Goal: Information Seeking & Learning: Check status

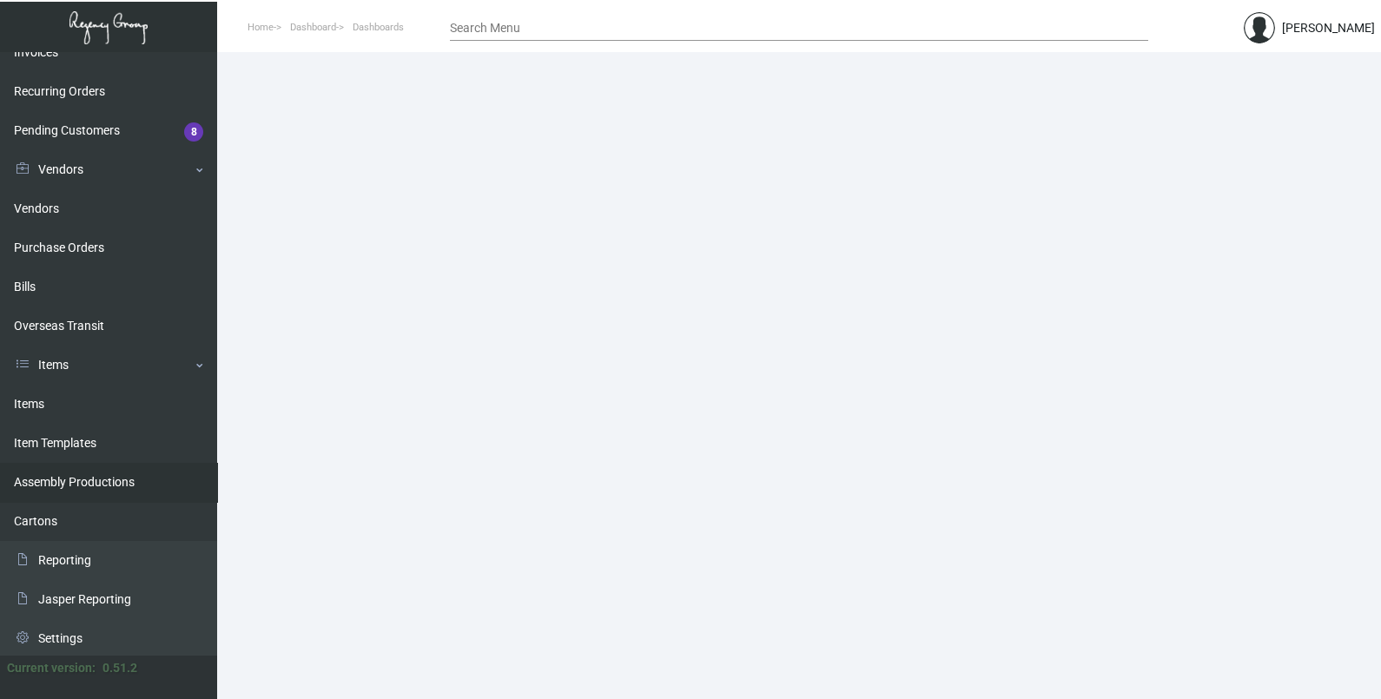
scroll to position [255, 0]
click at [35, 401] on link "Items" at bounding box center [108, 402] width 217 height 39
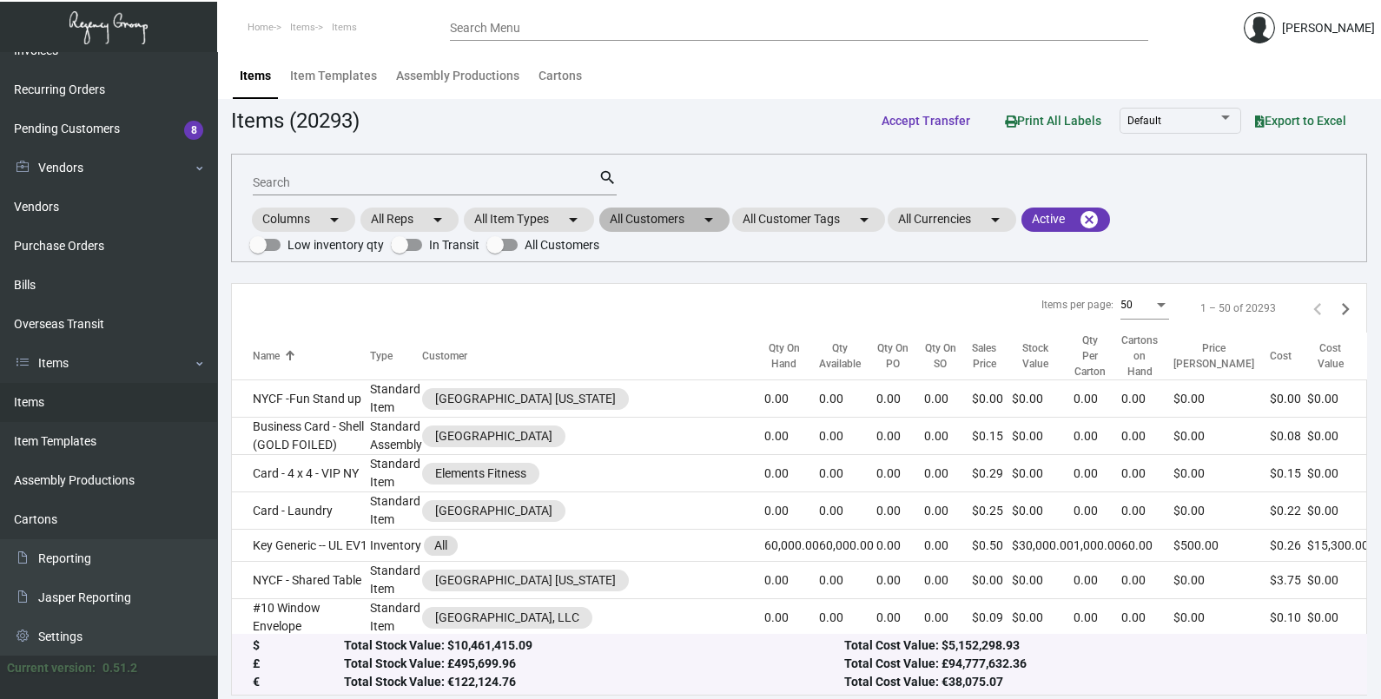
click at [668, 226] on mat-chip "All Customers arrow_drop_down" at bounding box center [664, 220] width 130 height 24
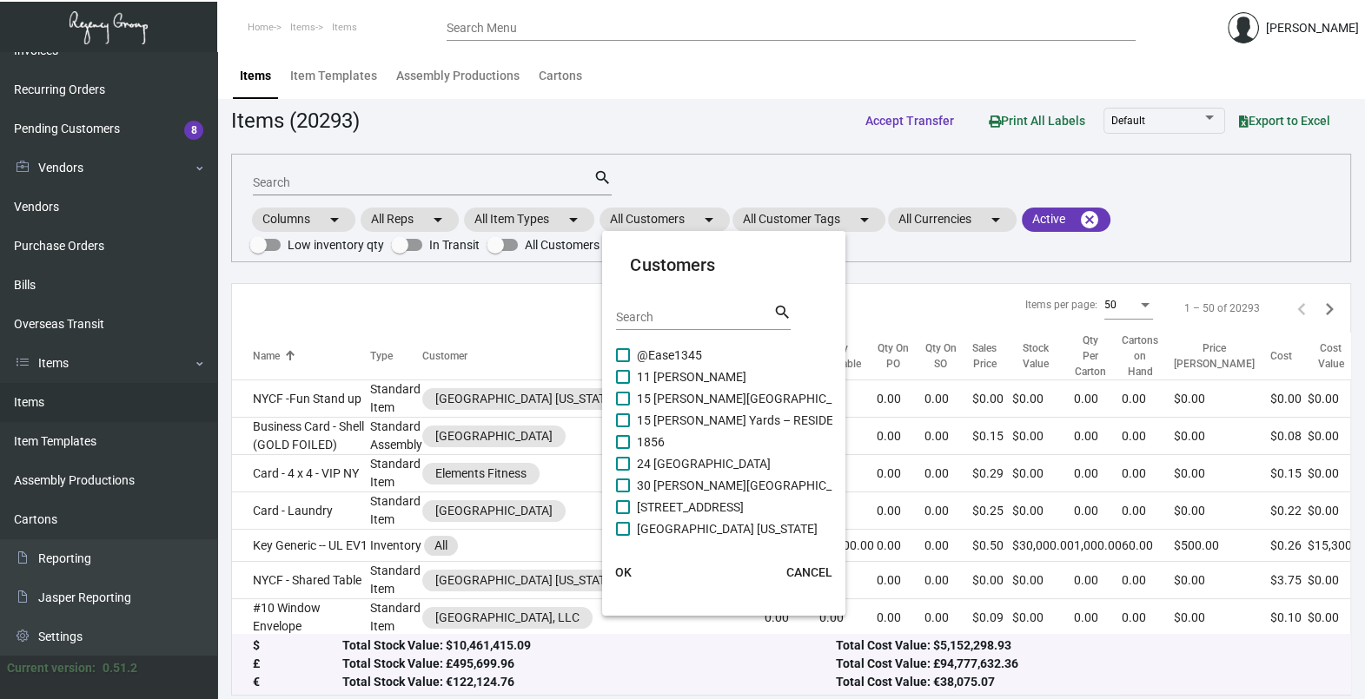
click at [663, 321] on input "Search" at bounding box center [694, 318] width 156 height 14
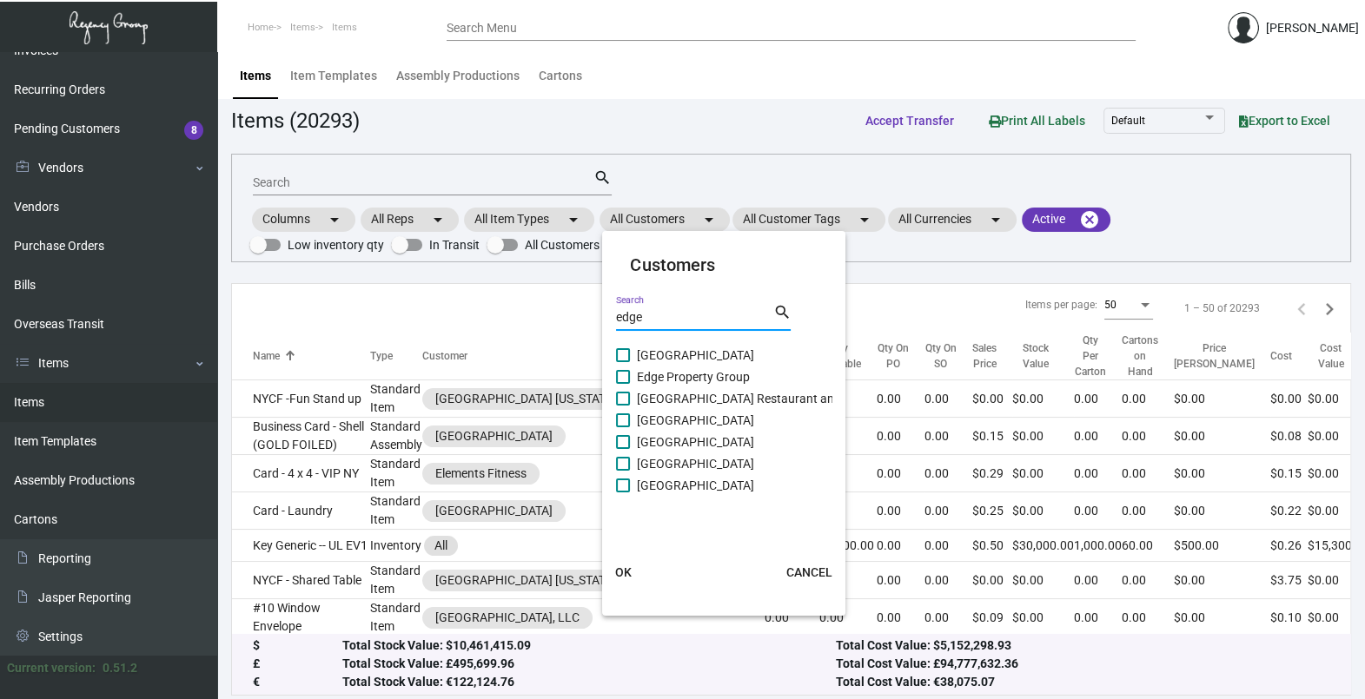
type input "edge"
click at [679, 489] on span "[GEOGRAPHIC_DATA]" at bounding box center [695, 485] width 117 height 21
click at [623, 493] on input "[GEOGRAPHIC_DATA]" at bounding box center [622, 493] width 1 height 1
checkbox input "true"
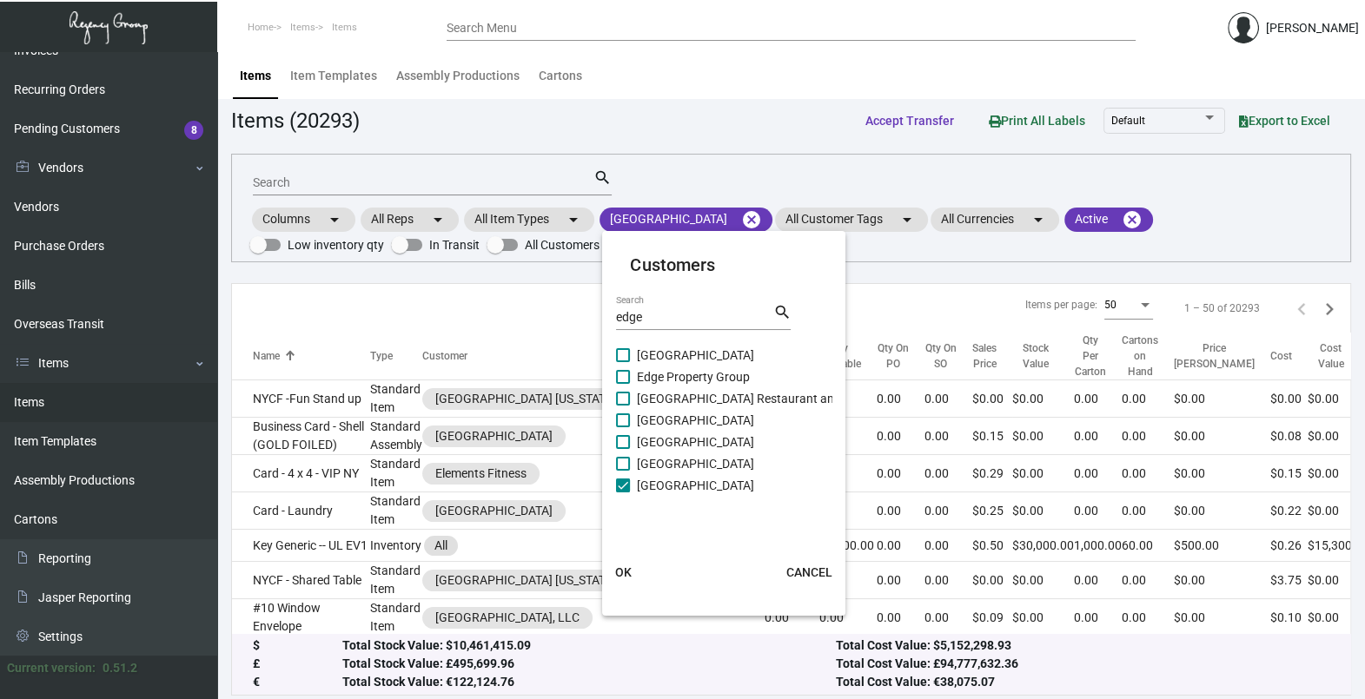
click at [619, 574] on span "OK" at bounding box center [623, 573] width 17 height 14
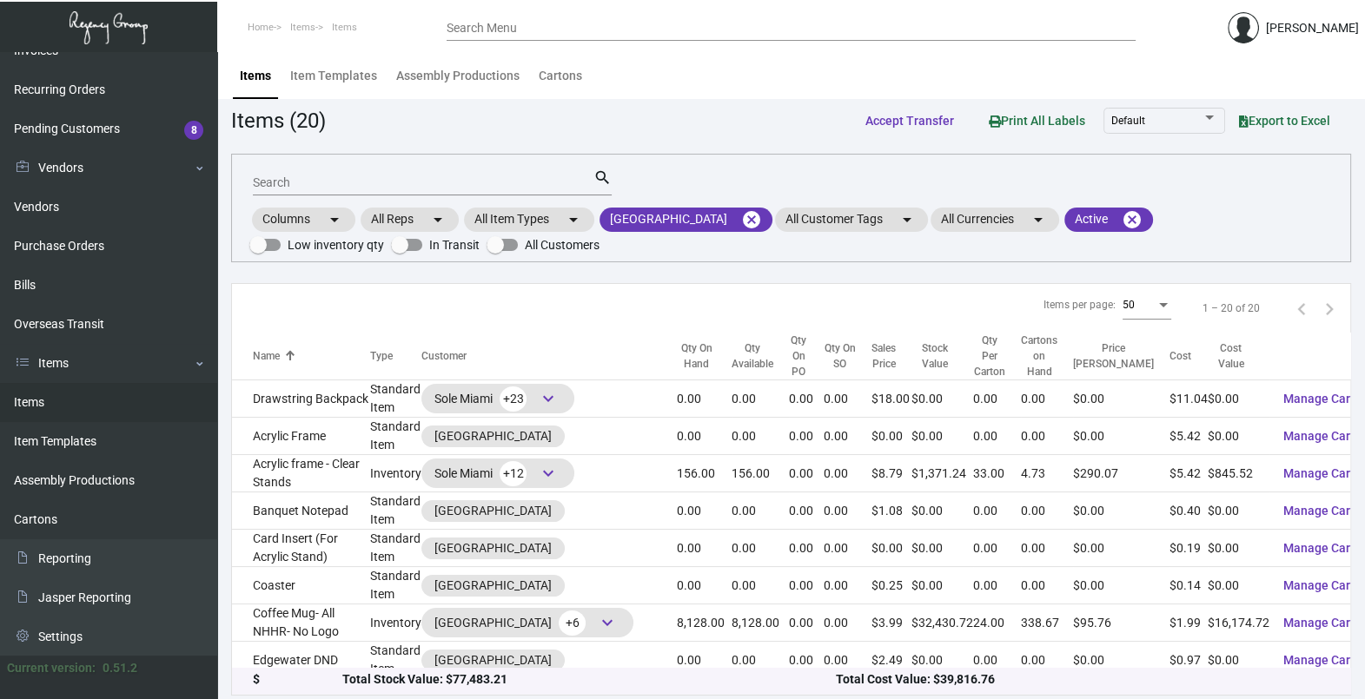
click at [306, 176] on input "Search" at bounding box center [423, 183] width 341 height 14
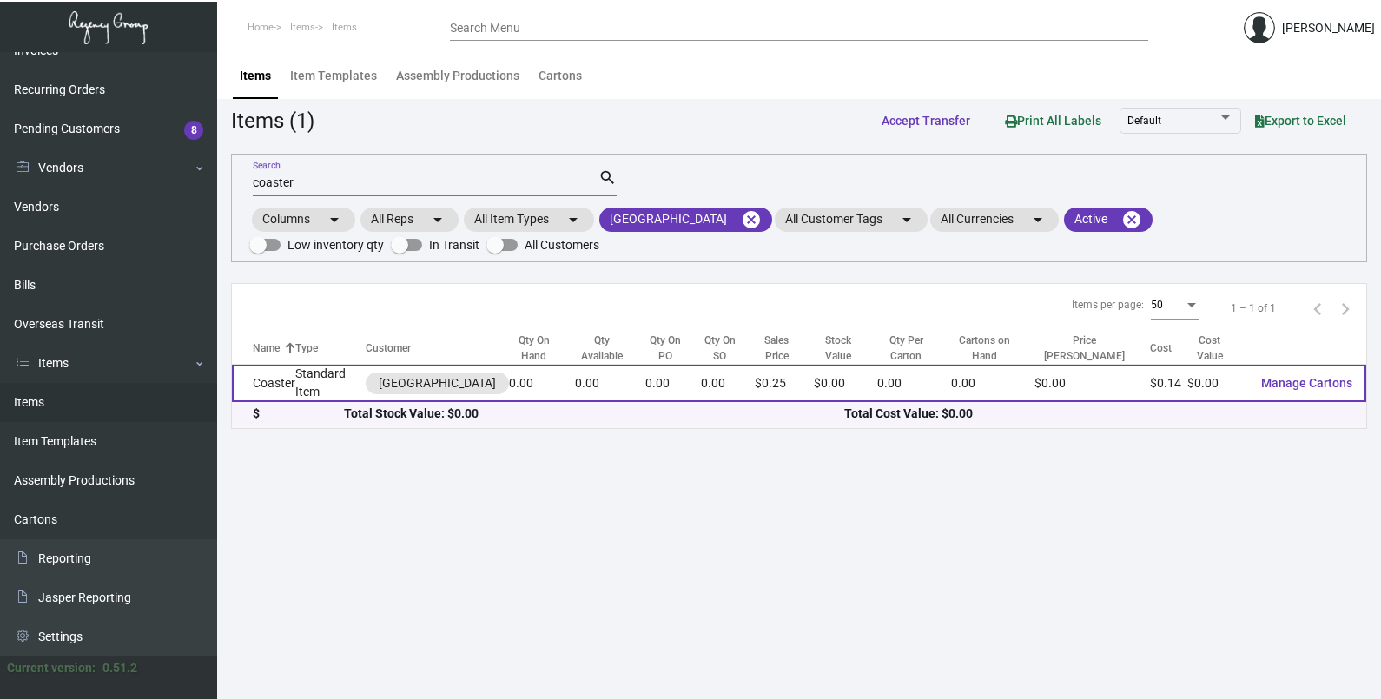
type input "coaster"
click at [301, 392] on td "Standard Item" at bounding box center [330, 383] width 70 height 37
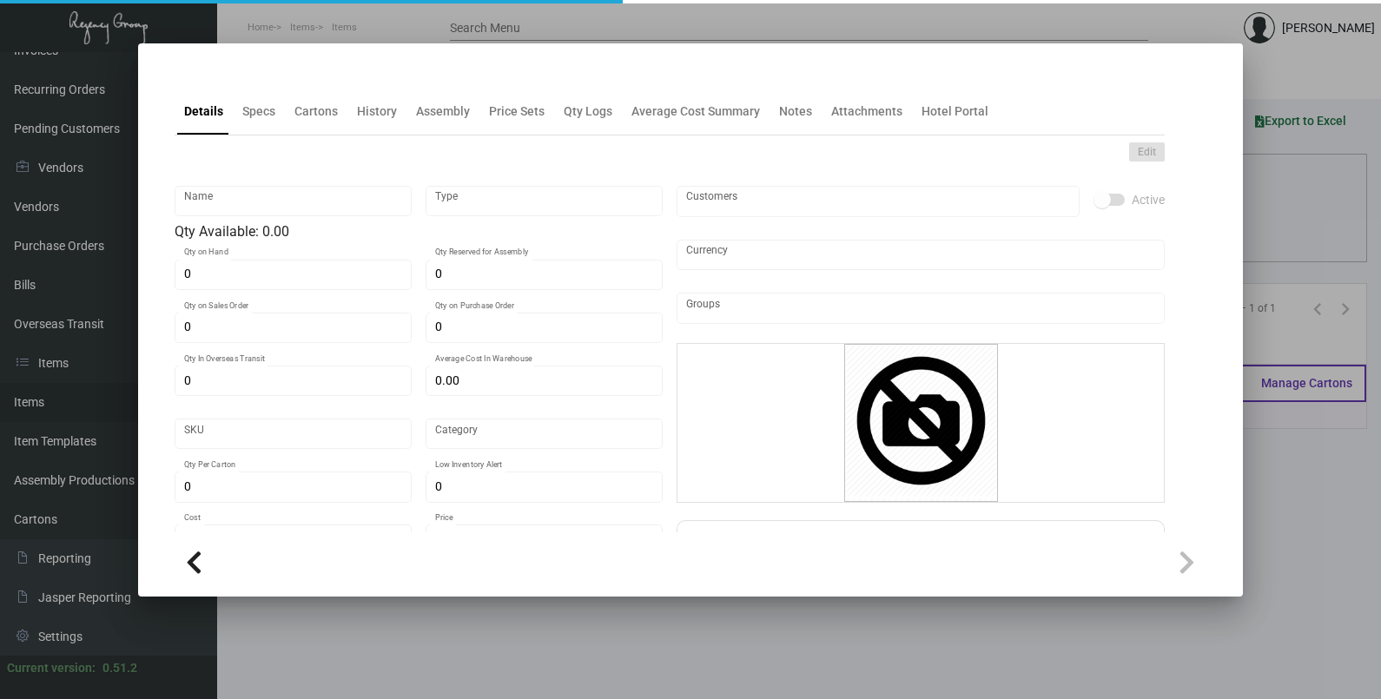
type input "Coaster"
type input "Standard Item"
type input "$ 0.139"
type input "Standard"
type input "$ 0.139"
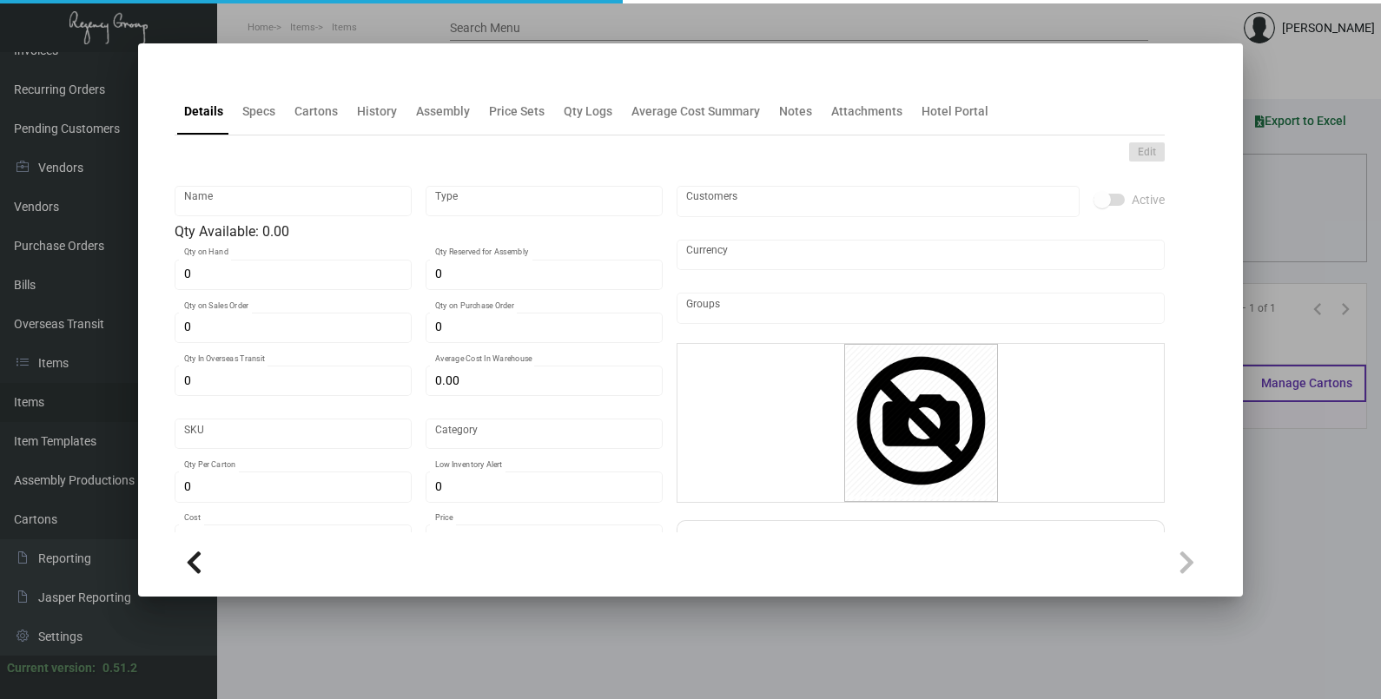
type input "$ 0.245"
checkbox input "true"
type input "United States Dollar $"
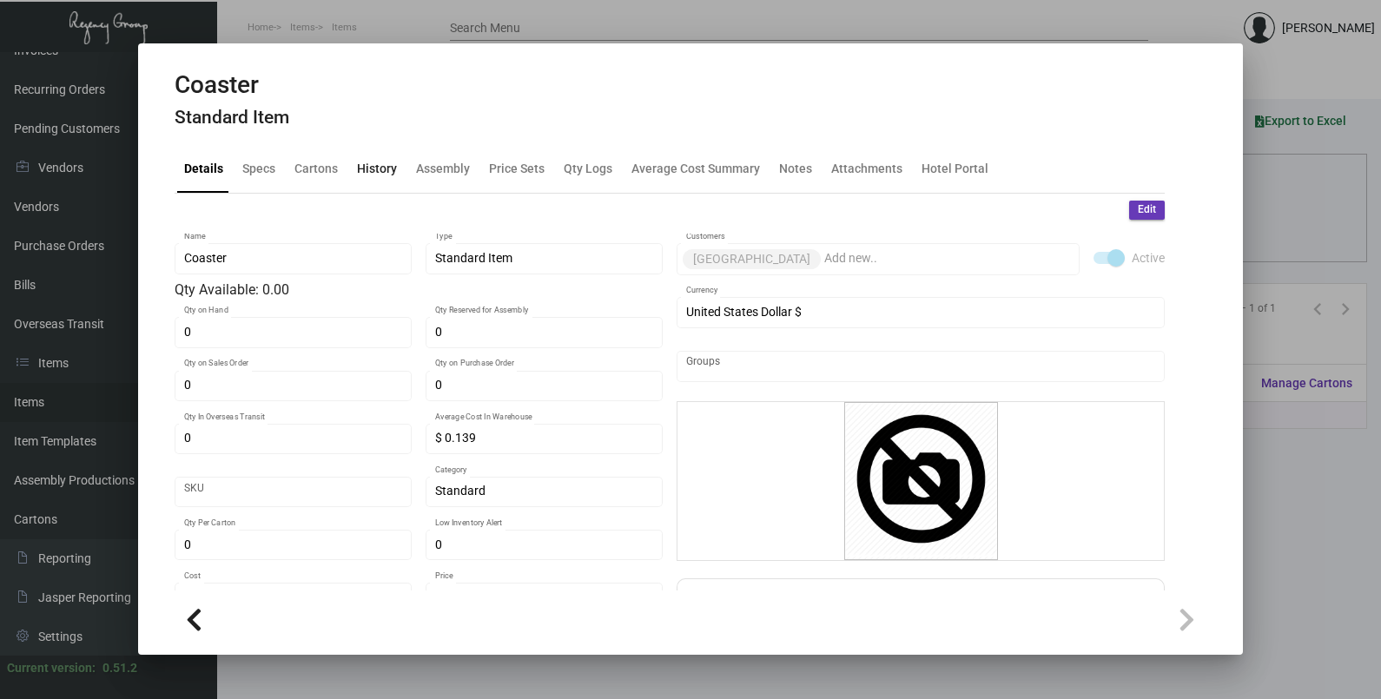
click at [361, 181] on div "History" at bounding box center [377, 170] width 54 height 42
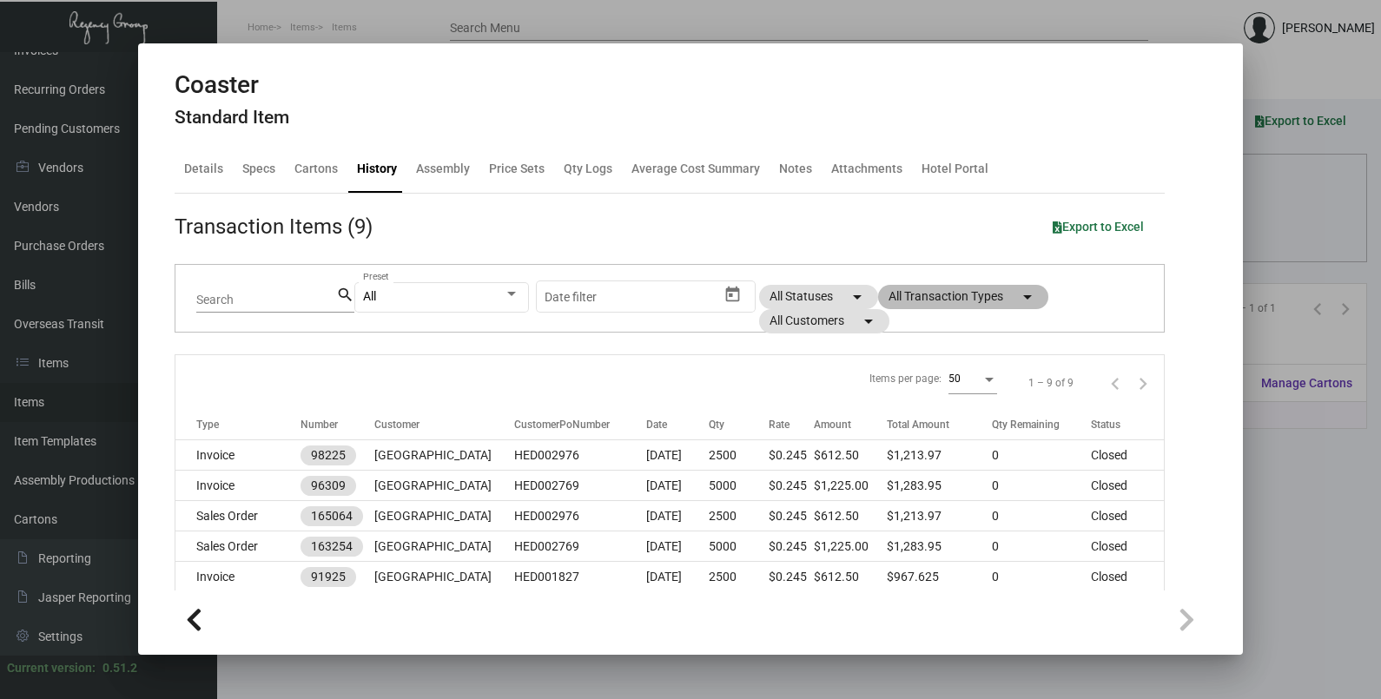
click at [943, 291] on mat-chip "All Transaction Types arrow_drop_down" at bounding box center [963, 297] width 170 height 24
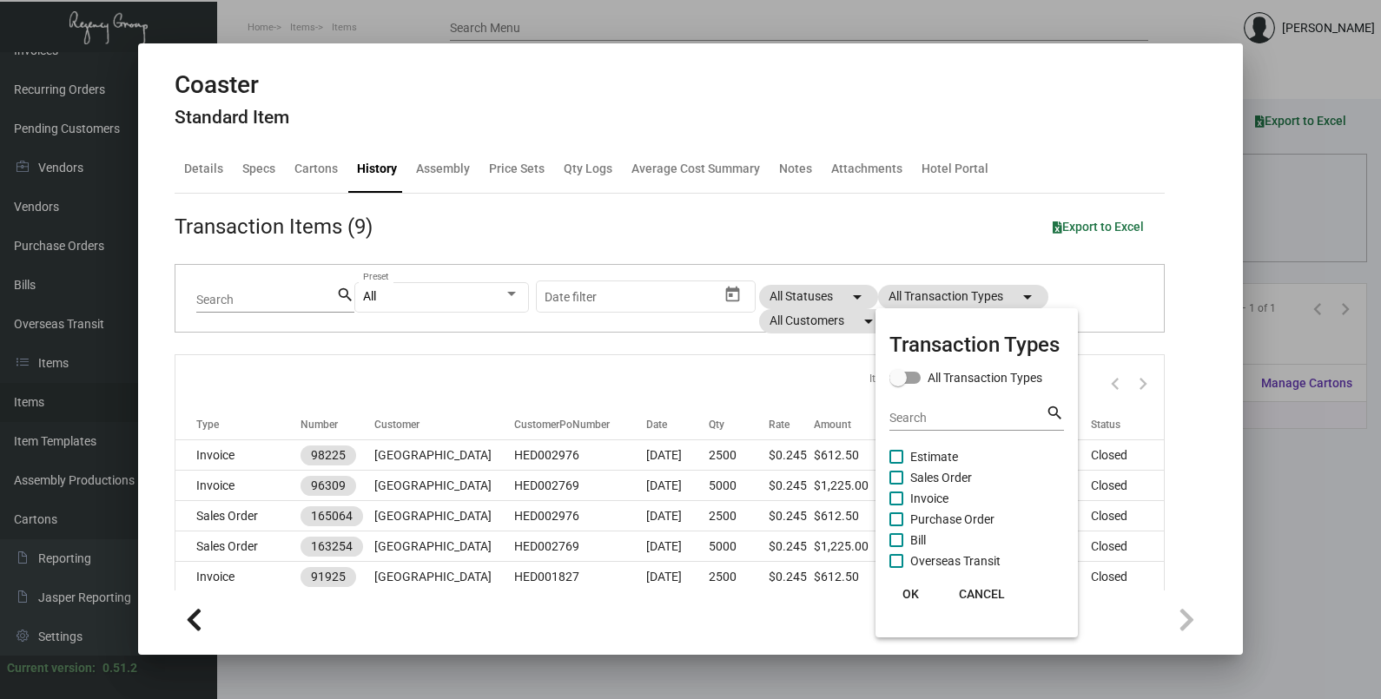
click at [960, 522] on span "Purchase Order" at bounding box center [952, 519] width 84 height 21
click at [897, 526] on input "Purchase Order" at bounding box center [896, 526] width 1 height 1
checkbox input "true"
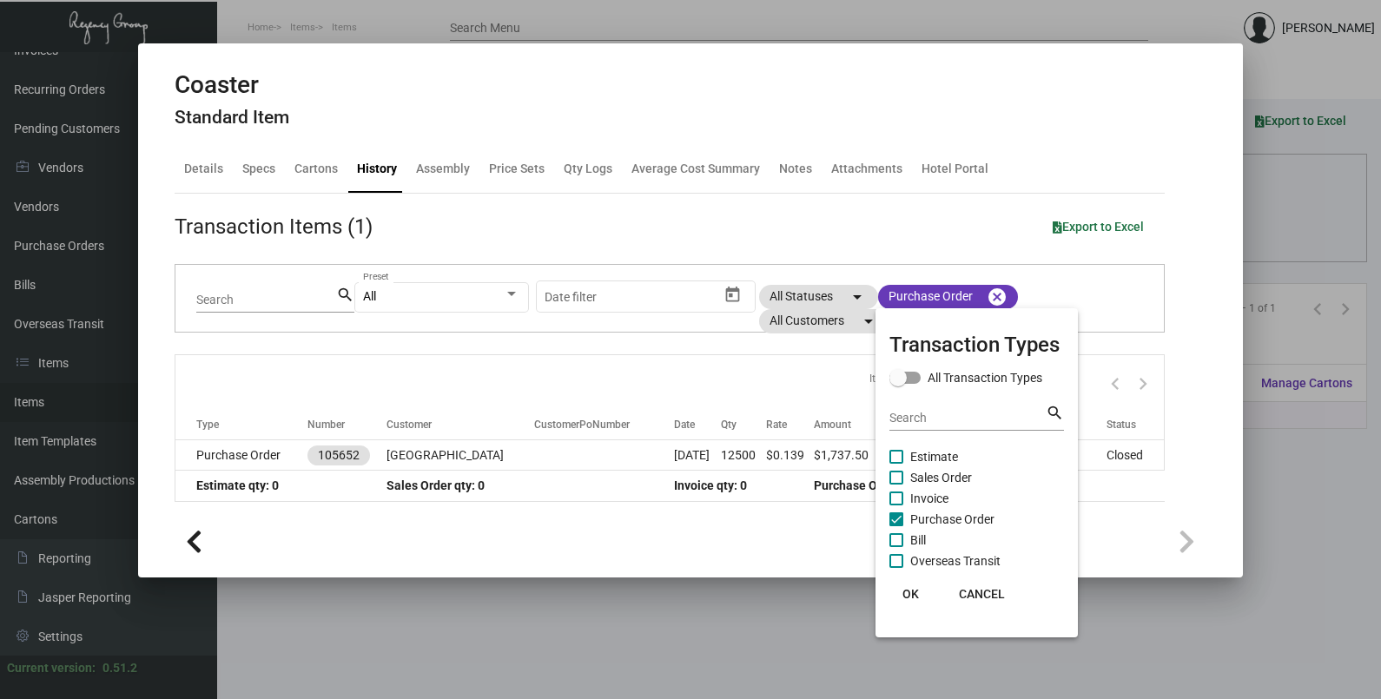
drag, startPoint x: 915, startPoint y: 592, endPoint x: 834, endPoint y: 569, distance: 84.1
click at [914, 592] on span "OK" at bounding box center [911, 594] width 17 height 14
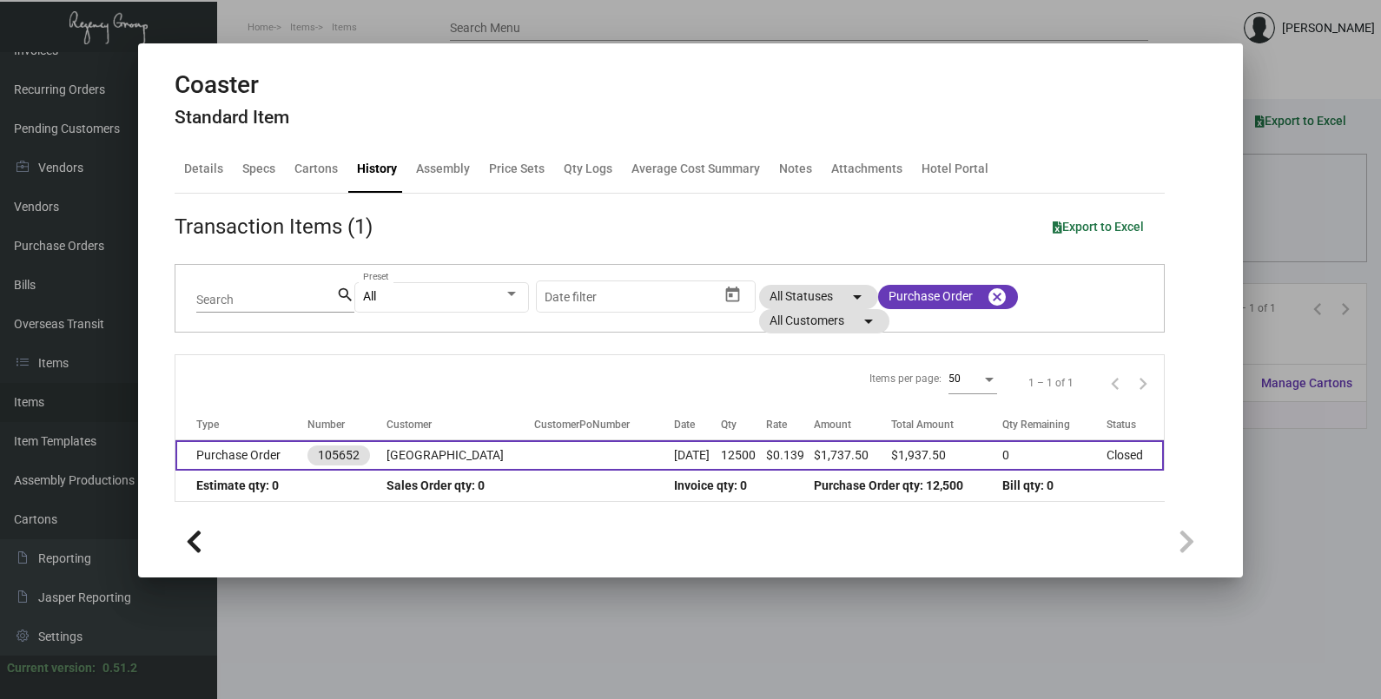
click at [565, 457] on td at bounding box center [604, 455] width 140 height 30
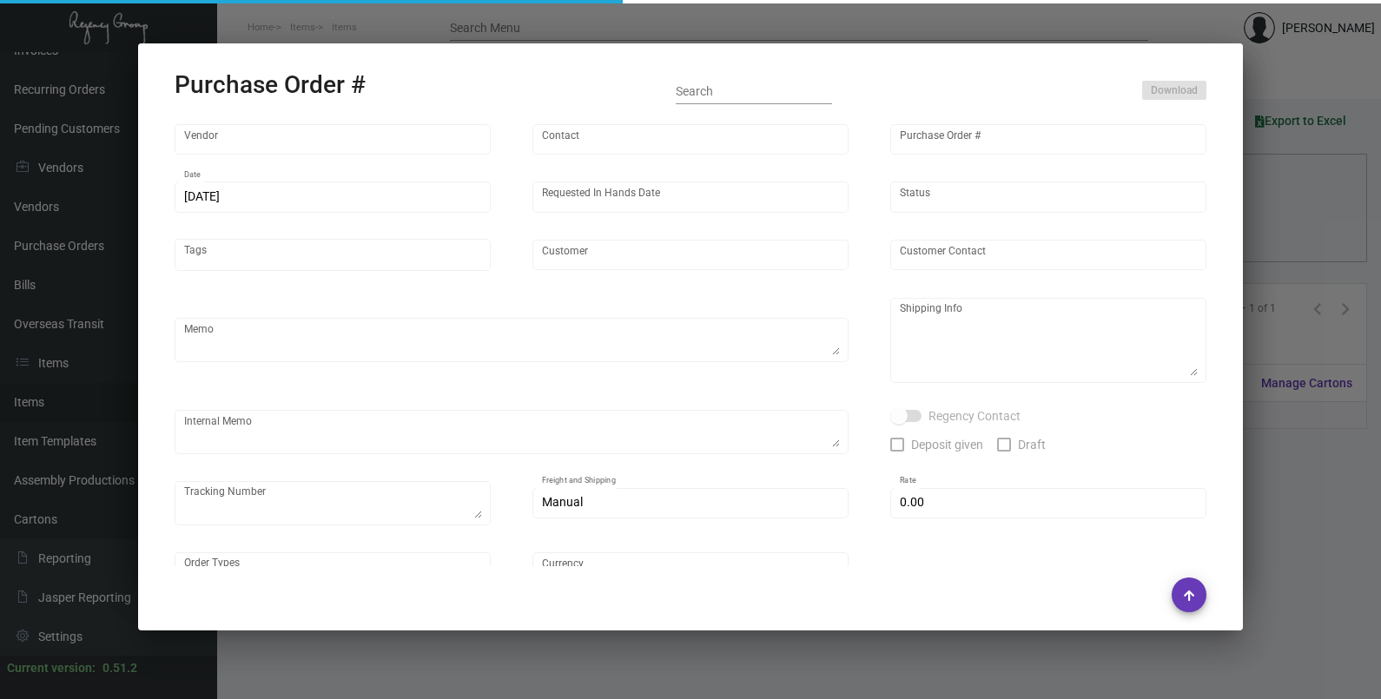
type input "Admatch Corporation"
type input "Order Entry"
type input "105652"
type input "[DATE]"
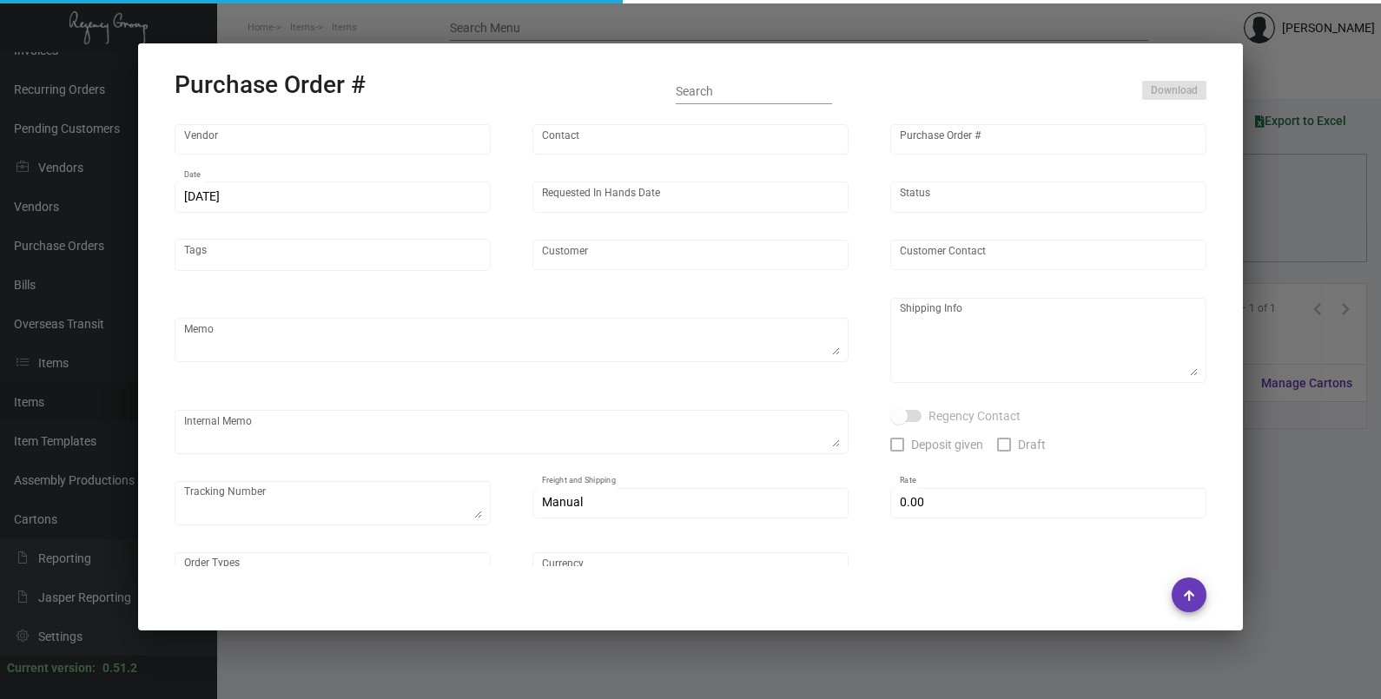
type input "[GEOGRAPHIC_DATA]"
type textarea "SHUFFLED COASTERS.Pricing per [PERSON_NAME]. When ready to ship, contact: [EMAI…"
type textarea "Regency Group LA [STREET_ADDRESS]"
type textarea "6.27 - labels provided, 1 case direct to hotel on SO 159074 rest to LA warehous…"
checkbox input "true"
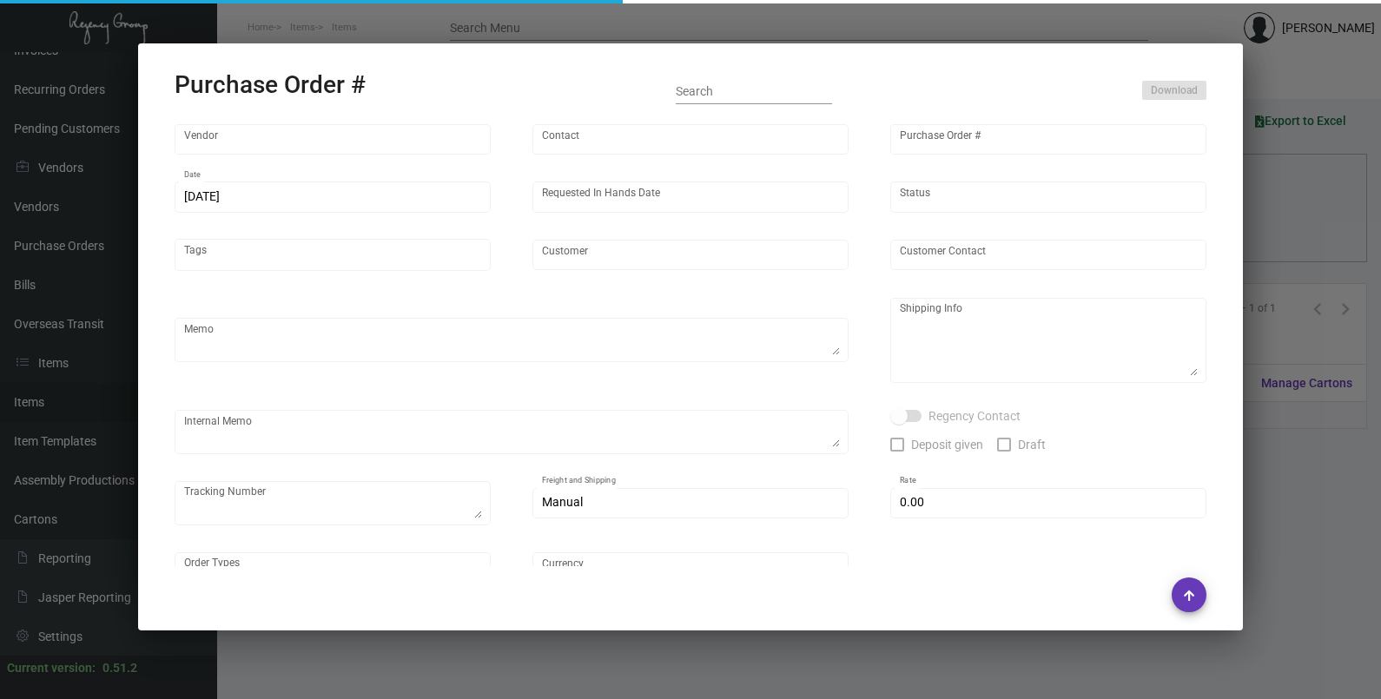
type input "$ 0.00"
type input "United States Dollar $"
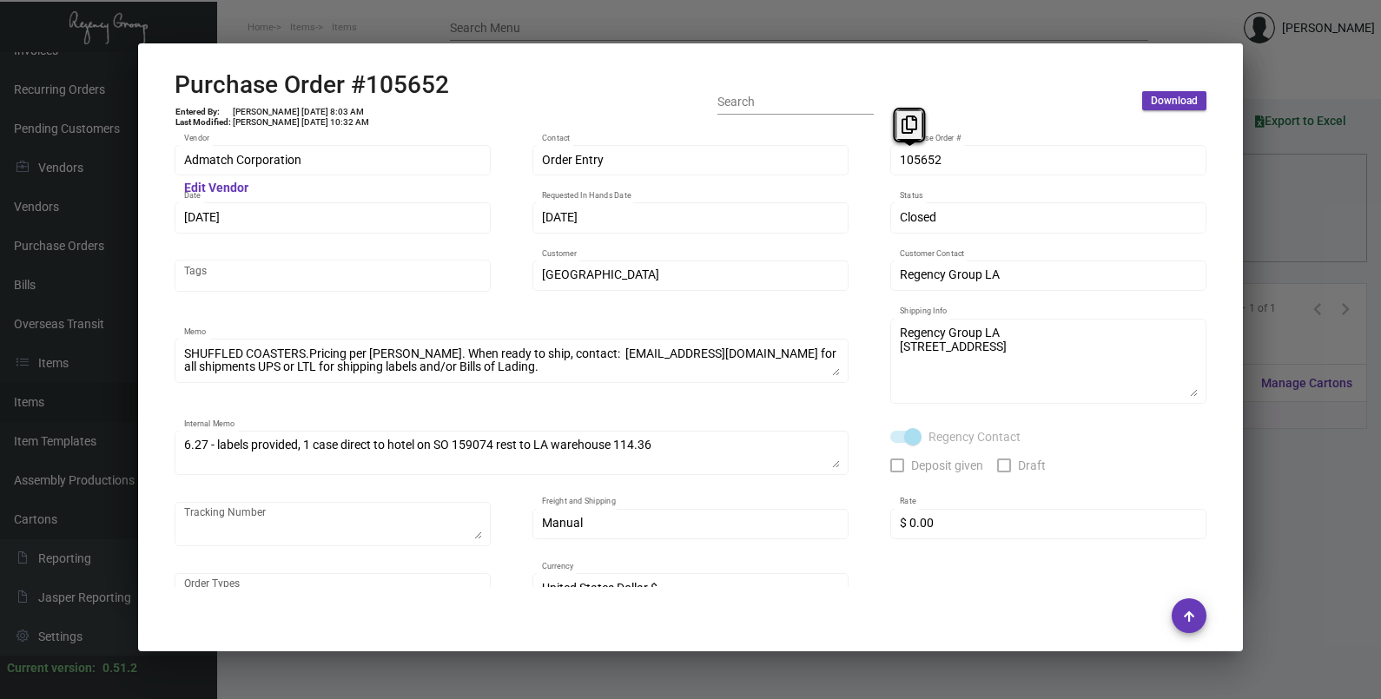
drag, startPoint x: 925, startPoint y: 163, endPoint x: 886, endPoint y: 74, distance: 97.7
click at [902, 127] on icon at bounding box center [910, 125] width 16 height 18
drag, startPoint x: 225, startPoint y: 220, endPoint x: 210, endPoint y: 182, distance: 40.2
click at [206, 187] on icon at bounding box center [210, 183] width 16 height 18
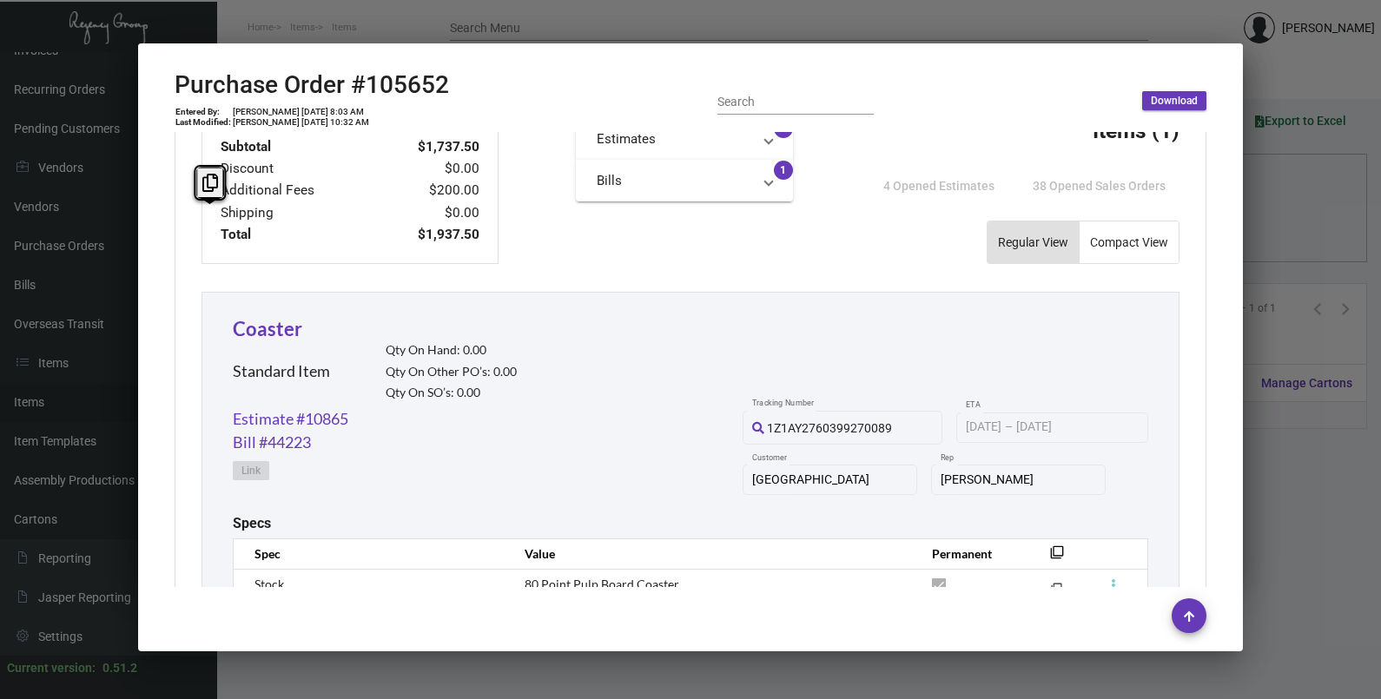
scroll to position [947, 0]
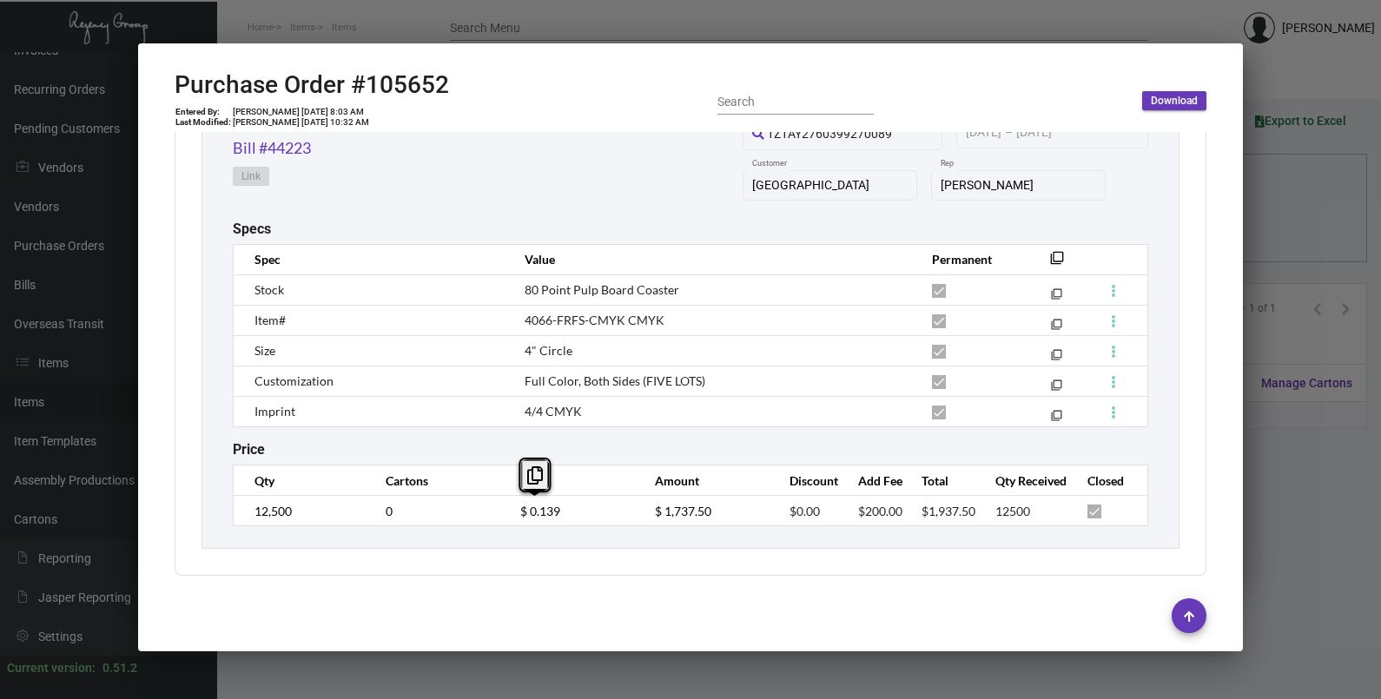
click at [511, 517] on td "$ 0.139" at bounding box center [570, 511] width 135 height 30
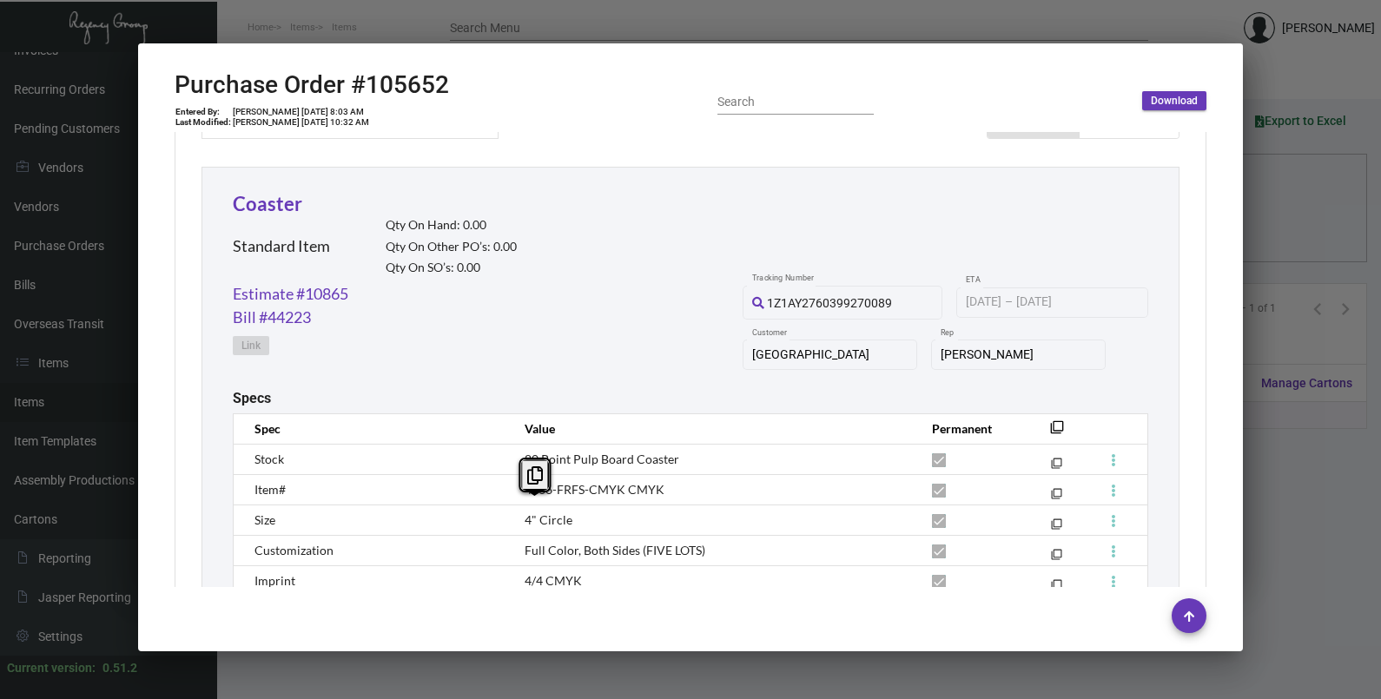
scroll to position [621, 0]
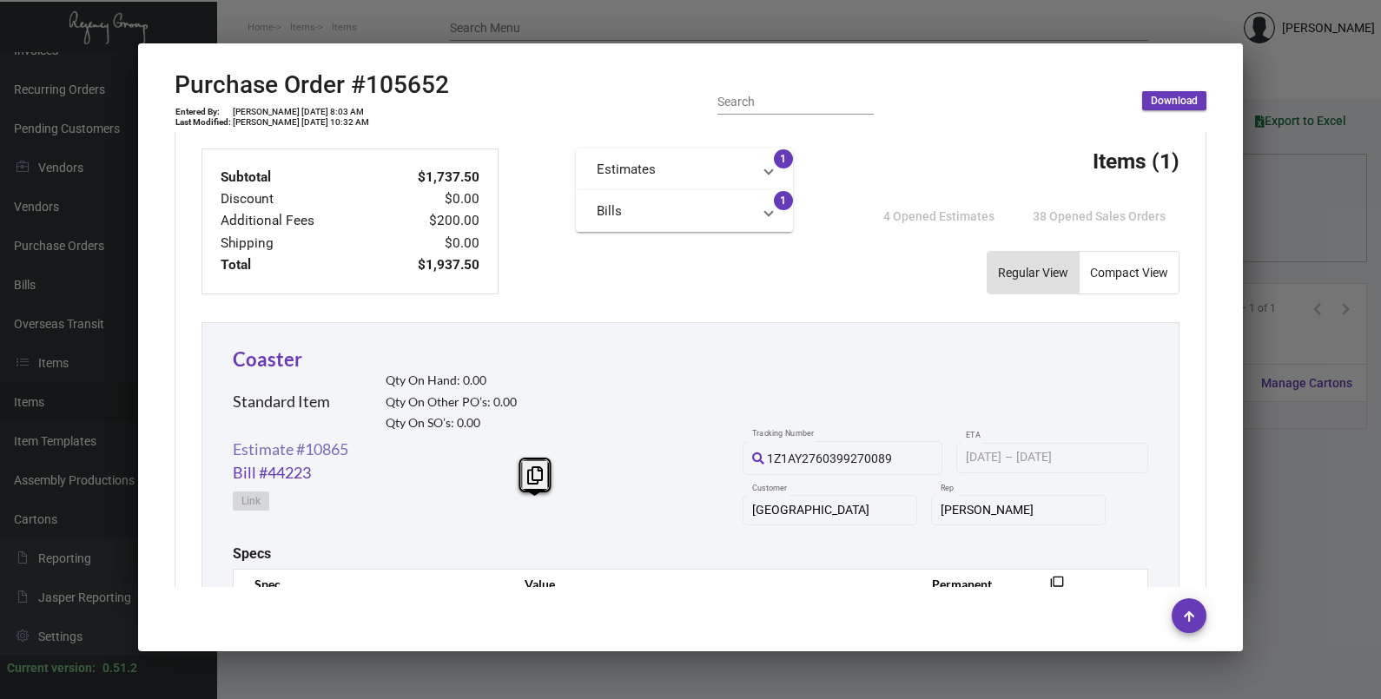
click at [313, 441] on link "Estimate #10865" at bounding box center [291, 449] width 116 height 23
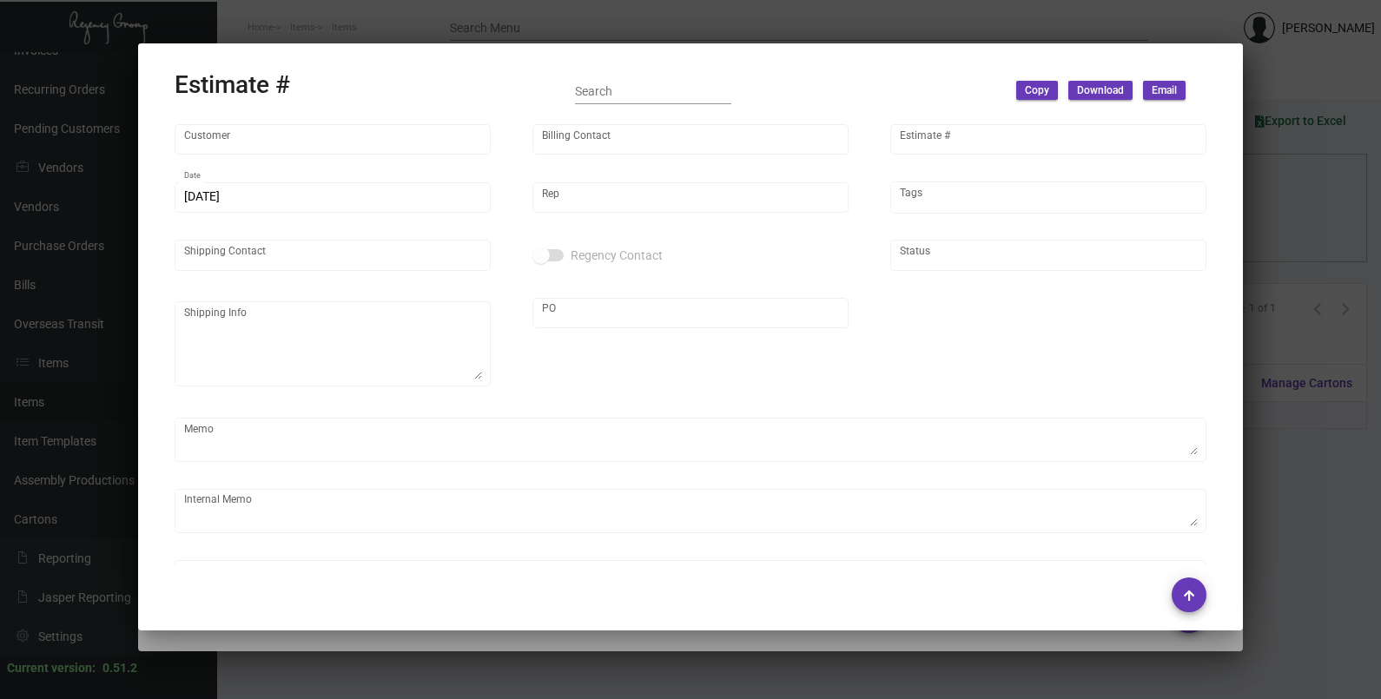
type input "[GEOGRAPHIC_DATA]"
type input "Accounts Payable"
type input "10865"
type input "[DATE]"
type input "[PERSON_NAME]"
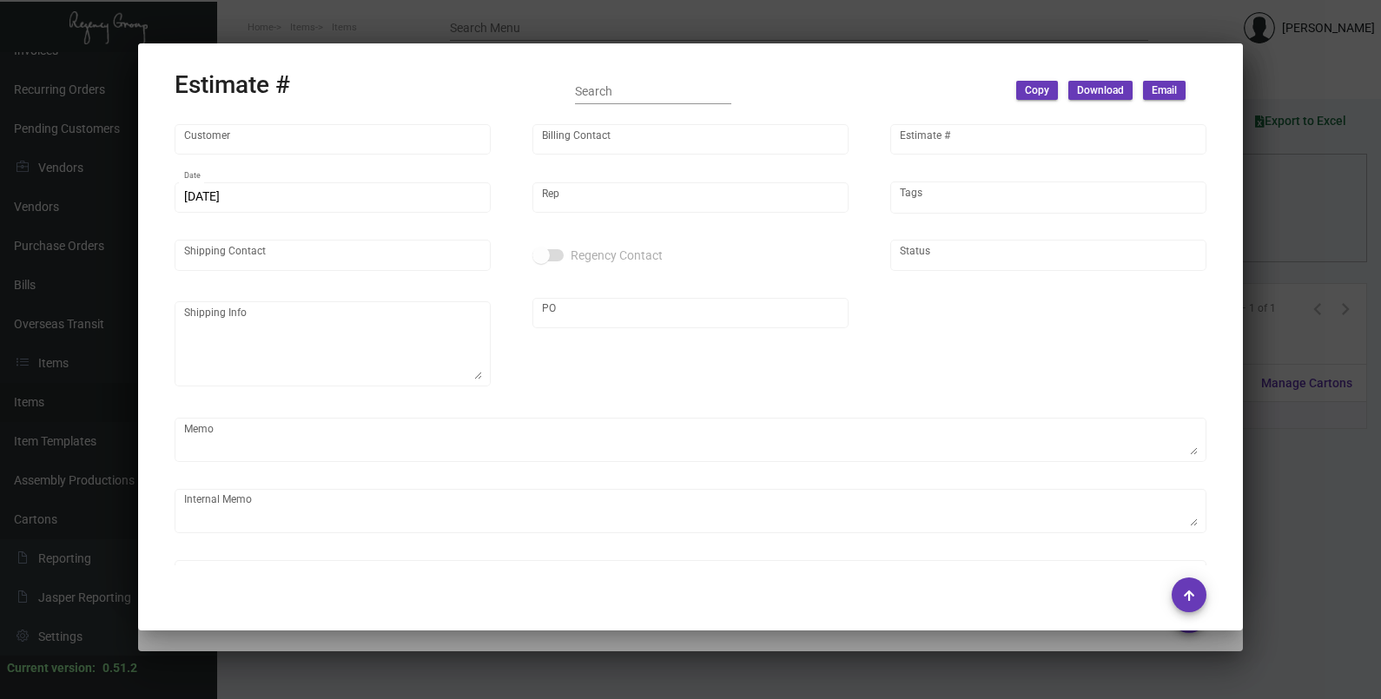
checkbox input "true"
type textarea "SHUFFLED COASTERS."
type input "United States Dollar $"
type input "8.00000 %"
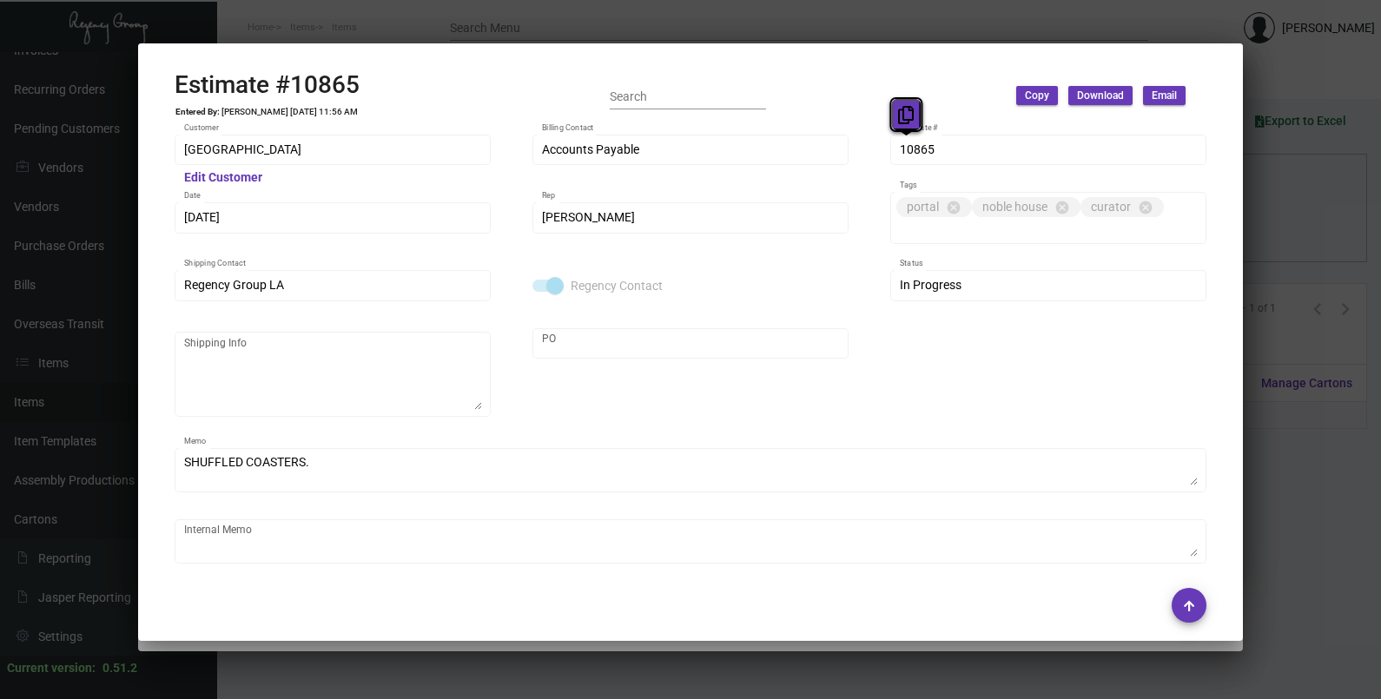
drag, startPoint x: 921, startPoint y: 146, endPoint x: 908, endPoint y: 117, distance: 31.5
click at [908, 117] on icon at bounding box center [906, 115] width 16 height 18
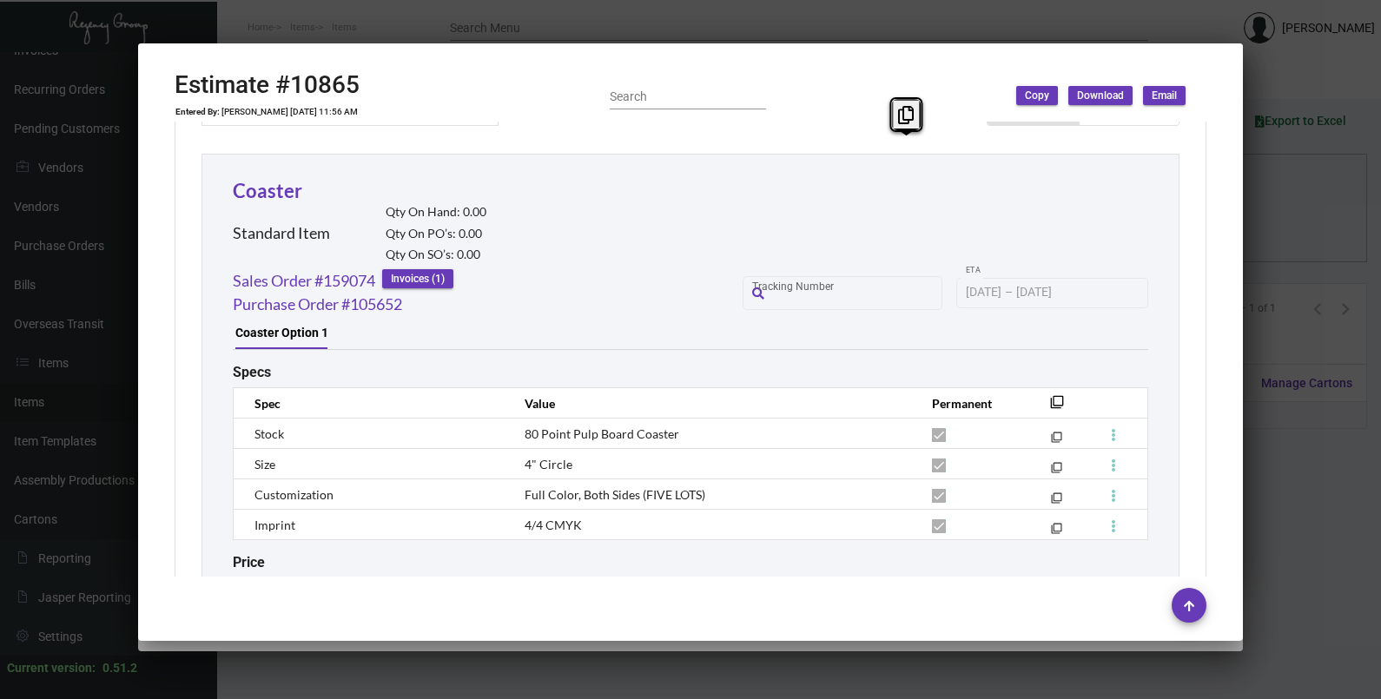
scroll to position [1045, 0]
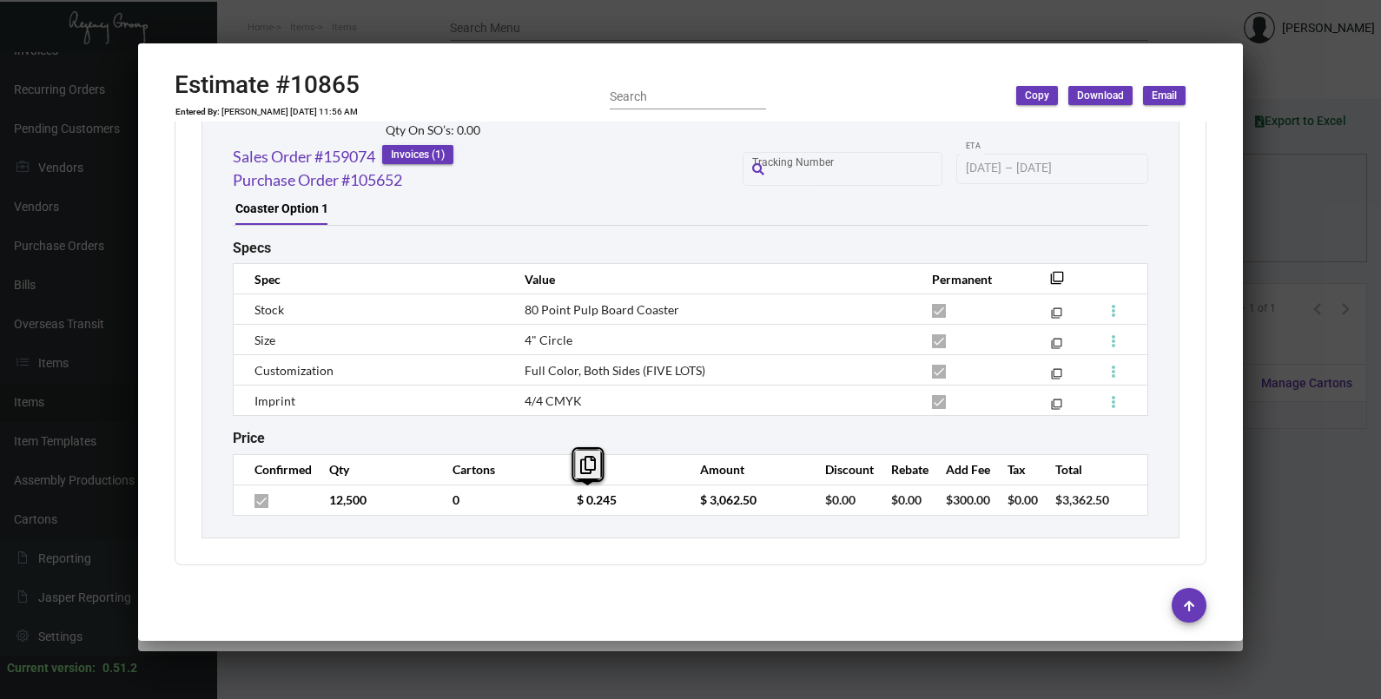
click at [564, 506] on td "$ 0.245" at bounding box center [620, 500] width 123 height 30
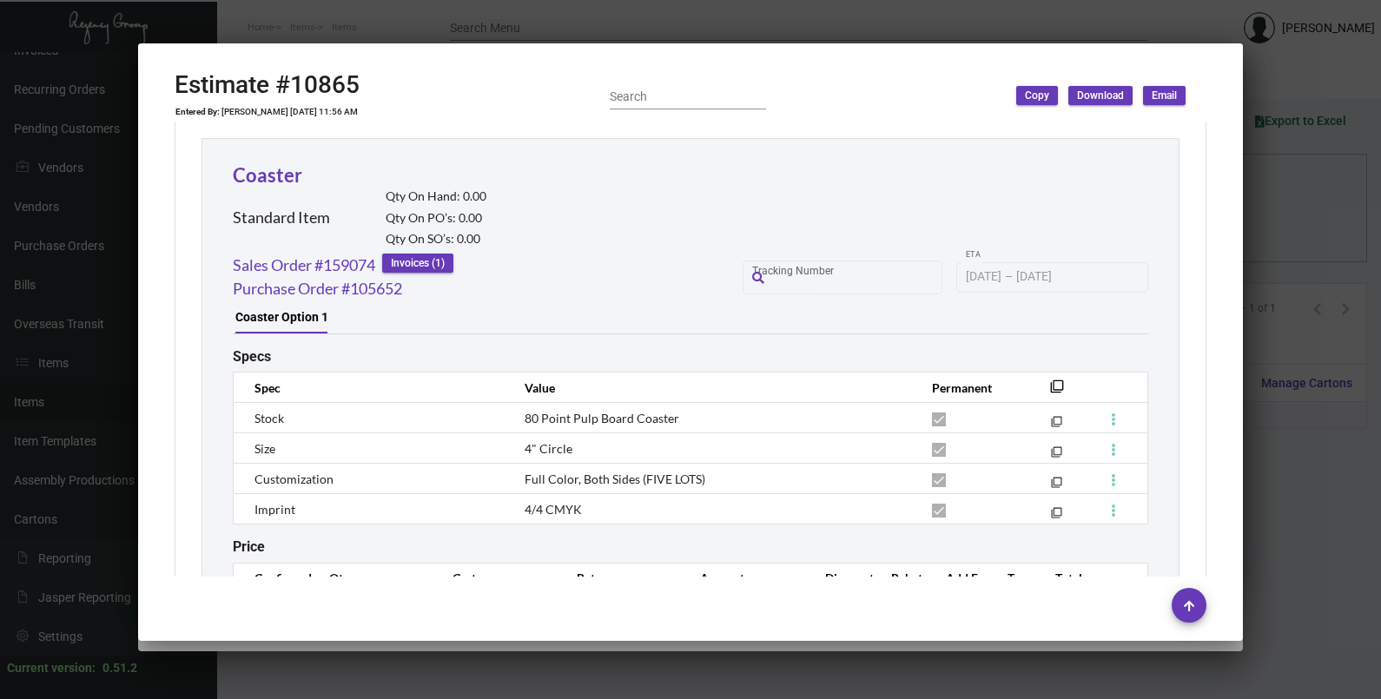
click at [1292, 215] on div at bounding box center [690, 349] width 1381 height 699
click at [1289, 217] on div at bounding box center [690, 349] width 1381 height 699
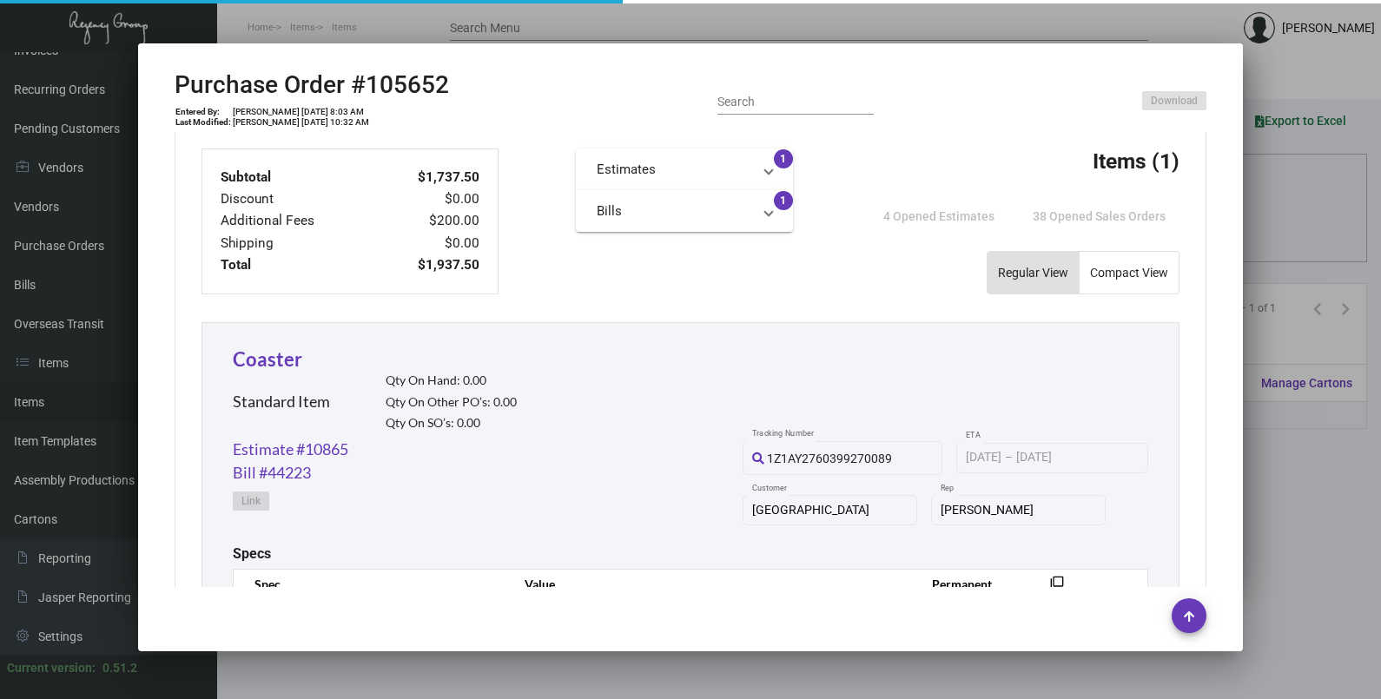
click at [1286, 218] on div at bounding box center [690, 349] width 1381 height 699
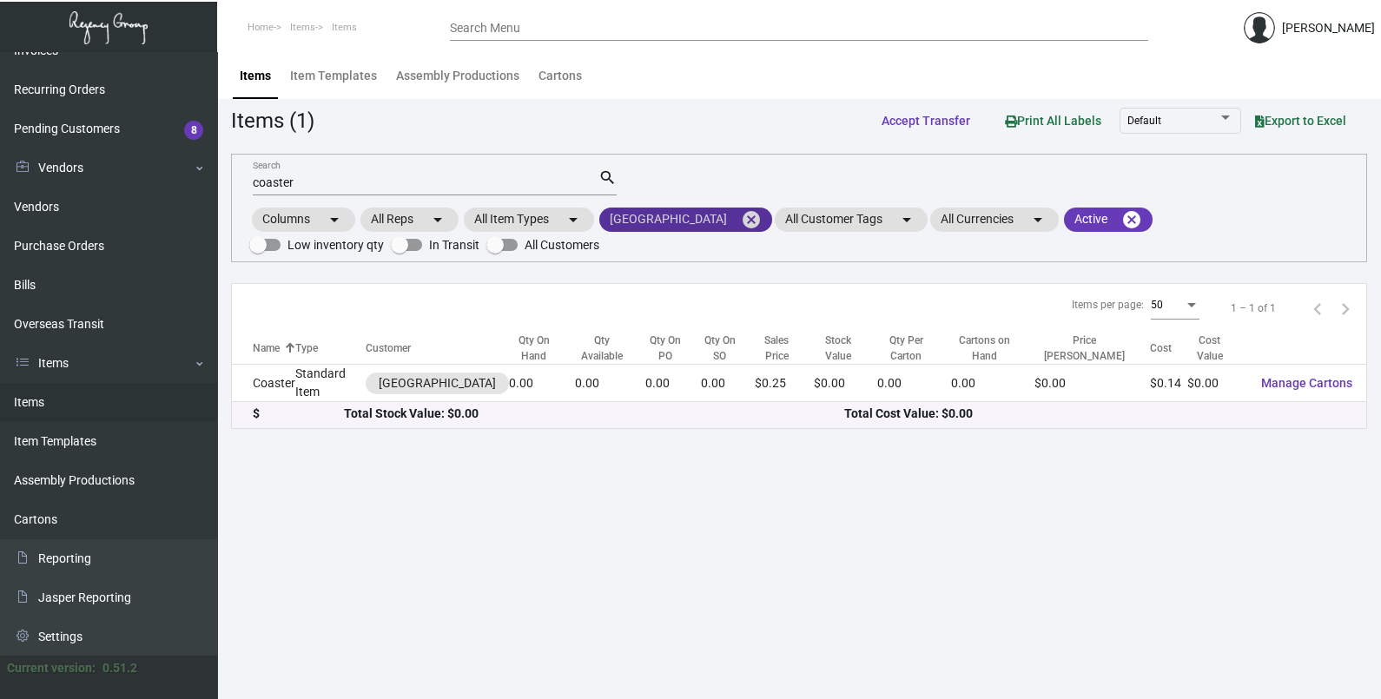
click at [745, 223] on mat-icon "cancel" at bounding box center [751, 219] width 21 height 21
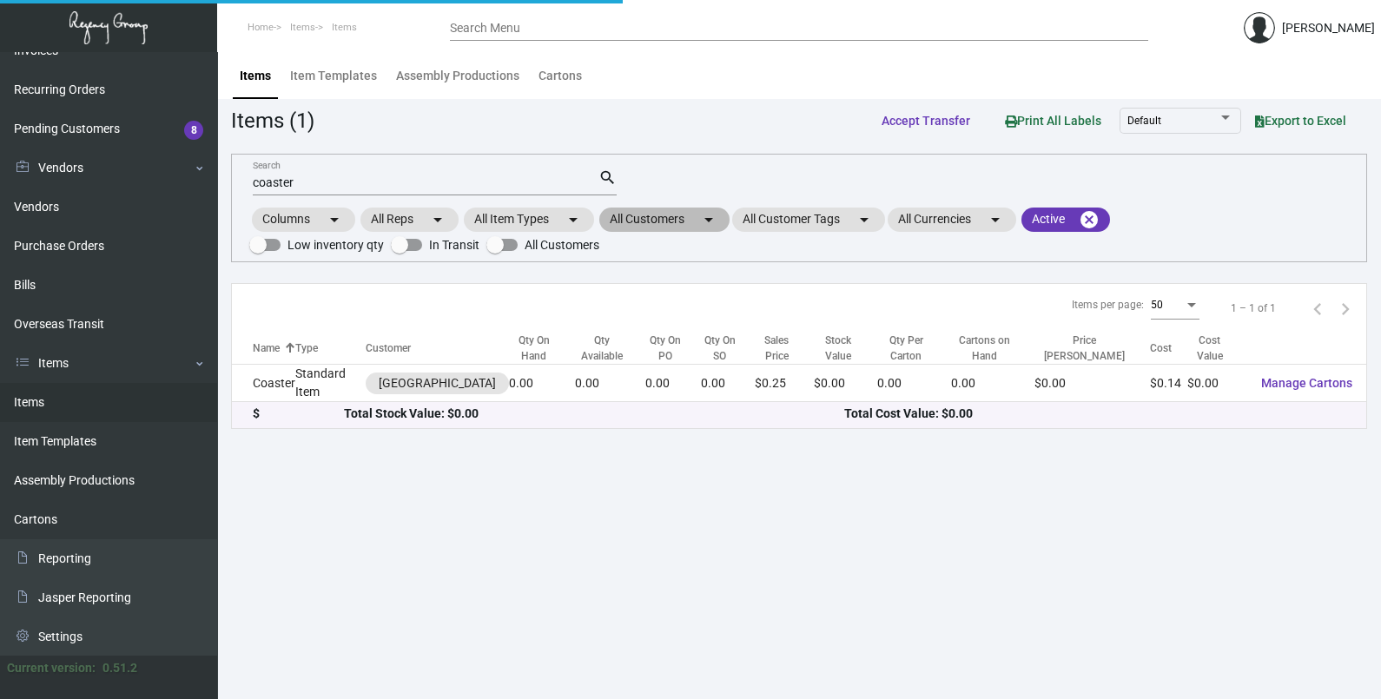
click at [715, 220] on mat-icon "arrow_drop_down" at bounding box center [708, 219] width 21 height 21
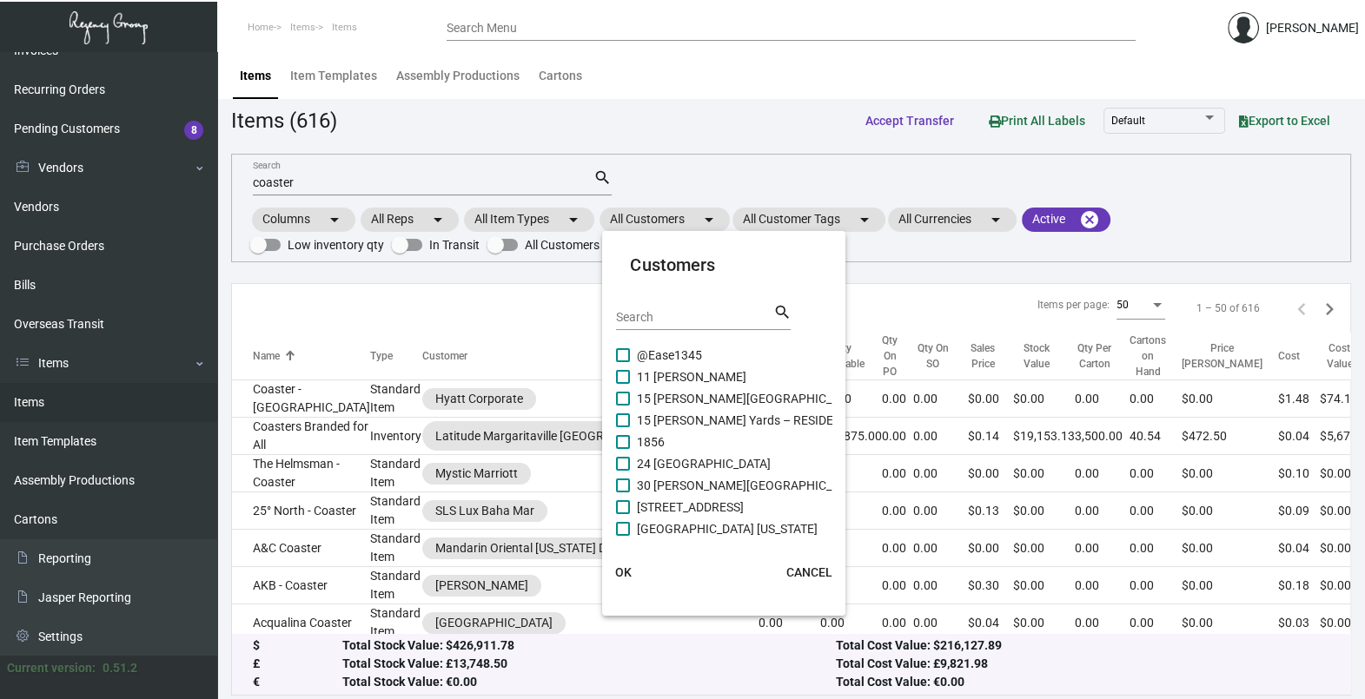
click at [681, 313] on input "Search" at bounding box center [694, 318] width 156 height 14
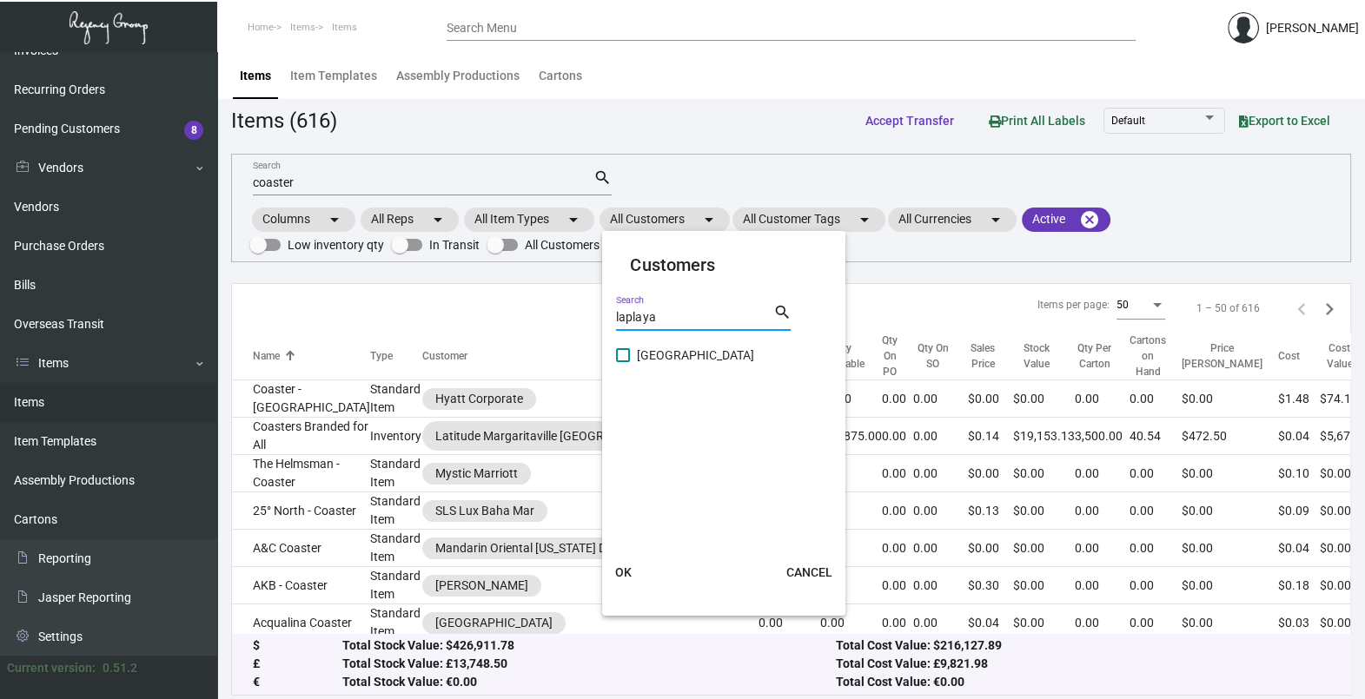
type input "laplaya"
click at [679, 356] on span "[GEOGRAPHIC_DATA]" at bounding box center [695, 355] width 117 height 21
click at [623, 362] on input "[GEOGRAPHIC_DATA]" at bounding box center [622, 362] width 1 height 1
checkbox input "true"
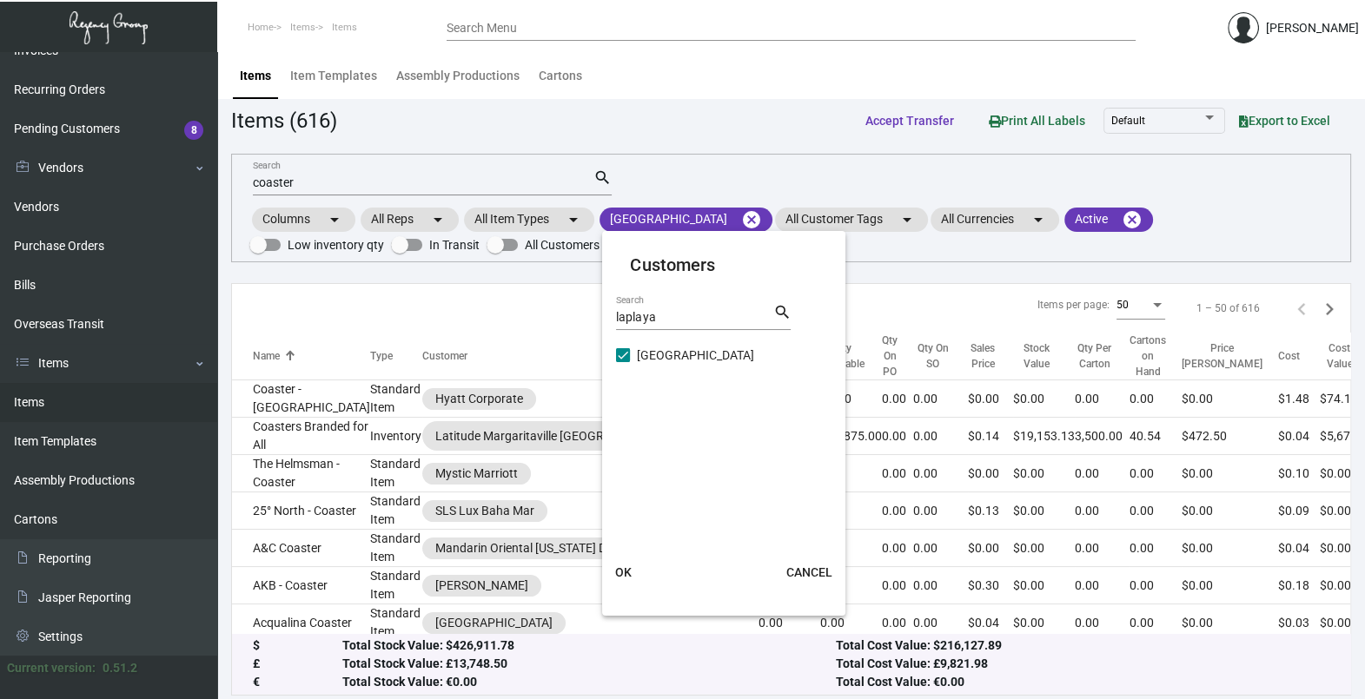
click at [625, 575] on span "OK" at bounding box center [623, 573] width 17 height 14
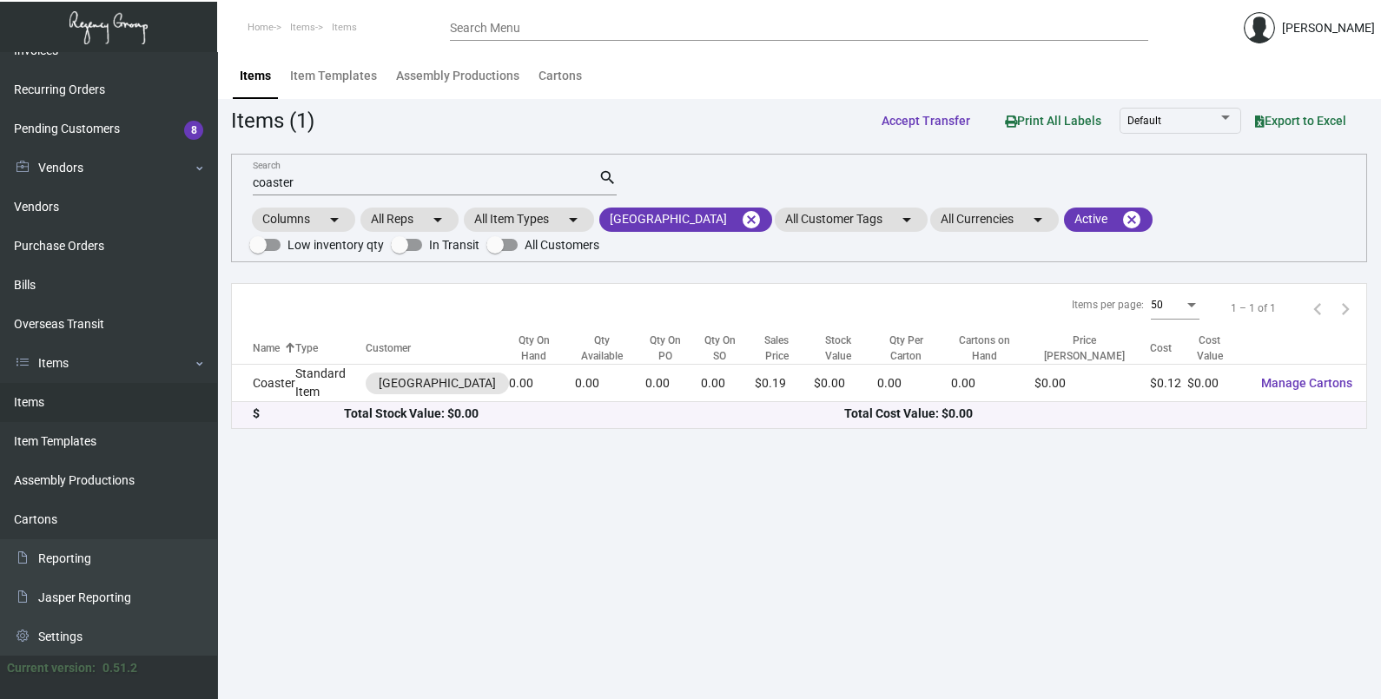
click at [345, 176] on input "coaster" at bounding box center [426, 183] width 346 height 14
type input "c"
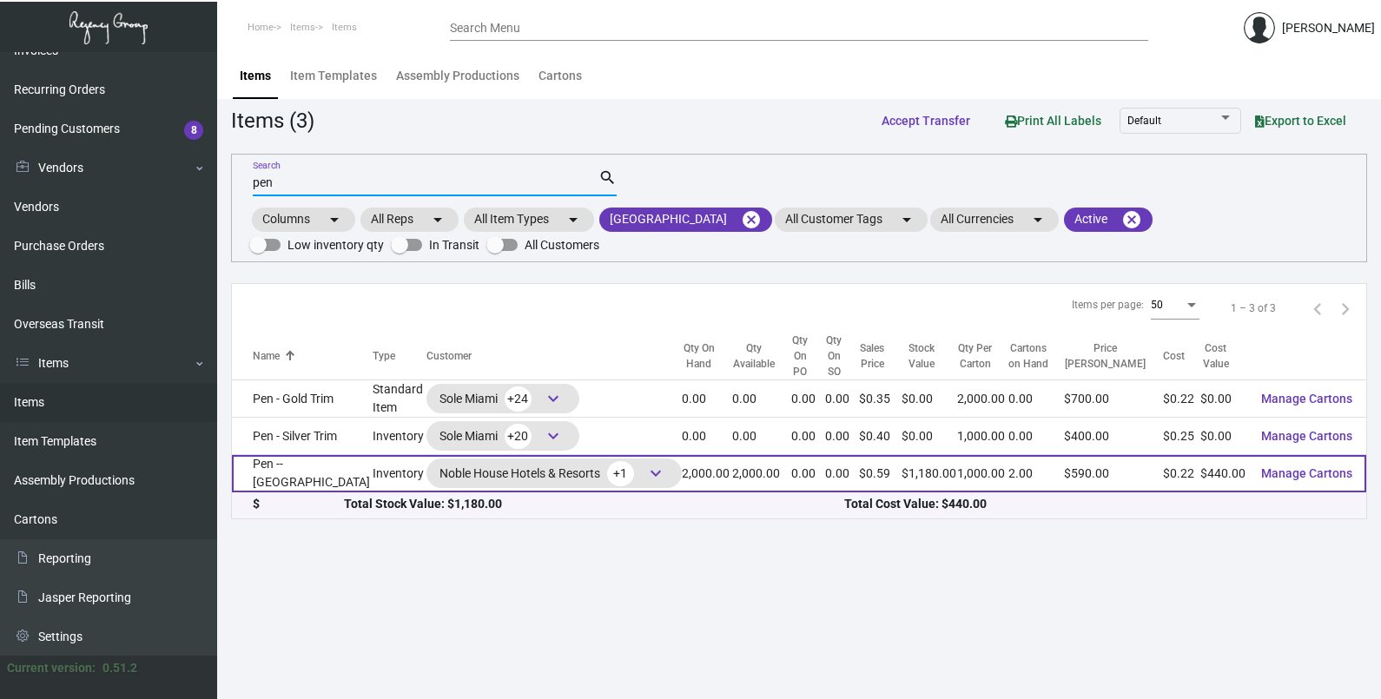
type input "pen"
click at [293, 490] on td "Pen -- [GEOGRAPHIC_DATA]" at bounding box center [302, 473] width 141 height 37
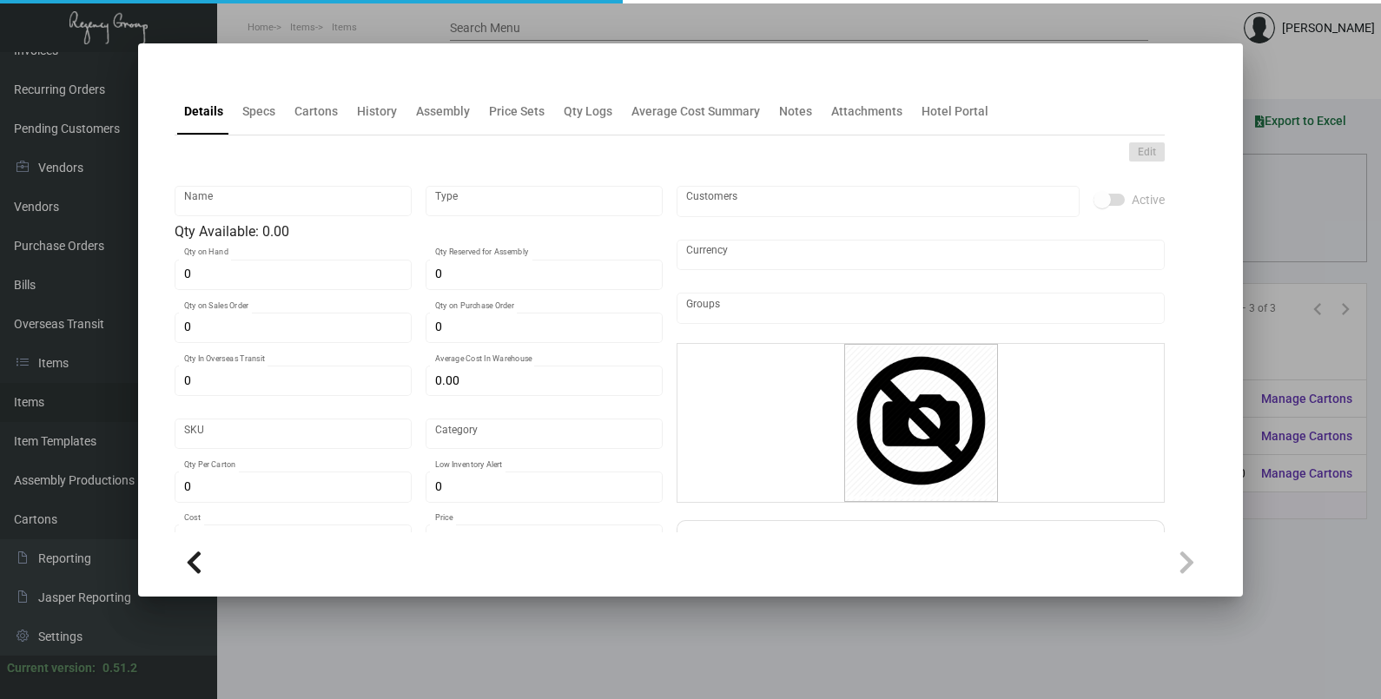
type input "Pen -- [GEOGRAPHIC_DATA]"
type input "Inventory"
type input "2,000"
type input "$ 0.22"
type input "Overseas"
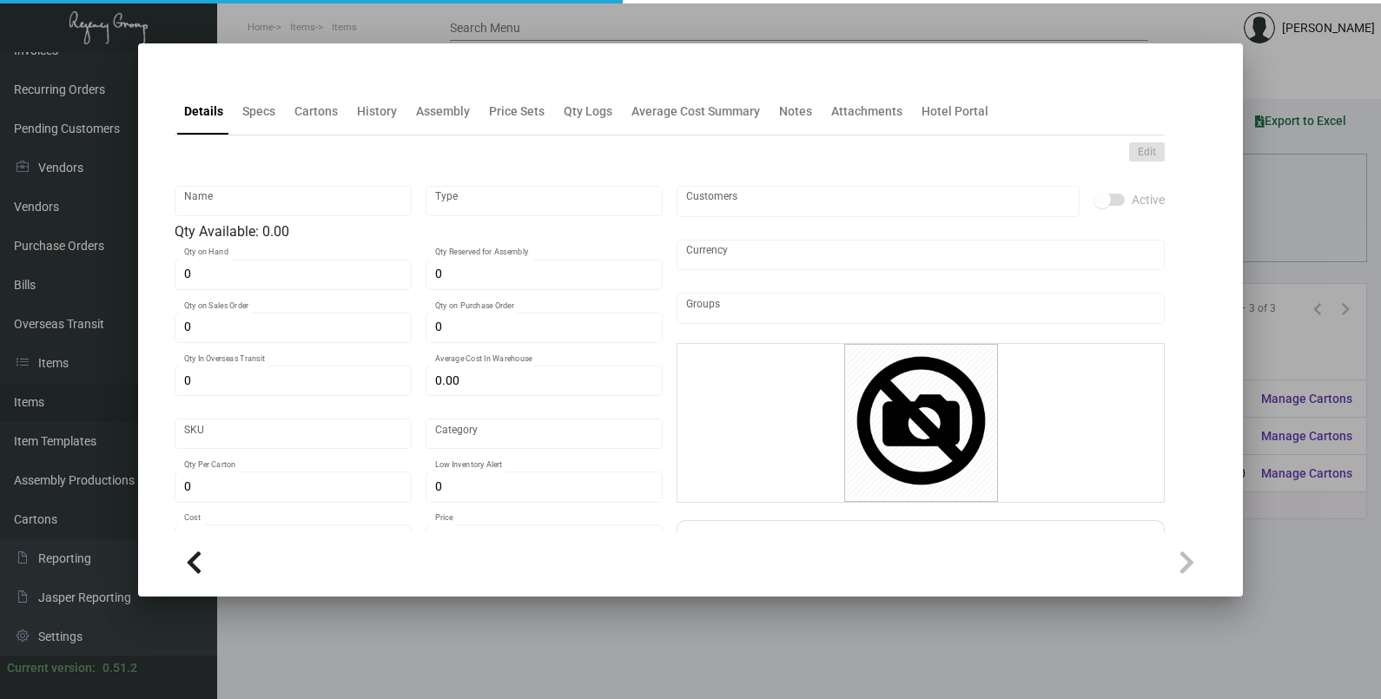
type input "1,000"
type input "$ 0.22"
type input "$ 0.59"
checkbox input "true"
type input "United States Dollar $"
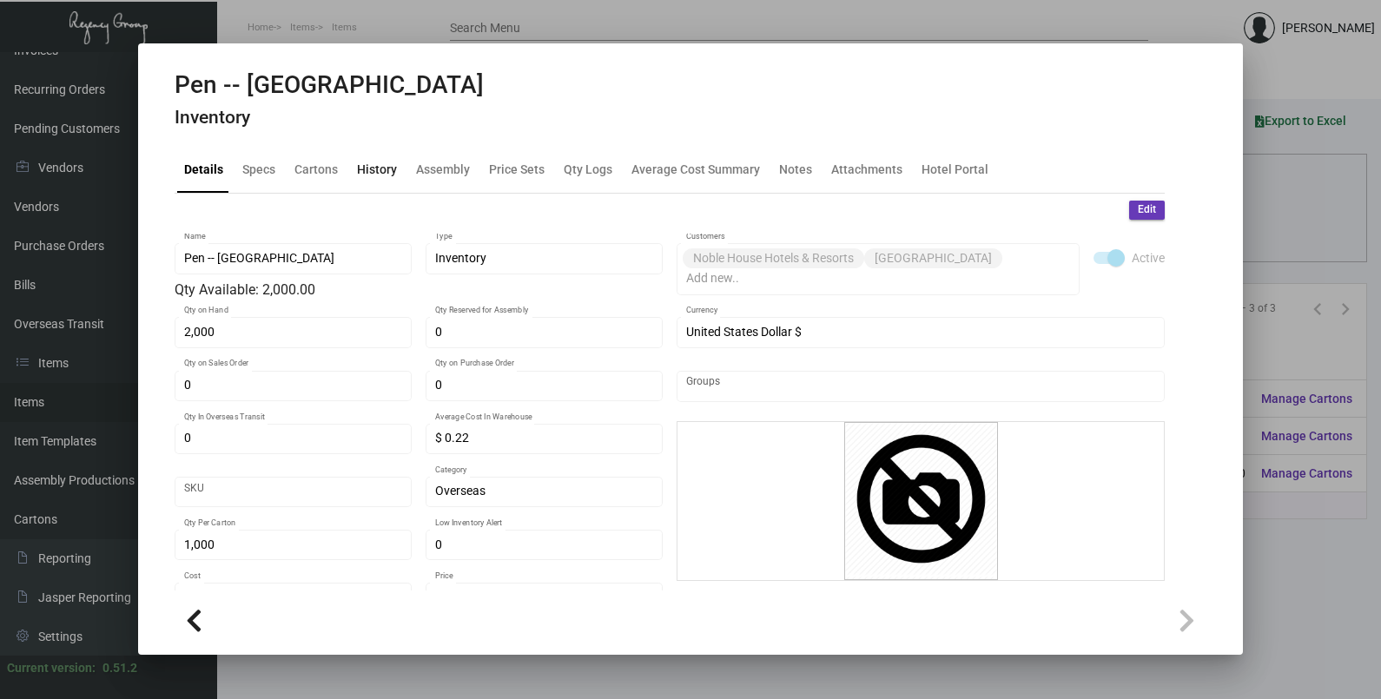
click at [366, 171] on div "History" at bounding box center [377, 169] width 40 height 18
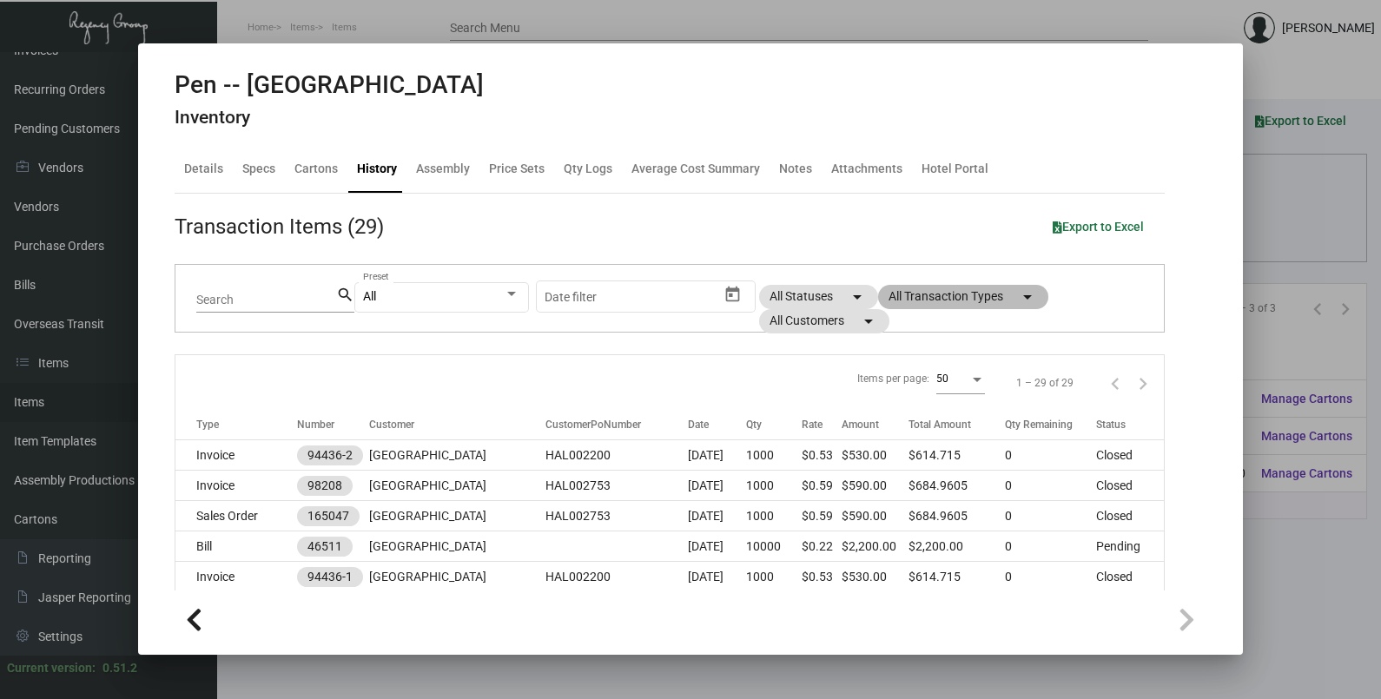
click at [930, 302] on mat-chip "All Transaction Types arrow_drop_down" at bounding box center [963, 297] width 170 height 24
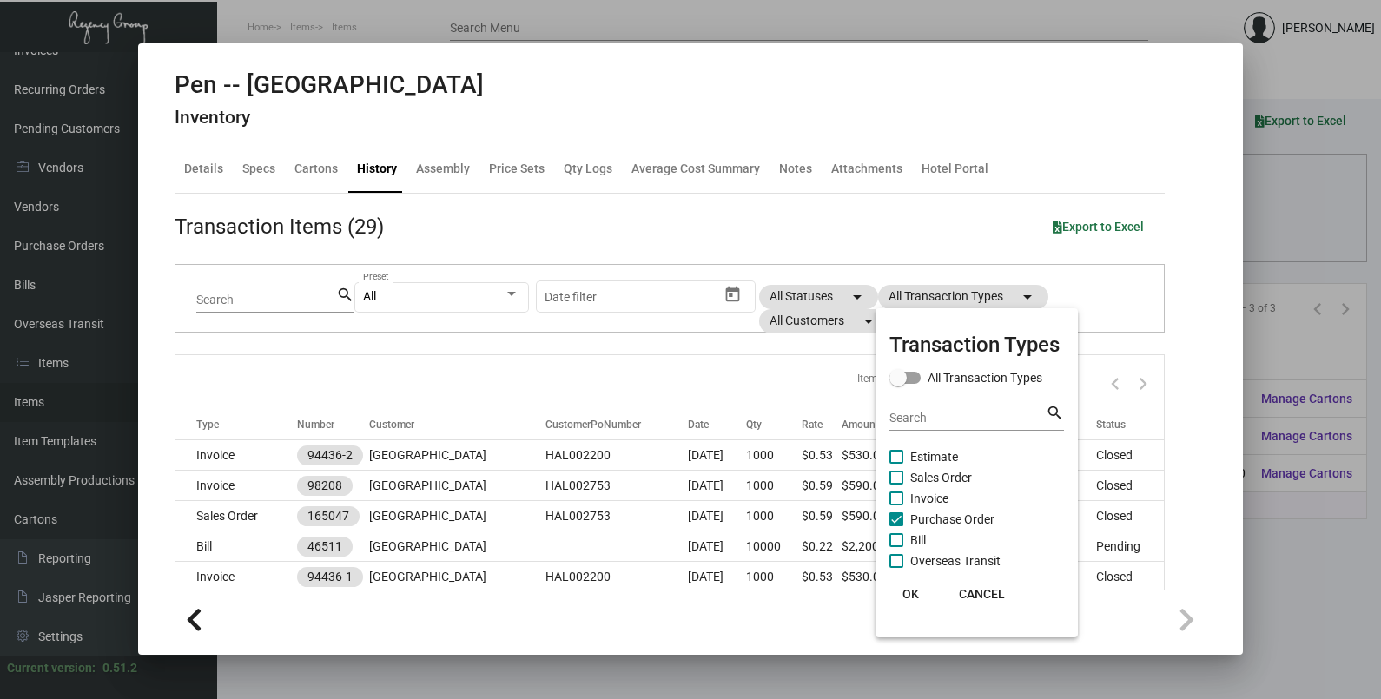
click at [940, 518] on span "Purchase Order" at bounding box center [952, 519] width 84 height 21
click at [897, 526] on input "Purchase Order" at bounding box center [896, 526] width 1 height 1
click at [940, 518] on span "Purchase Order" at bounding box center [952, 519] width 84 height 21
click at [897, 526] on input "Purchase Order" at bounding box center [896, 526] width 1 height 1
checkbox input "true"
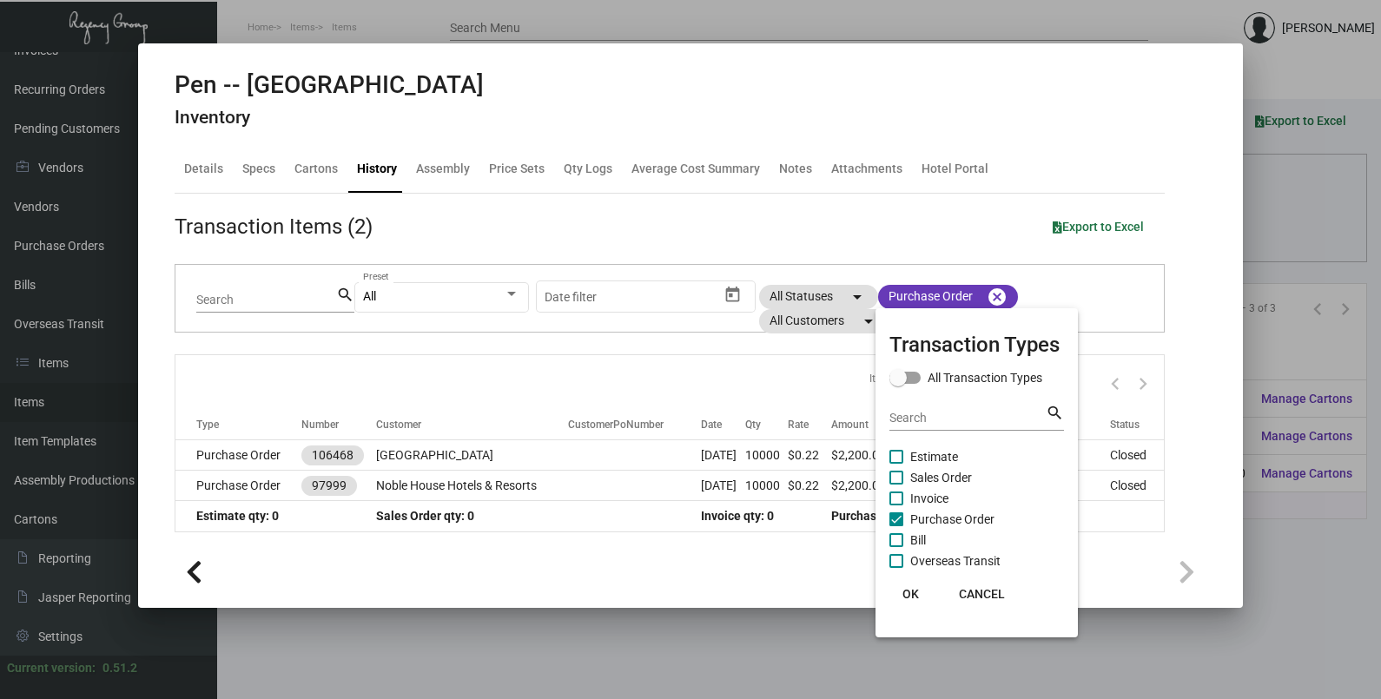
click at [910, 581] on button "OK" at bounding box center [911, 594] width 56 height 31
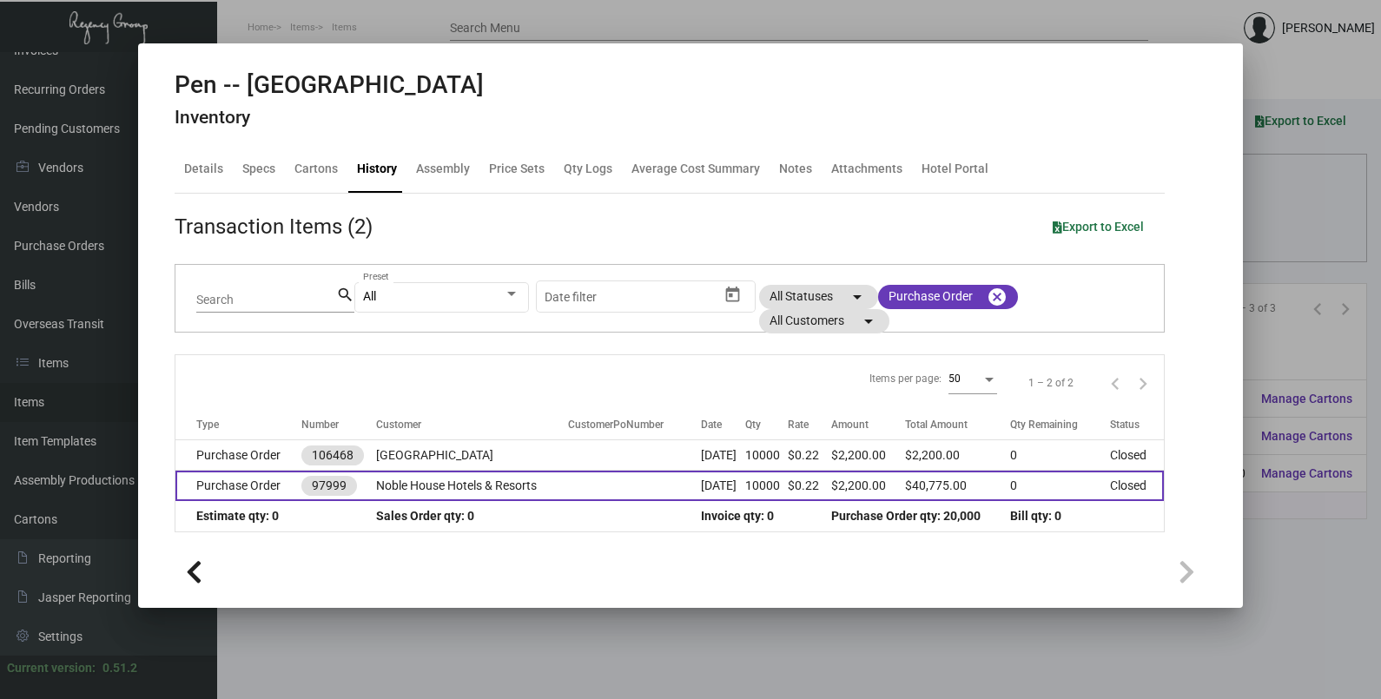
click at [636, 471] on td at bounding box center [634, 486] width 133 height 30
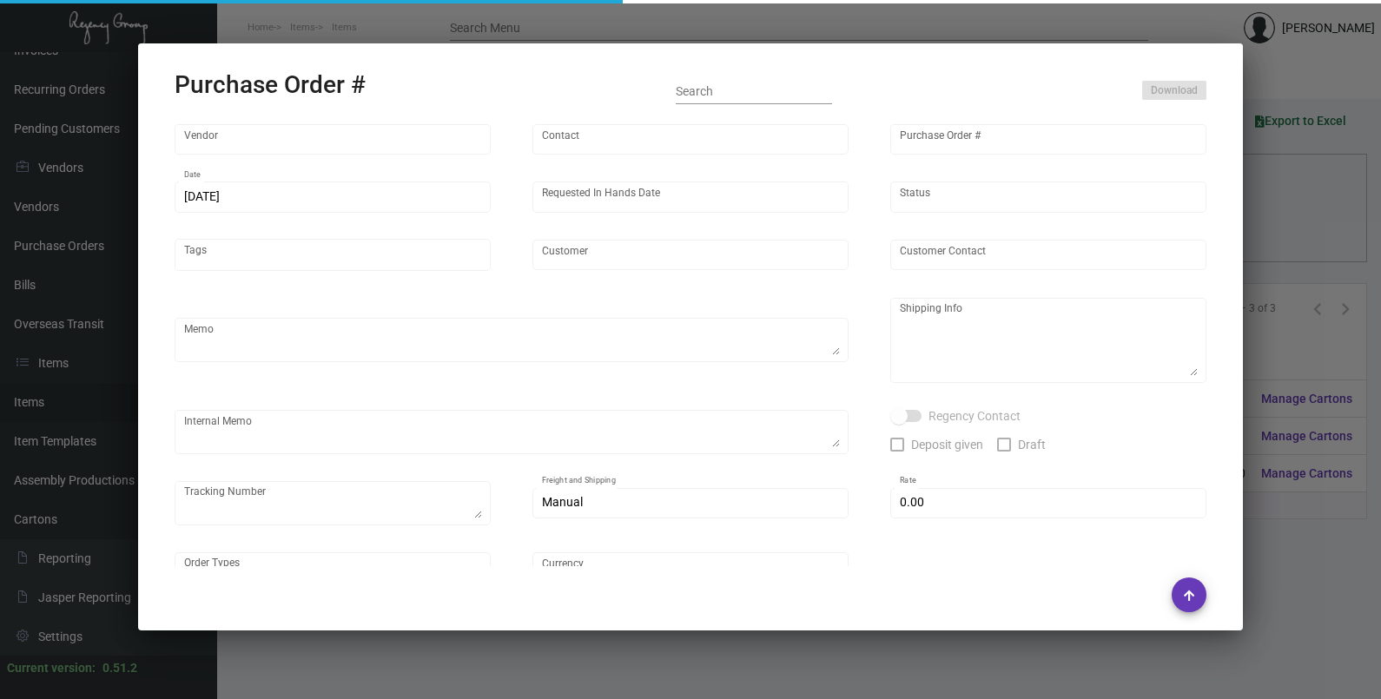
type input "Prostar - Pens"
type input "[PERSON_NAME]"
type input "97999"
type input "[DATE]"
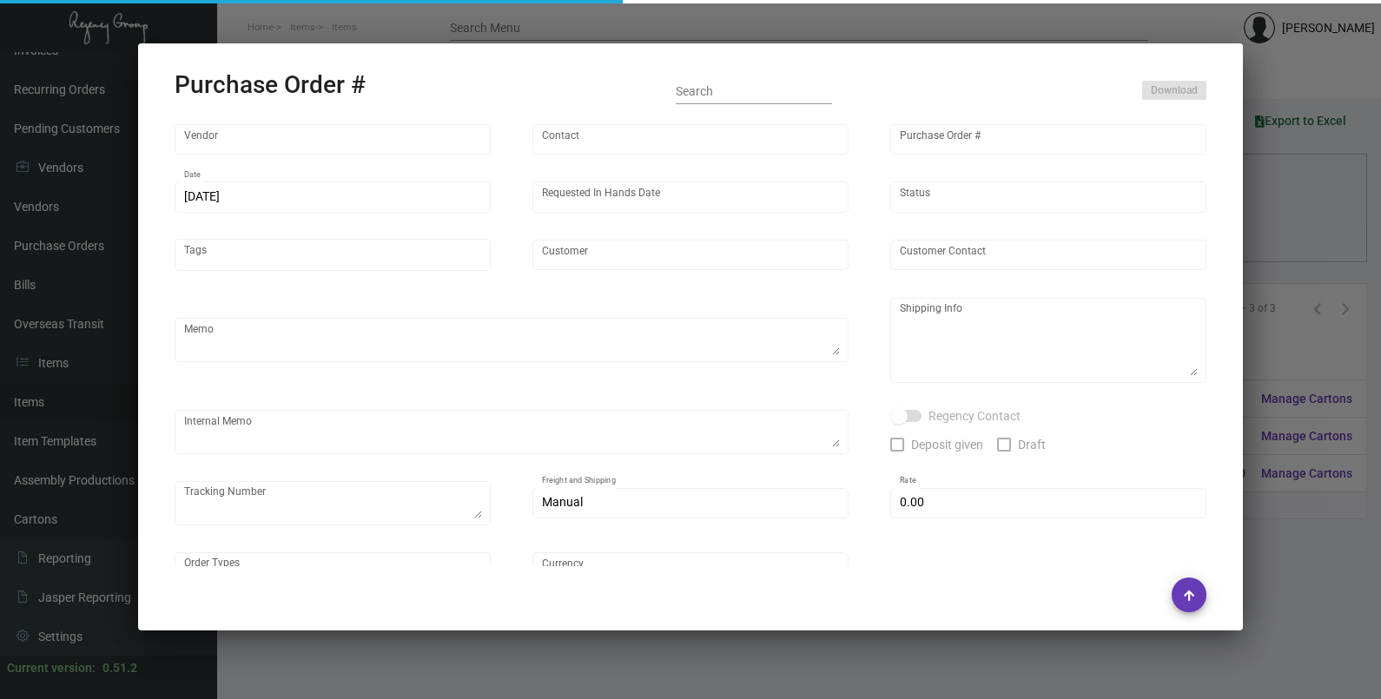
type input "Noble House Hotels & Resorts"
type textarea "Regency Group NJ - [PERSON_NAME] [STREET_ADDRESS]"
type textarea "*Warehouse* -- Do not send out [PERSON_NAME]. Double check with Max first. - [D…"
checkbox input "true"
type input "$ 0.00"
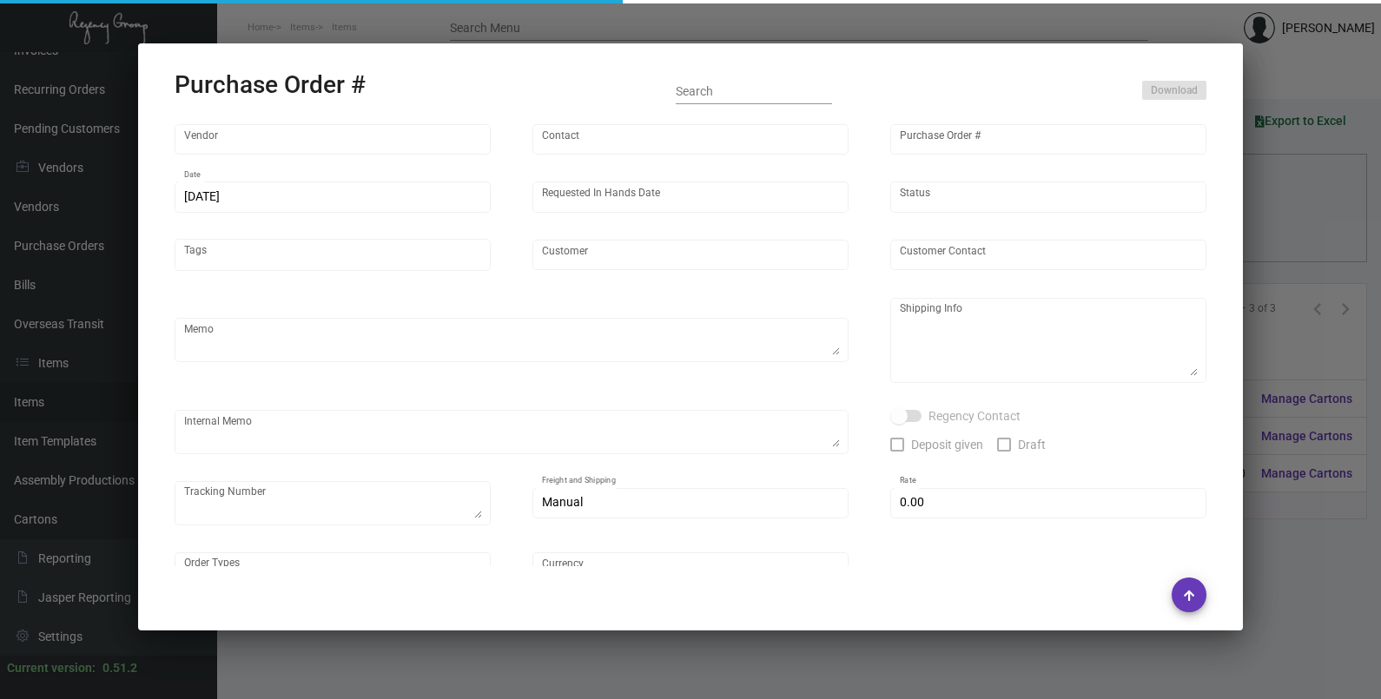
type input "United States Dollar $"
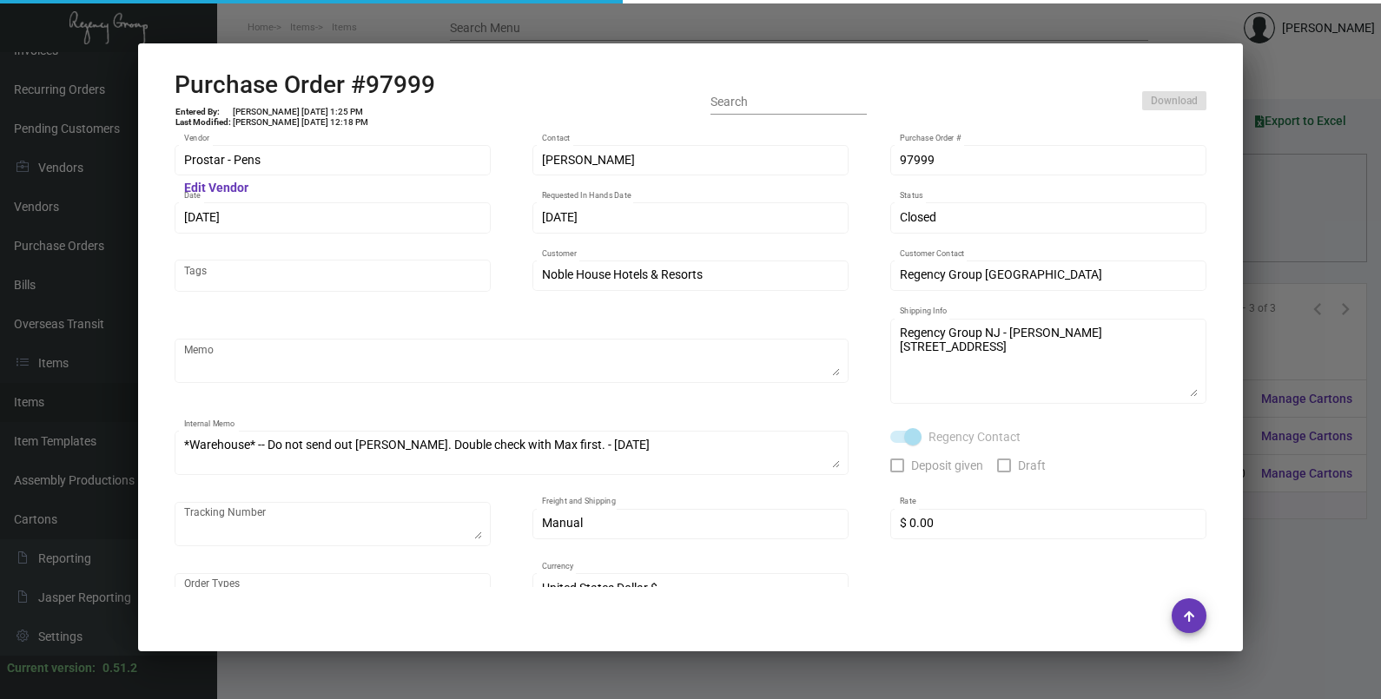
click at [1291, 243] on div at bounding box center [690, 349] width 1381 height 699
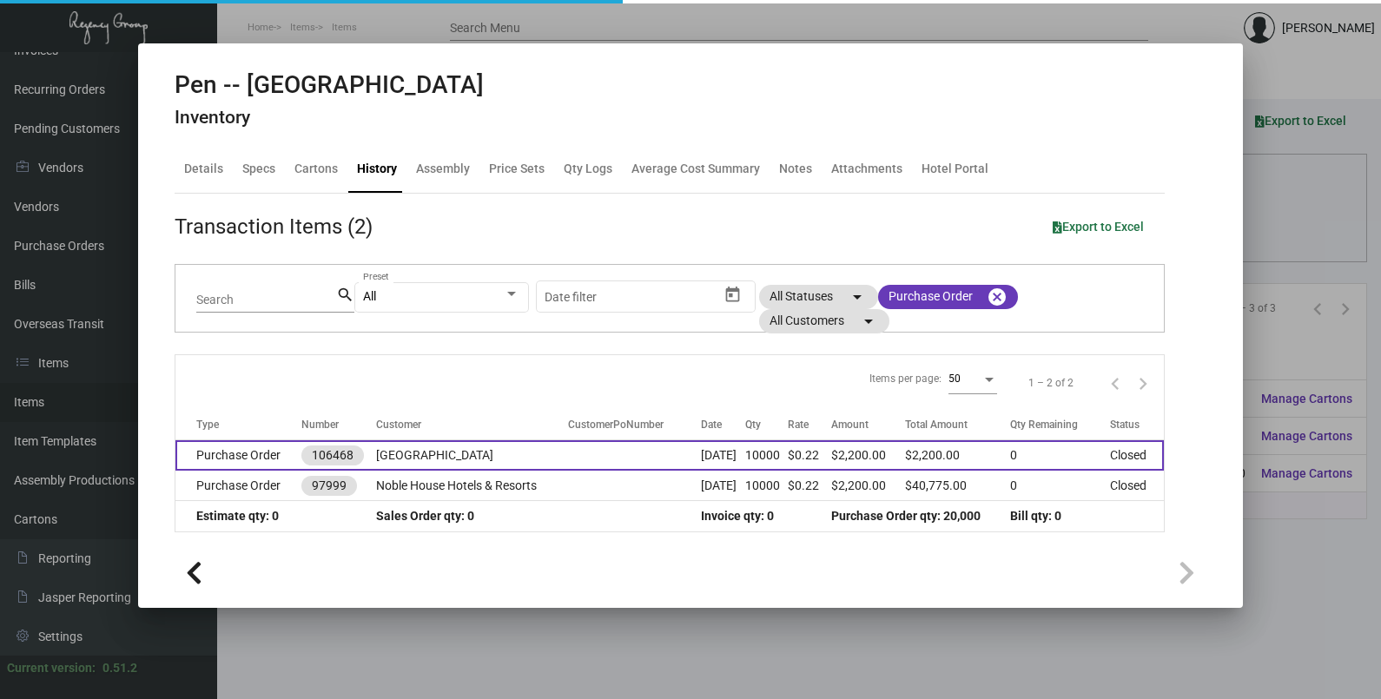
click at [655, 459] on td at bounding box center [634, 455] width 133 height 30
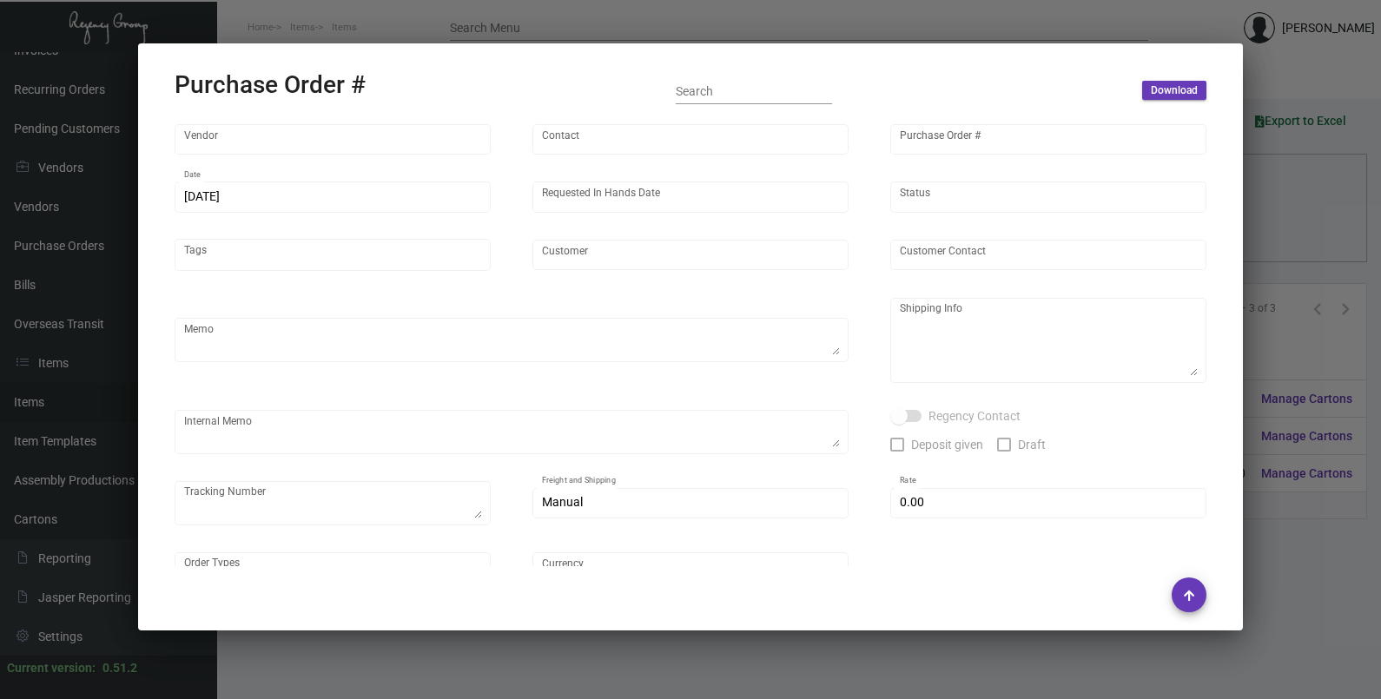
type input "Prostar - Pens"
type input "[PERSON_NAME]"
type input "106468"
type input "[DATE]"
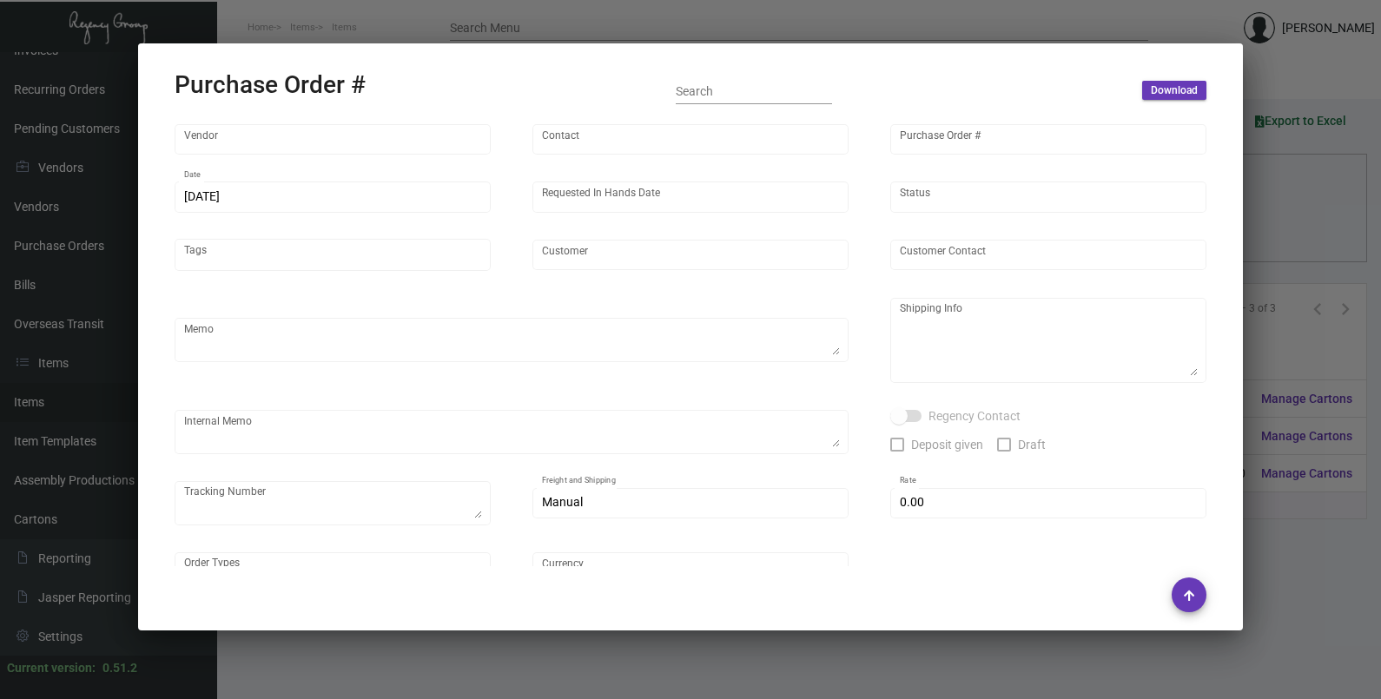
type input "[GEOGRAPHIC_DATA]"
type textarea "Via Boat"
type textarea "Regency Group NJ - [PERSON_NAME] [STREET_ADDRESS]"
checkbox input "true"
type input "$ 0.00"
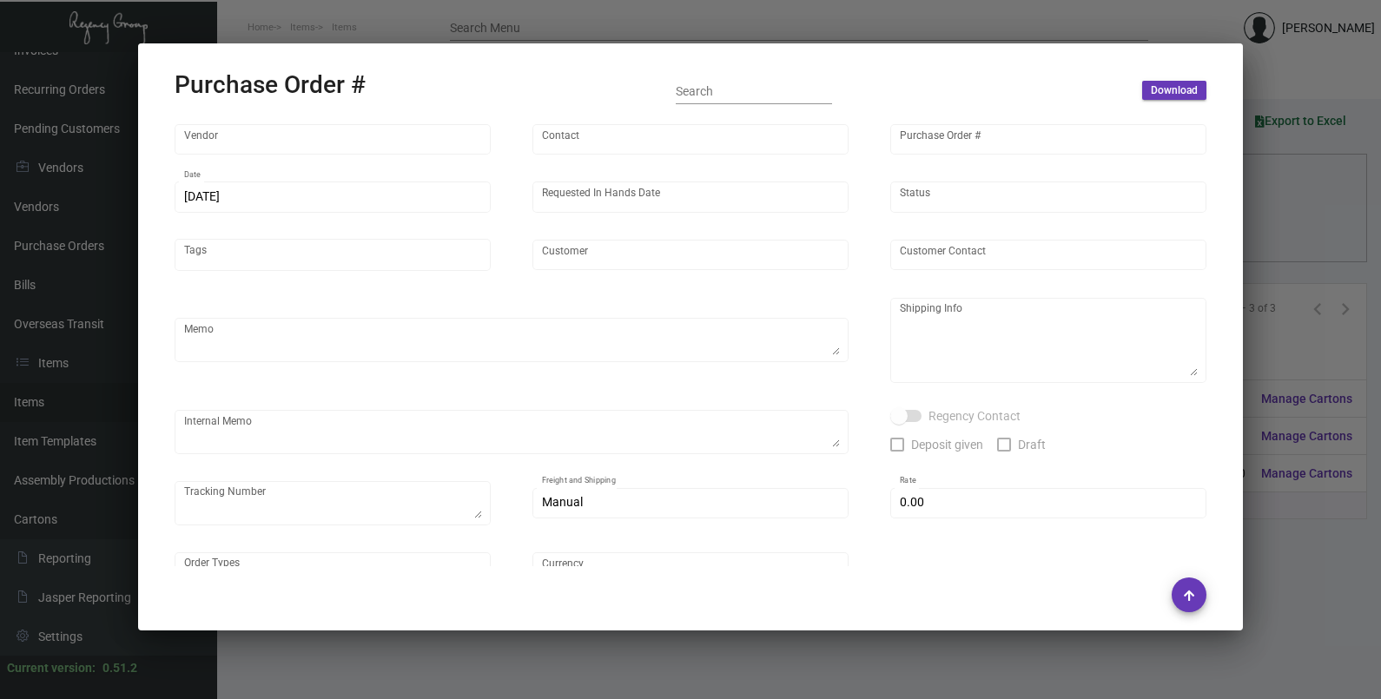
type input "United States Dollar $"
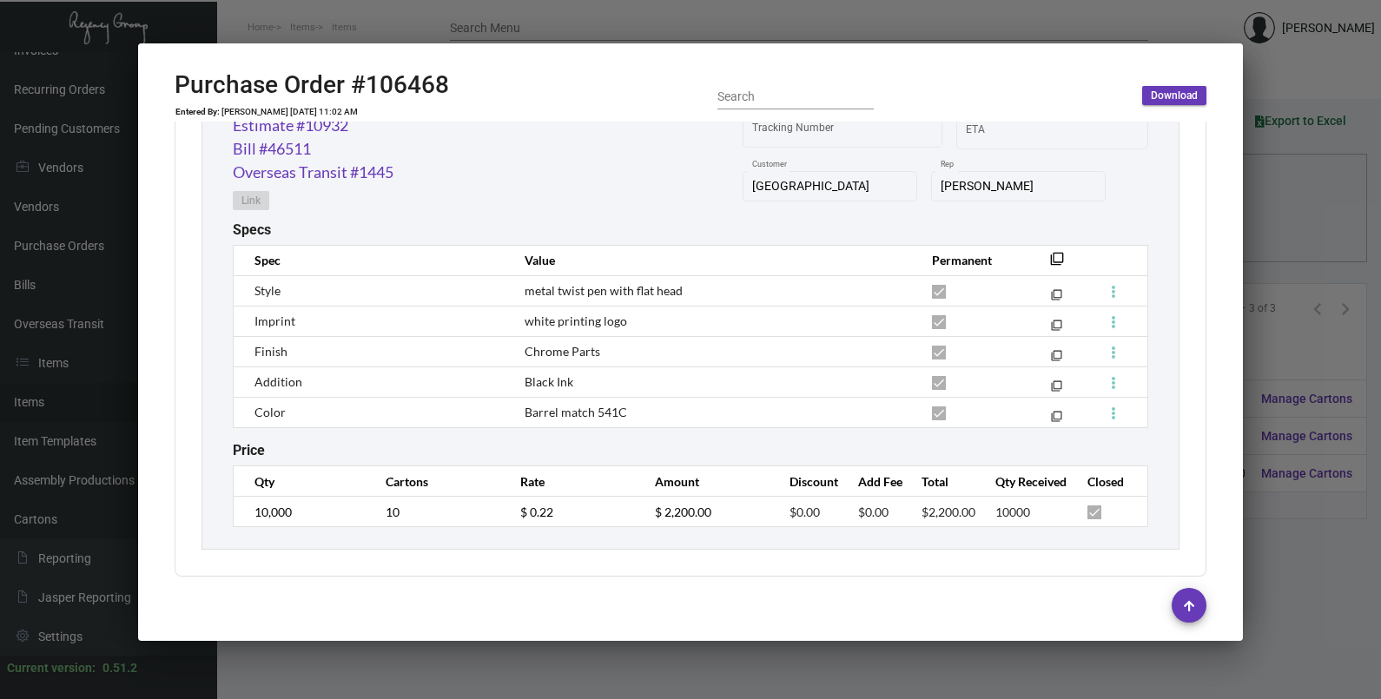
scroll to position [946, 0]
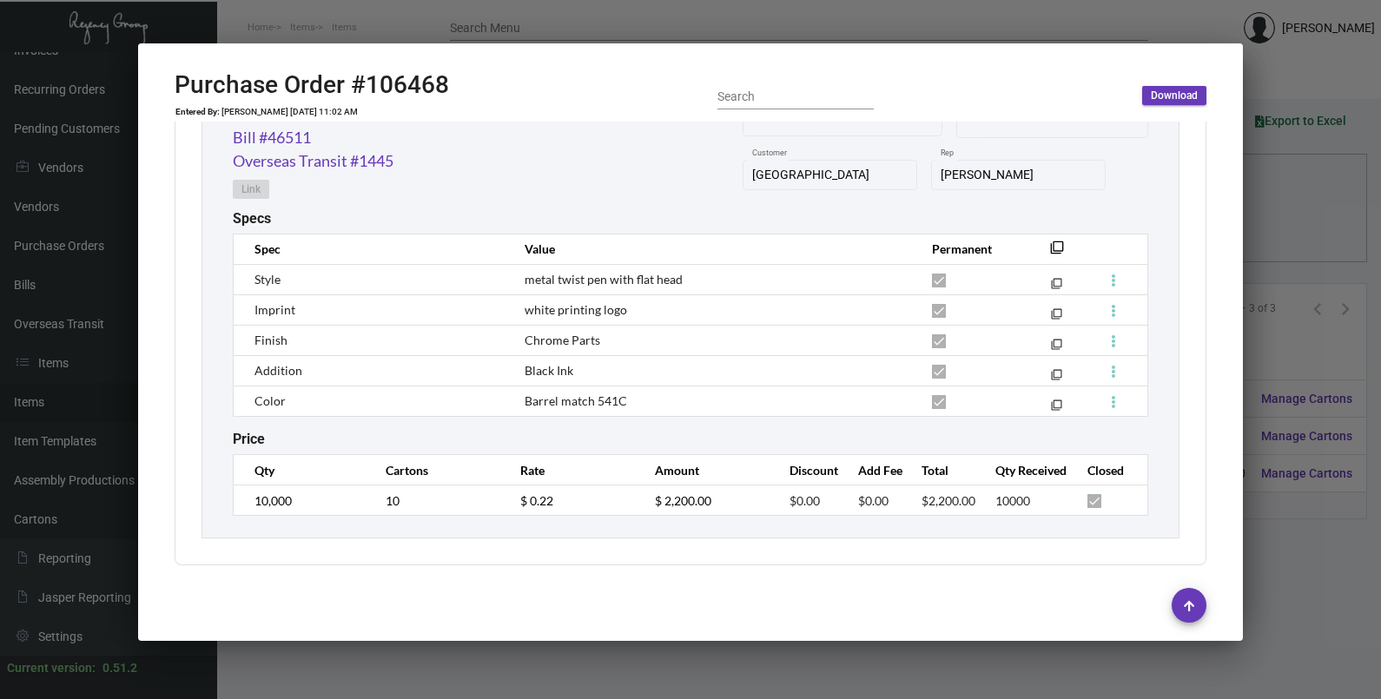
click at [1259, 209] on div at bounding box center [690, 349] width 1381 height 699
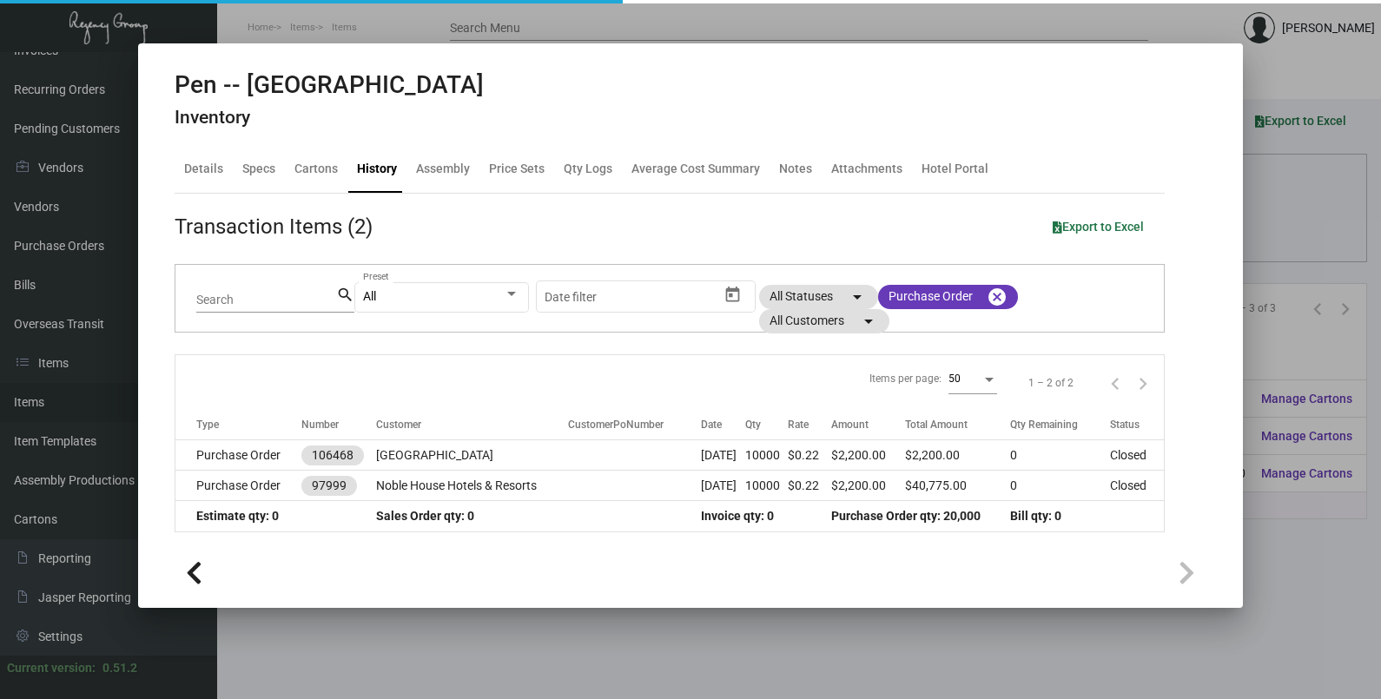
click at [1259, 209] on div at bounding box center [690, 349] width 1381 height 699
click at [1259, 209] on div "Columns arrow_drop_down All Reps arrow_drop_down All Item Types arrow_drop_down…" at bounding box center [799, 230] width 1100 height 51
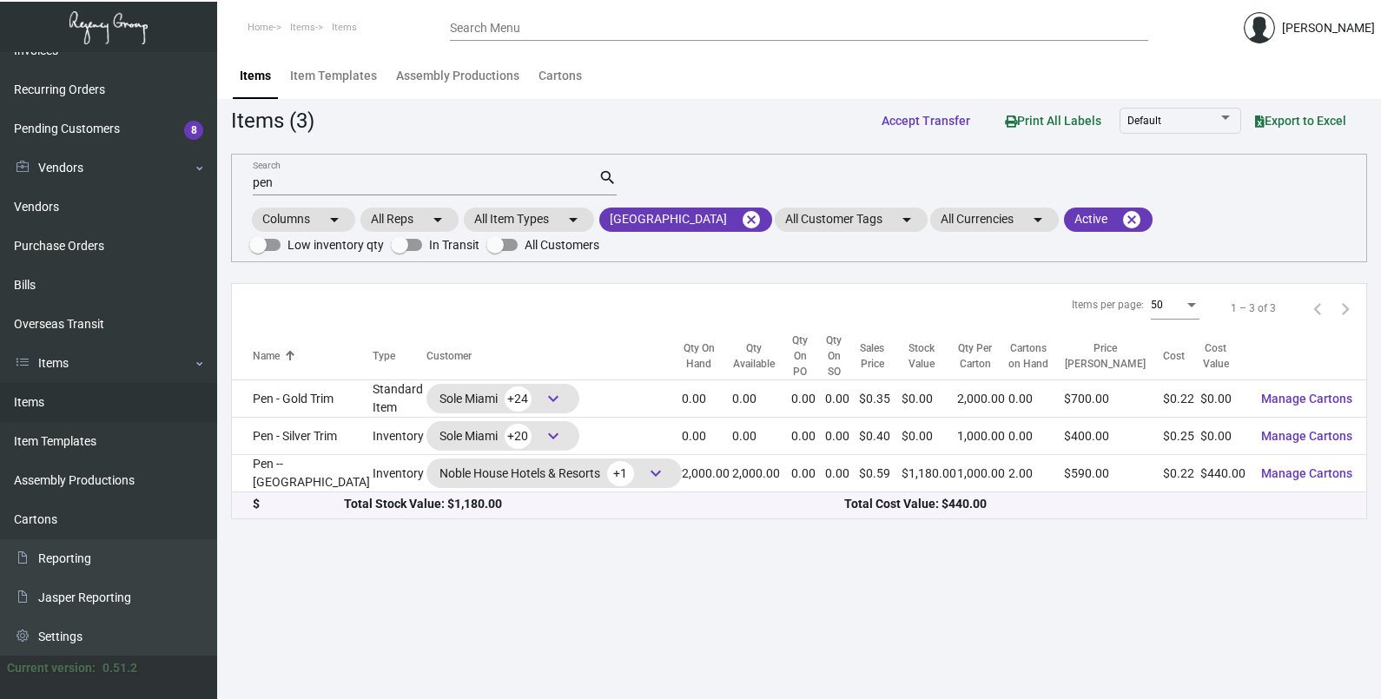
click at [321, 181] on input "pen" at bounding box center [426, 183] width 346 height 14
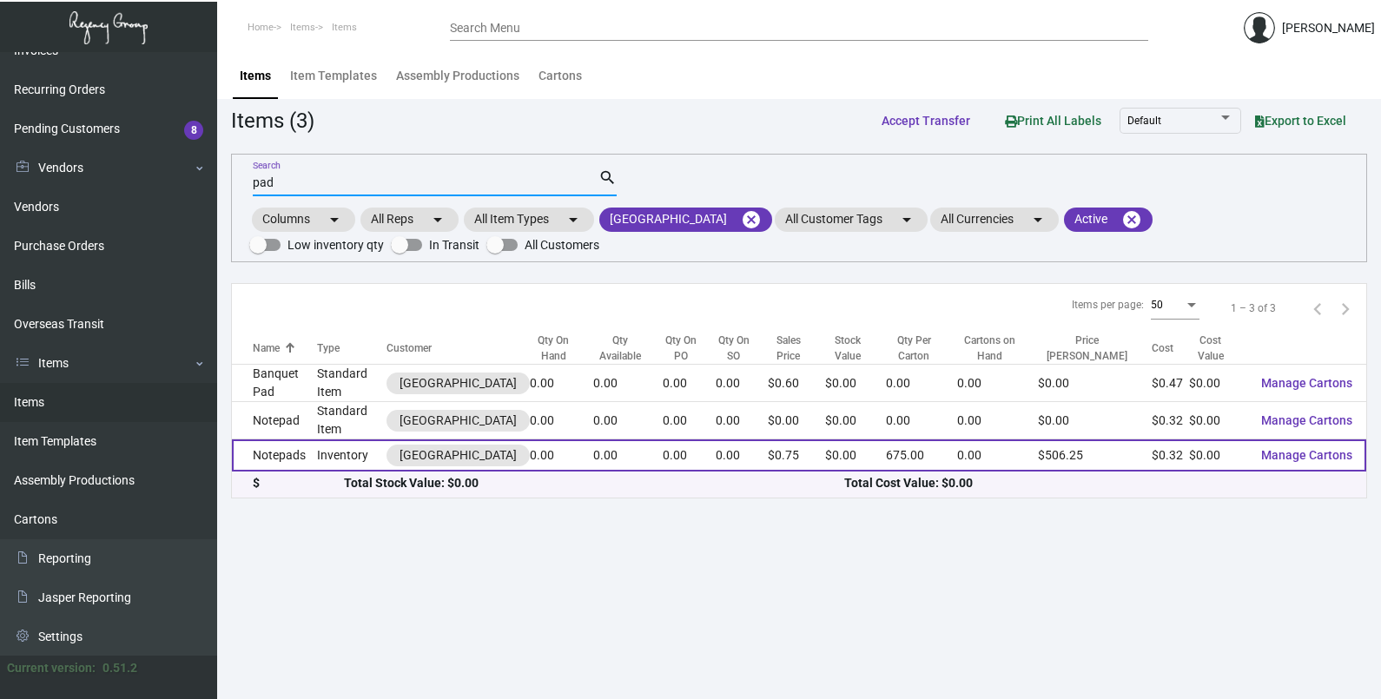
type input "pad"
click at [631, 443] on td "0.00" at bounding box center [628, 456] width 70 height 32
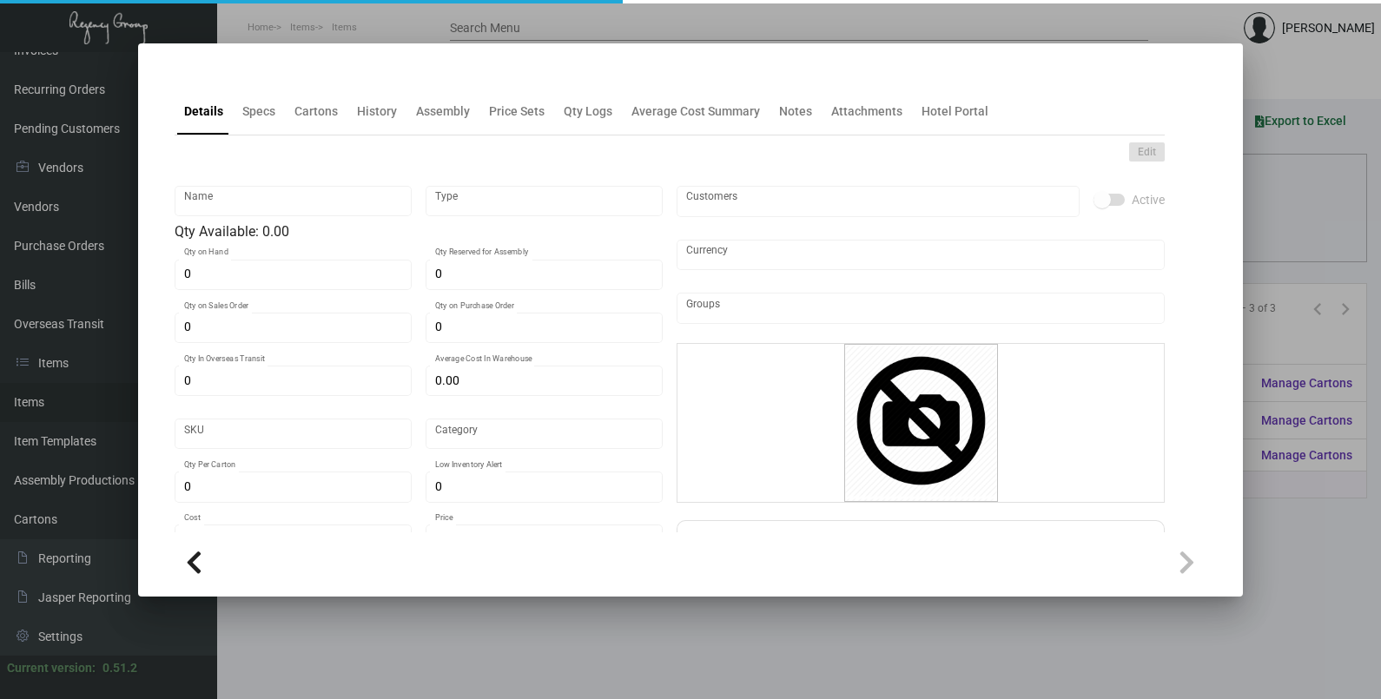
type input "Notepads"
type input "Inventory"
type input "$ 0.00"
type input "LAPBGR-Notepad-30"
type input "Standard"
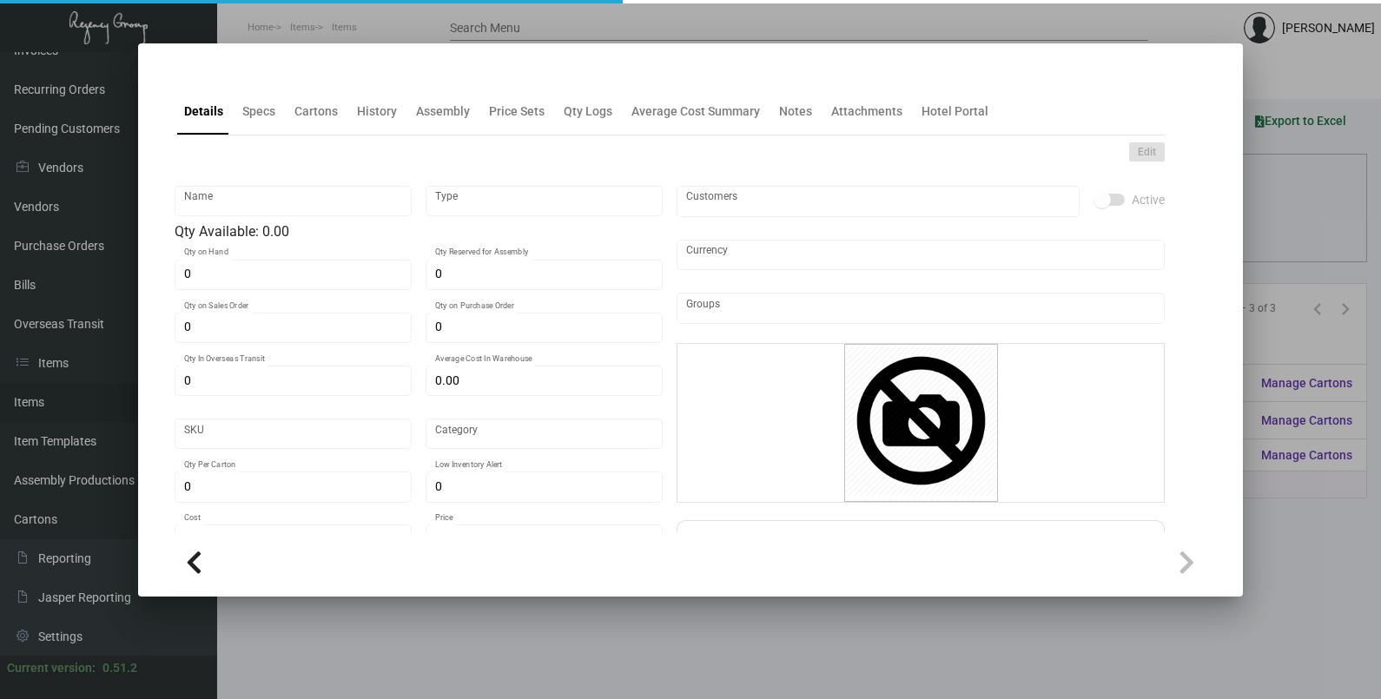
type input "675"
type input "$ 0.32"
type input "$ 0.75"
checkbox input "true"
type input "United States Dollar $"
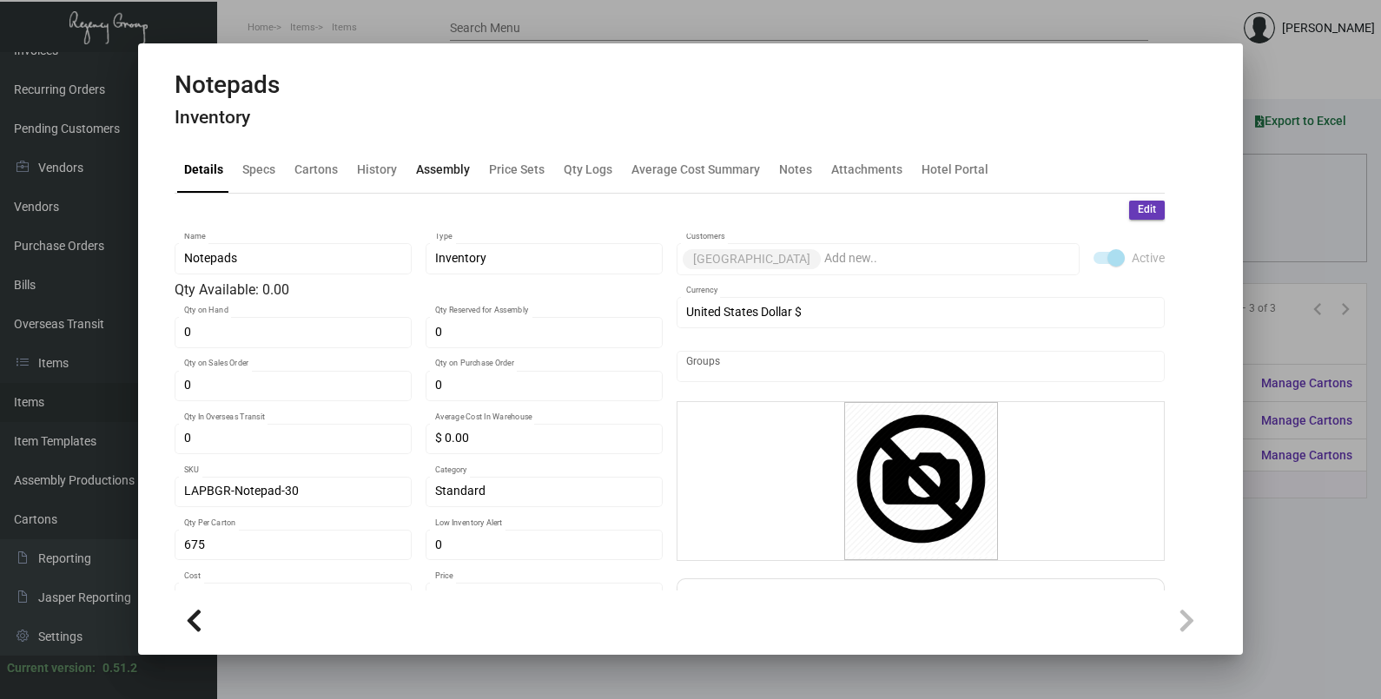
click at [409, 169] on div "Assembly" at bounding box center [443, 170] width 68 height 42
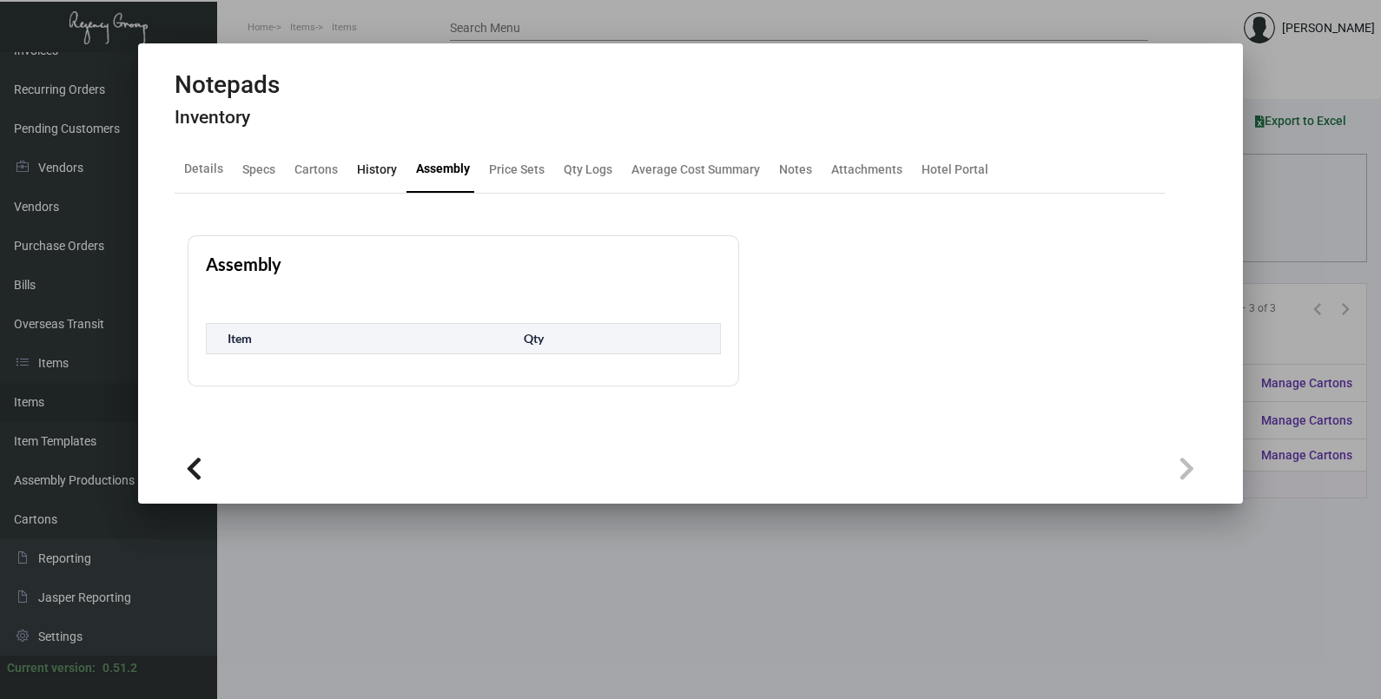
click at [377, 175] on div "History" at bounding box center [377, 169] width 40 height 18
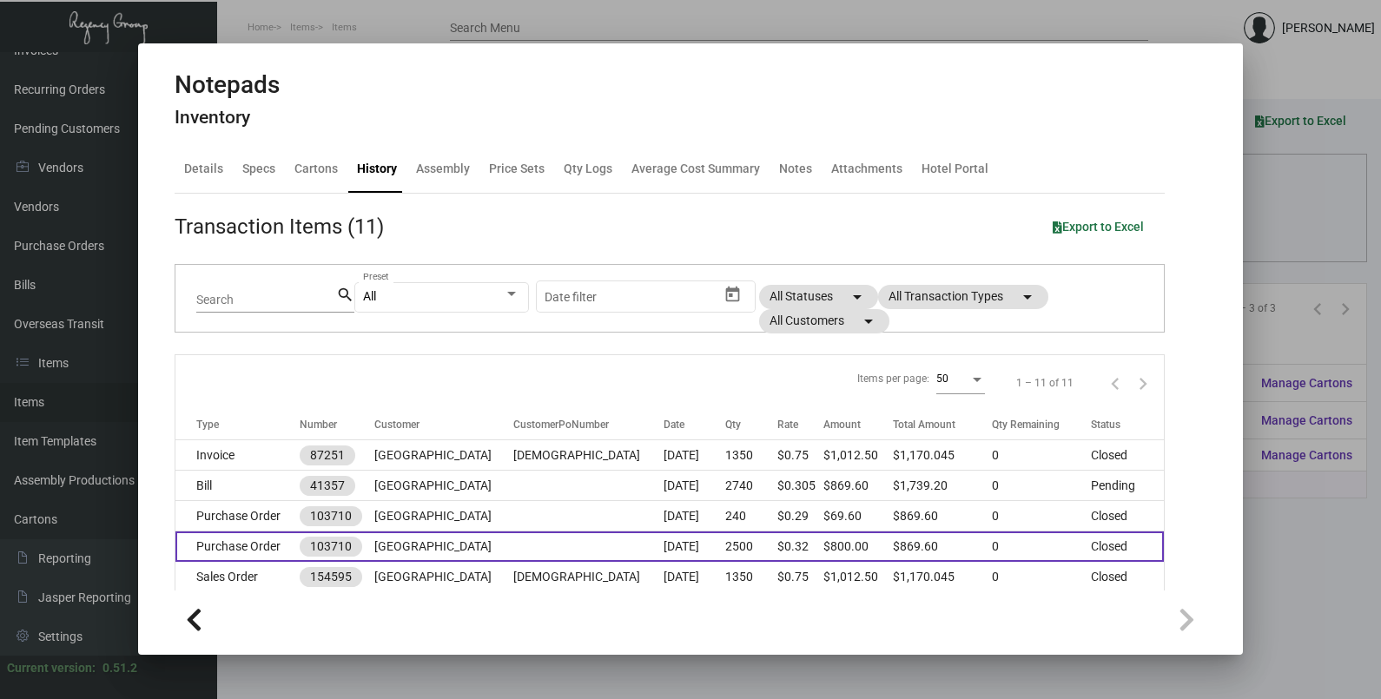
click at [608, 541] on td at bounding box center [588, 547] width 150 height 30
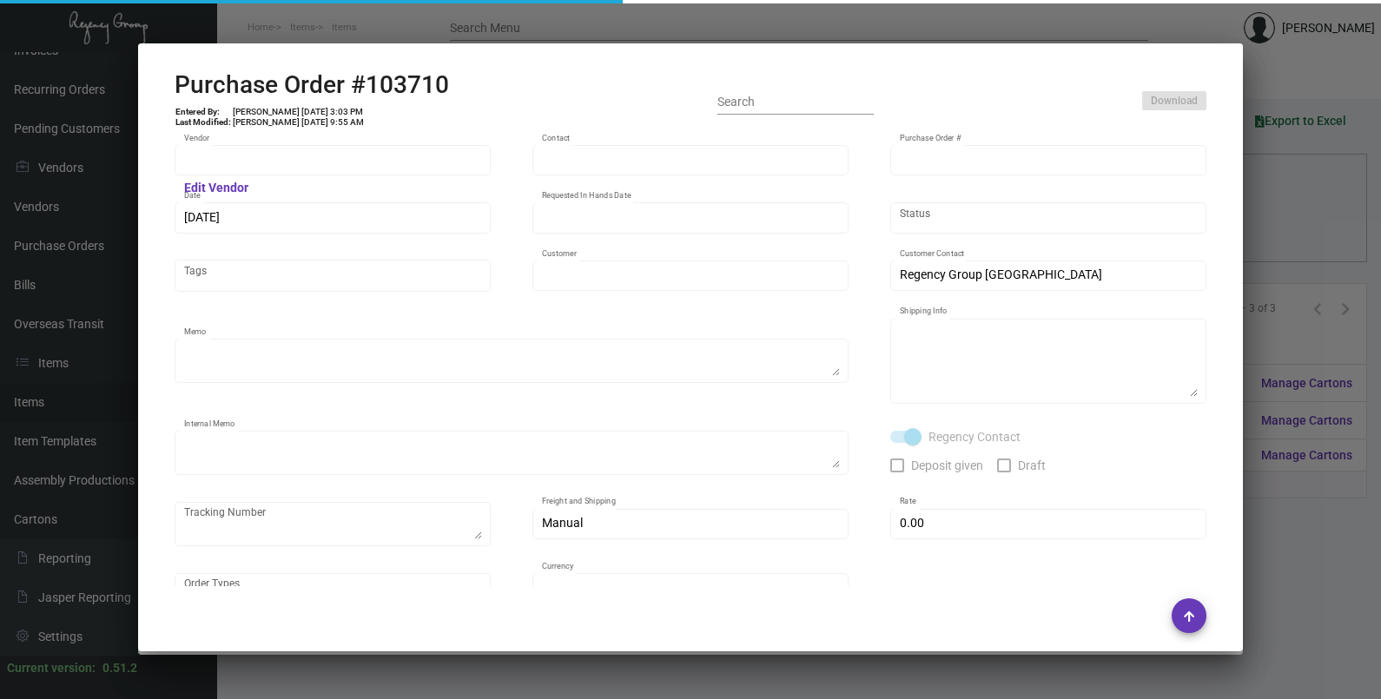
type input "Colonial Redi Record Corp."
type input "[PERSON_NAME]"
type input "103710"
type input "[DATE]"
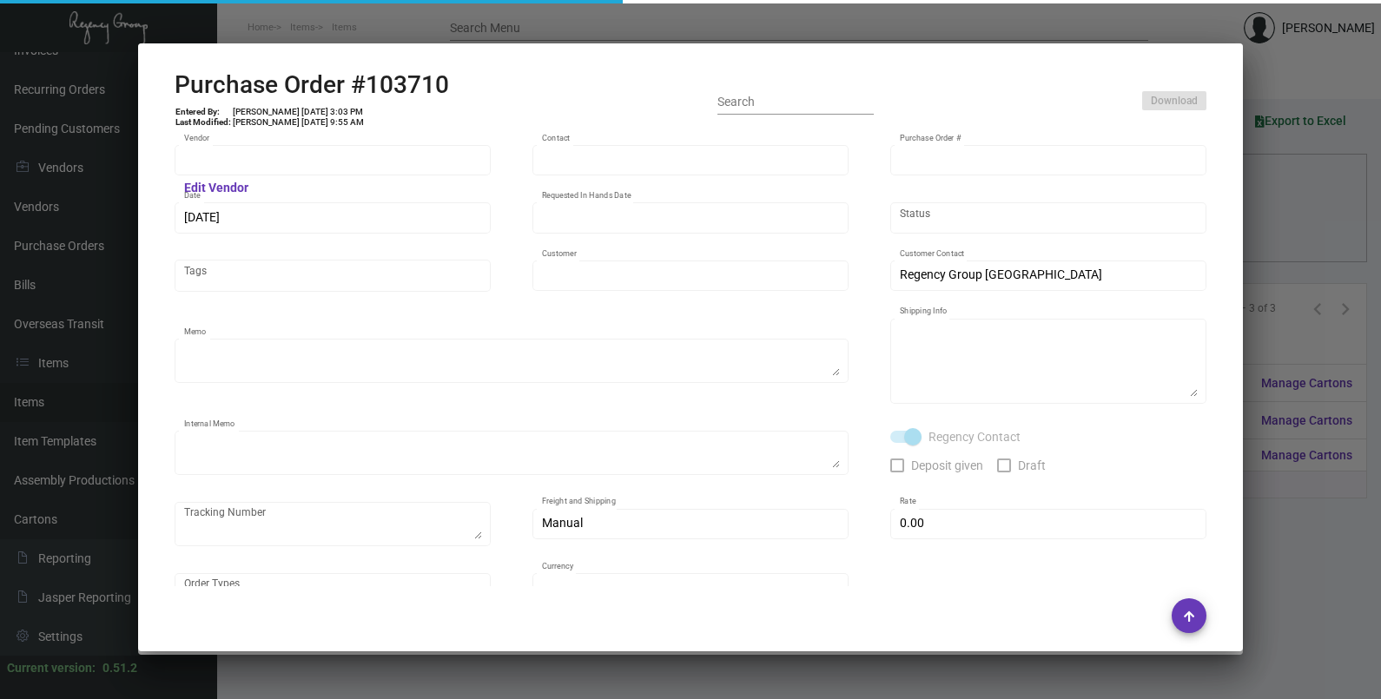
type input "[GEOGRAPHIC_DATA]"
type textarea "Reorder - Purchase Order #96014"
type textarea "Regency Group NJ - [PERSON_NAME] [STREET_ADDRESS]"
type textarea "2/22 - Followed up for tracking. 2/27 - PICKED UP BY [PERSON_NAME]"
checkbox input "true"
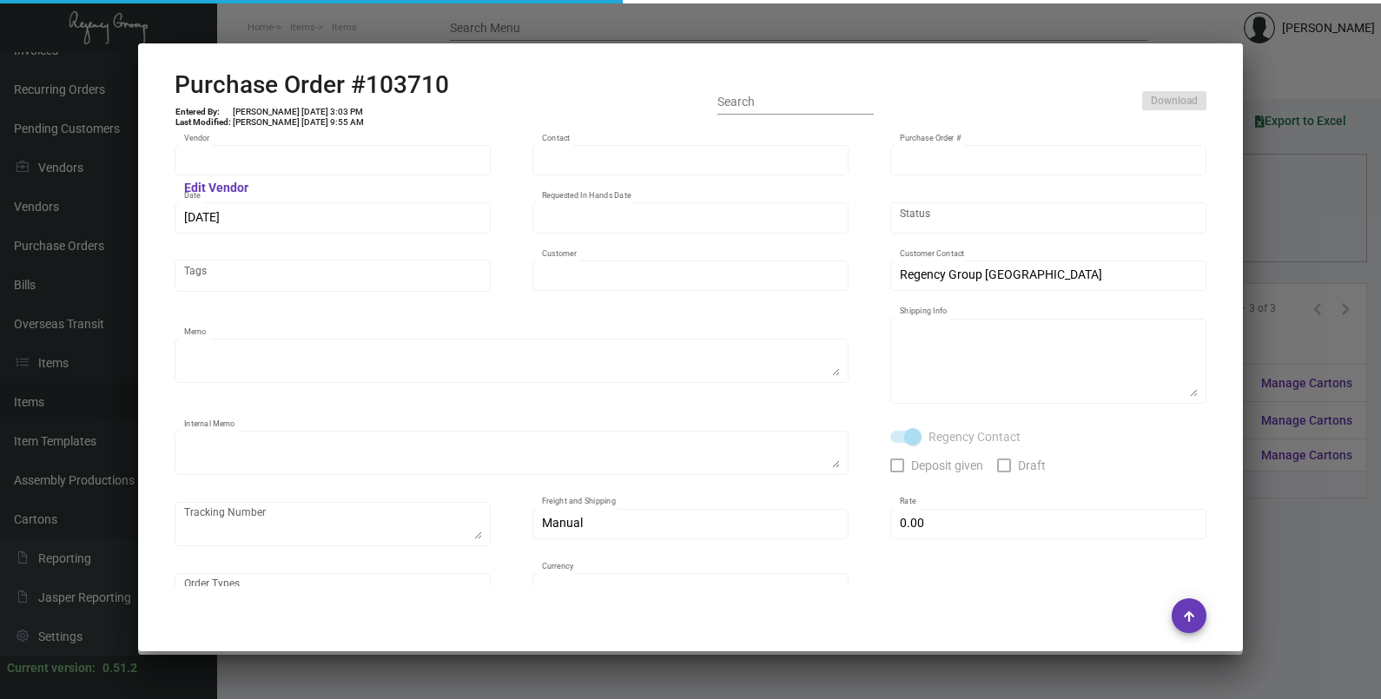
type input "$ 0.00"
type input "United States Dollar $"
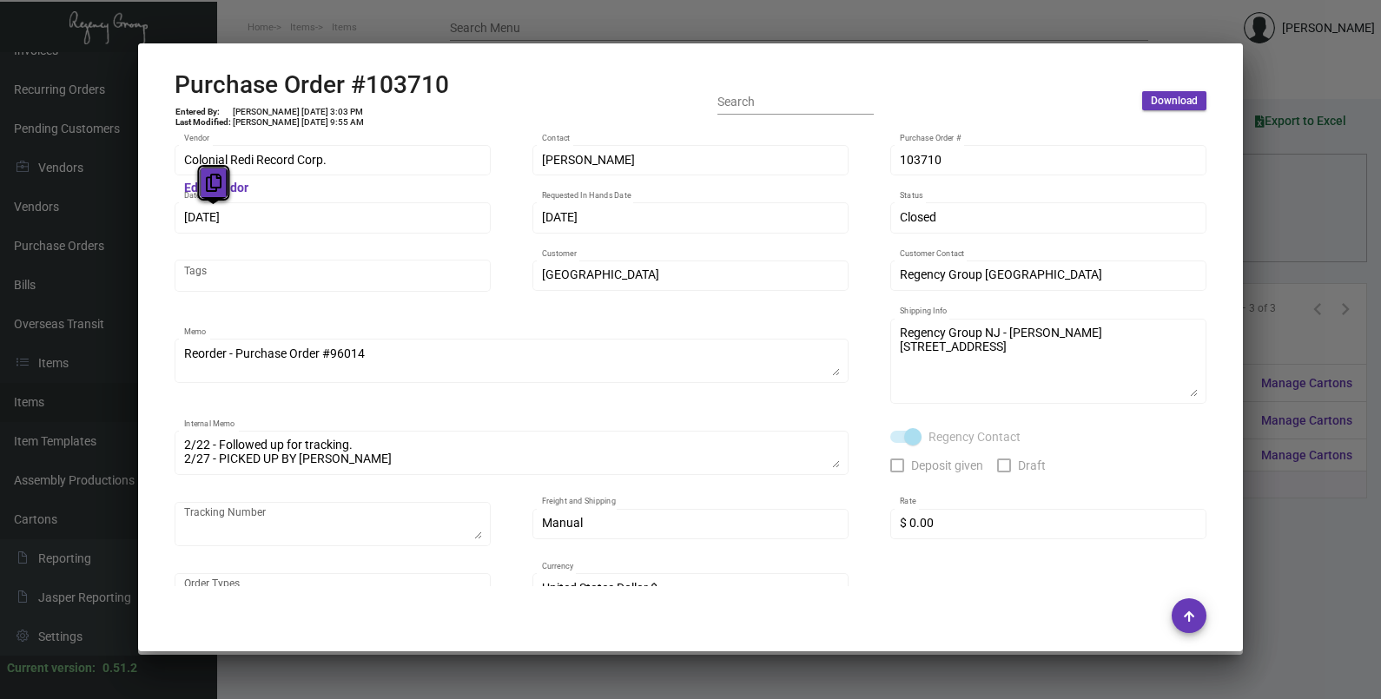
drag, startPoint x: 209, startPoint y: 221, endPoint x: 209, endPoint y: 182, distance: 38.2
click at [209, 182] on icon at bounding box center [214, 183] width 16 height 18
drag, startPoint x: 917, startPoint y: 160, endPoint x: 844, endPoint y: 63, distance: 121.1
click at [909, 129] on icon at bounding box center [910, 125] width 16 height 18
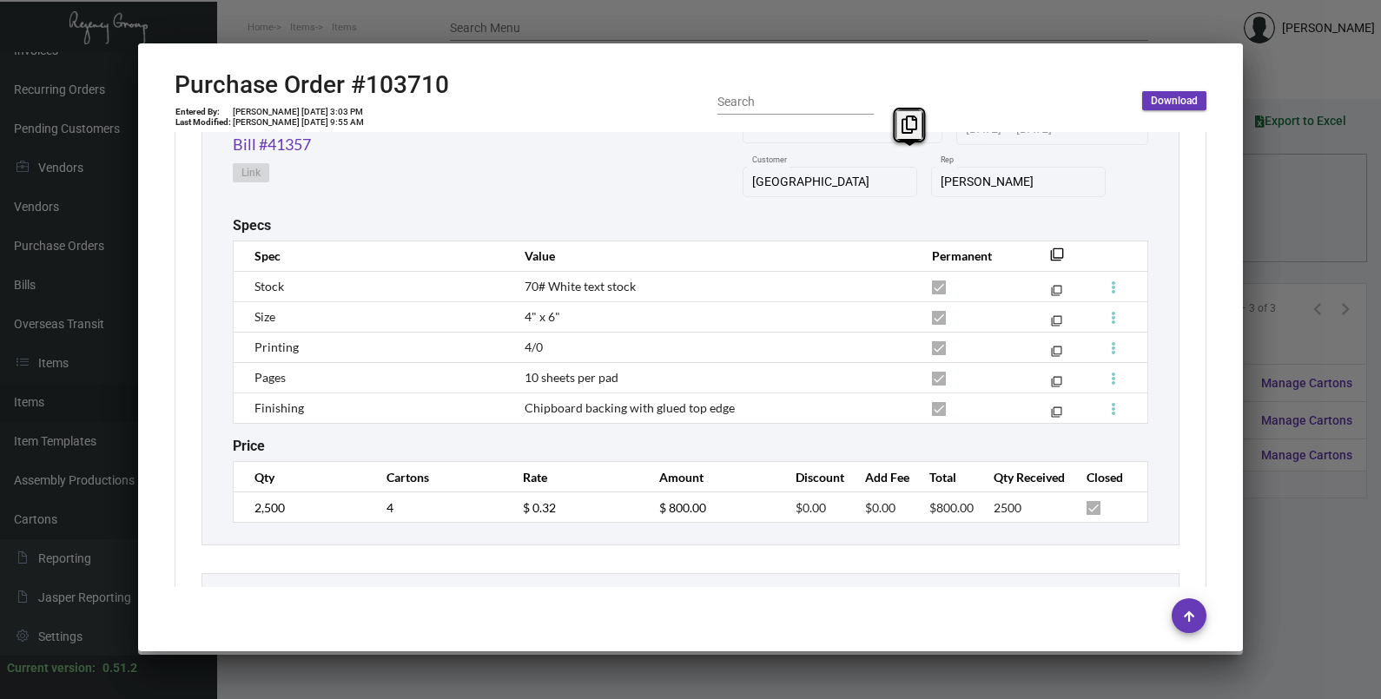
scroll to position [1303, 0]
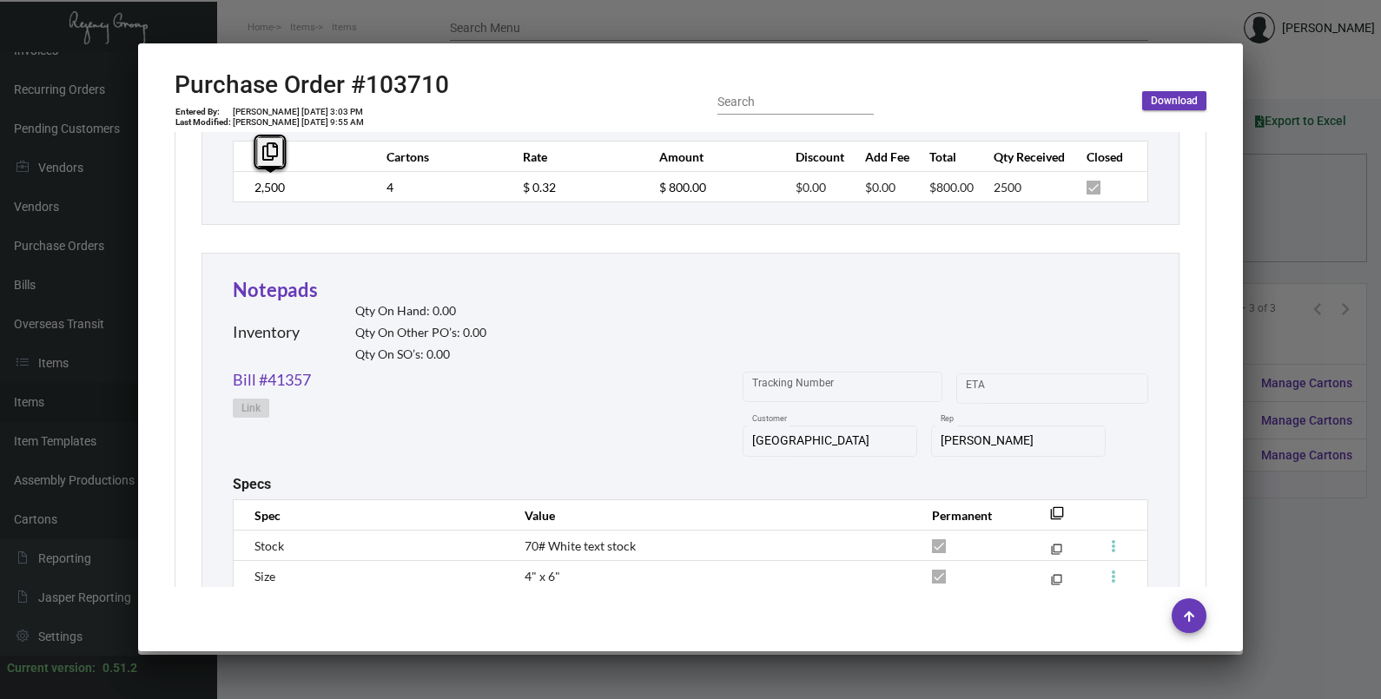
click at [252, 189] on td "2,500" at bounding box center [302, 187] width 136 height 30
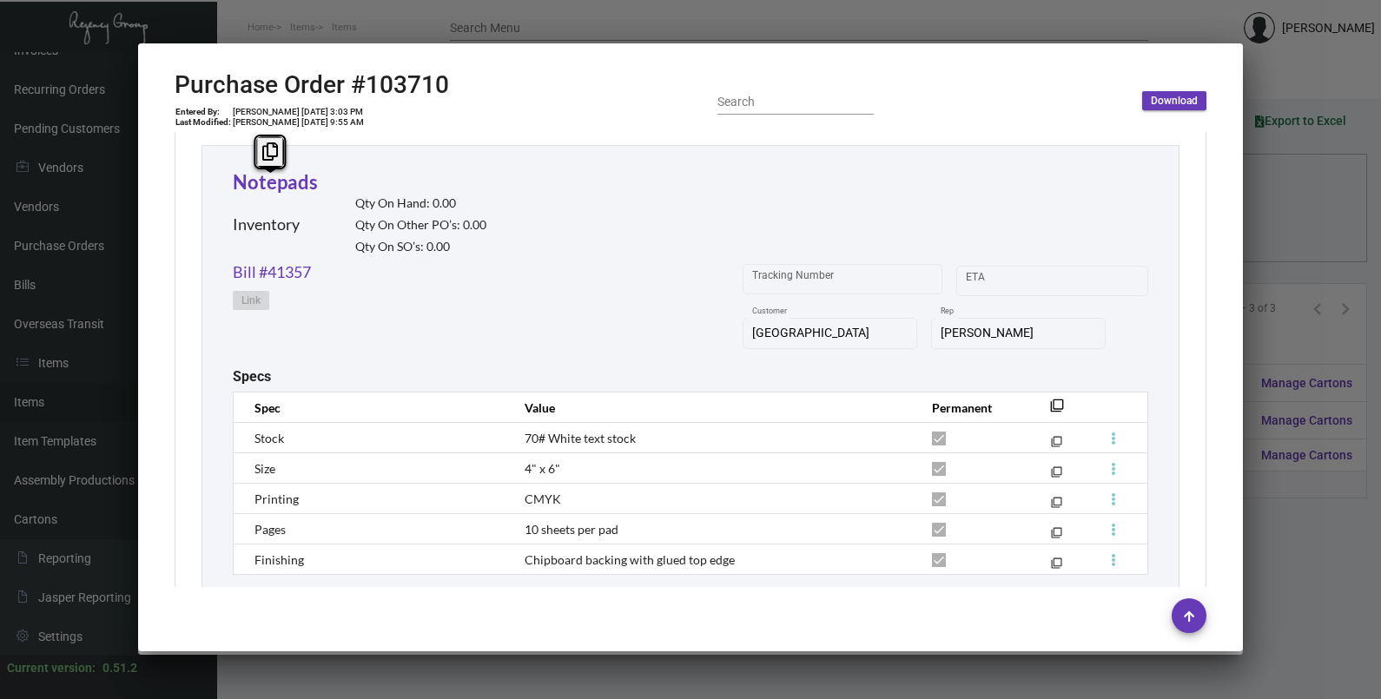
scroll to position [1086, 0]
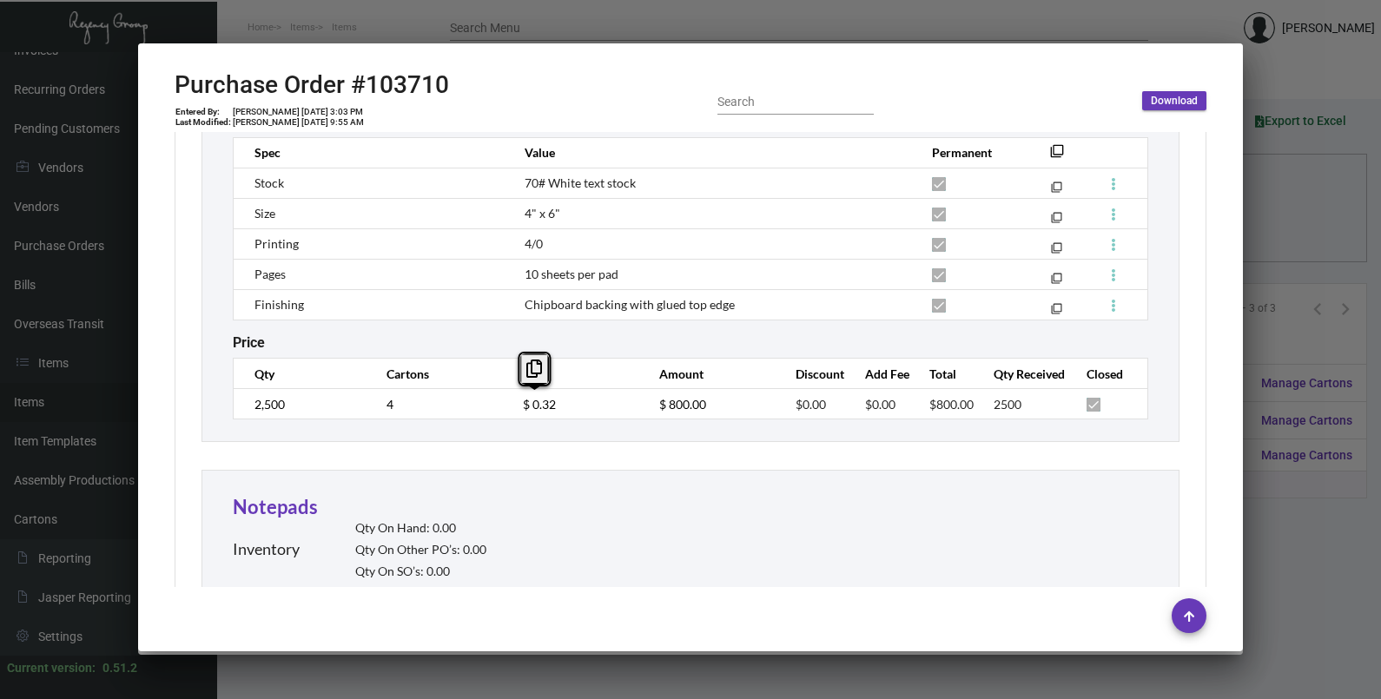
click at [513, 407] on td "$ 0.32" at bounding box center [574, 404] width 136 height 30
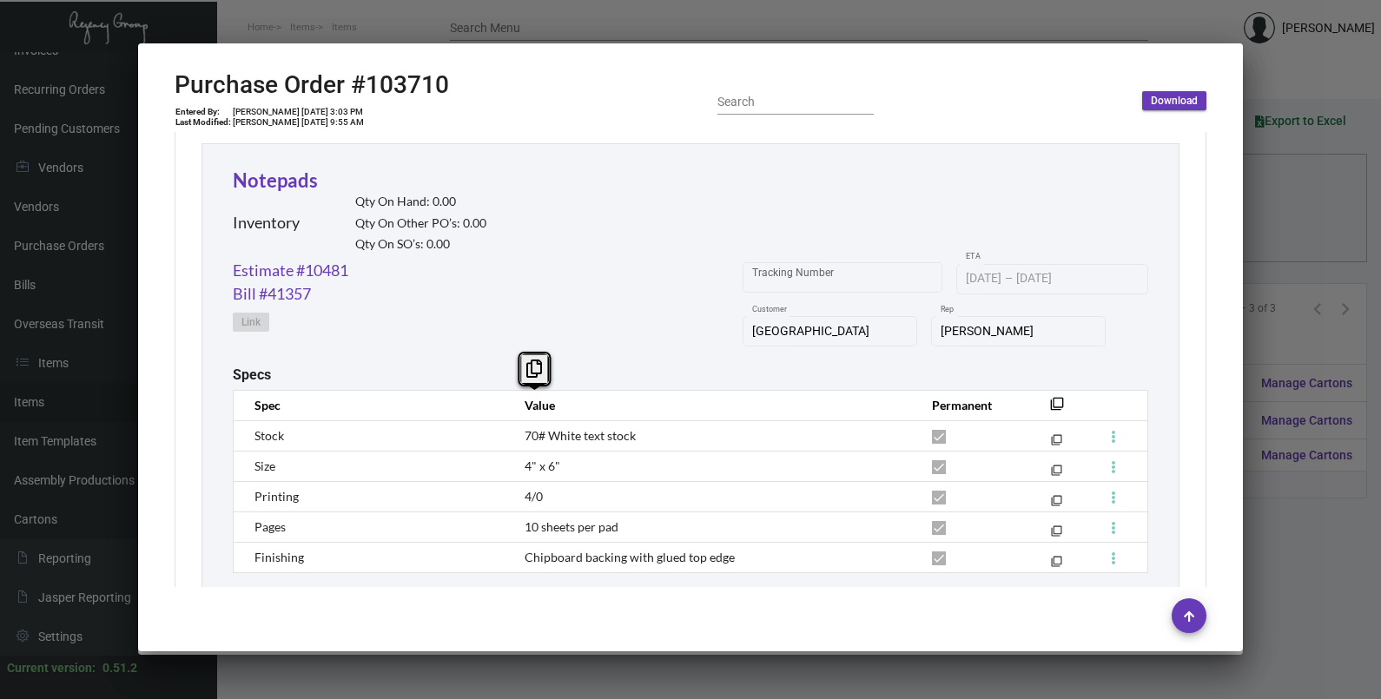
scroll to position [759, 0]
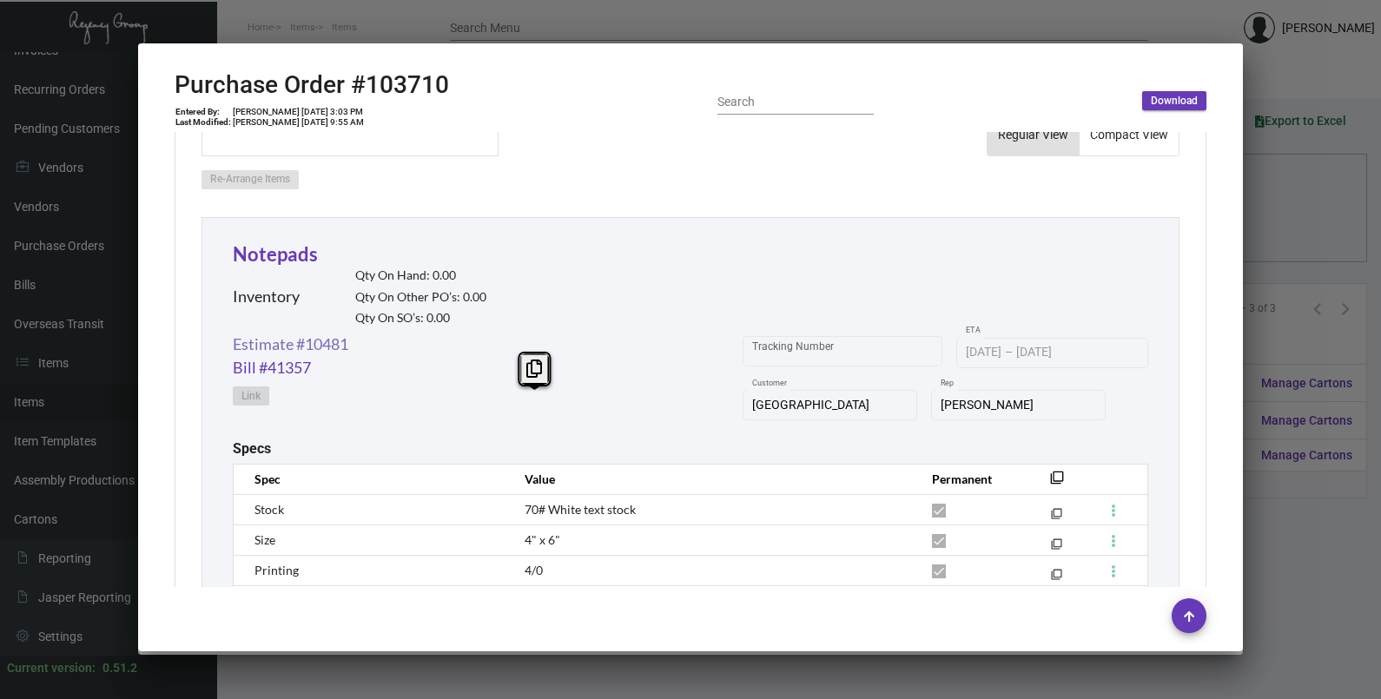
click at [291, 339] on link "Estimate #10481" at bounding box center [291, 344] width 116 height 23
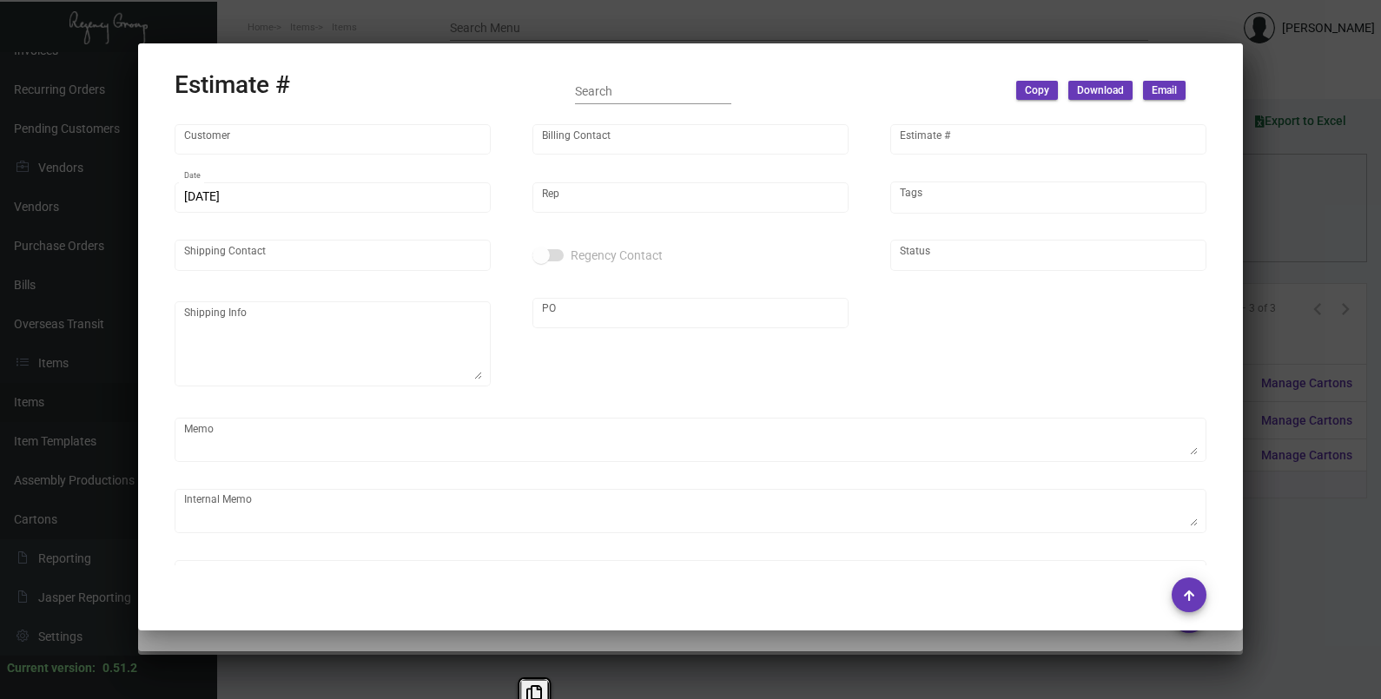
type input "[GEOGRAPHIC_DATA]"
type input "AP BILLING"
type input "10481"
type input "[DATE]"
type input "[PERSON_NAME]"
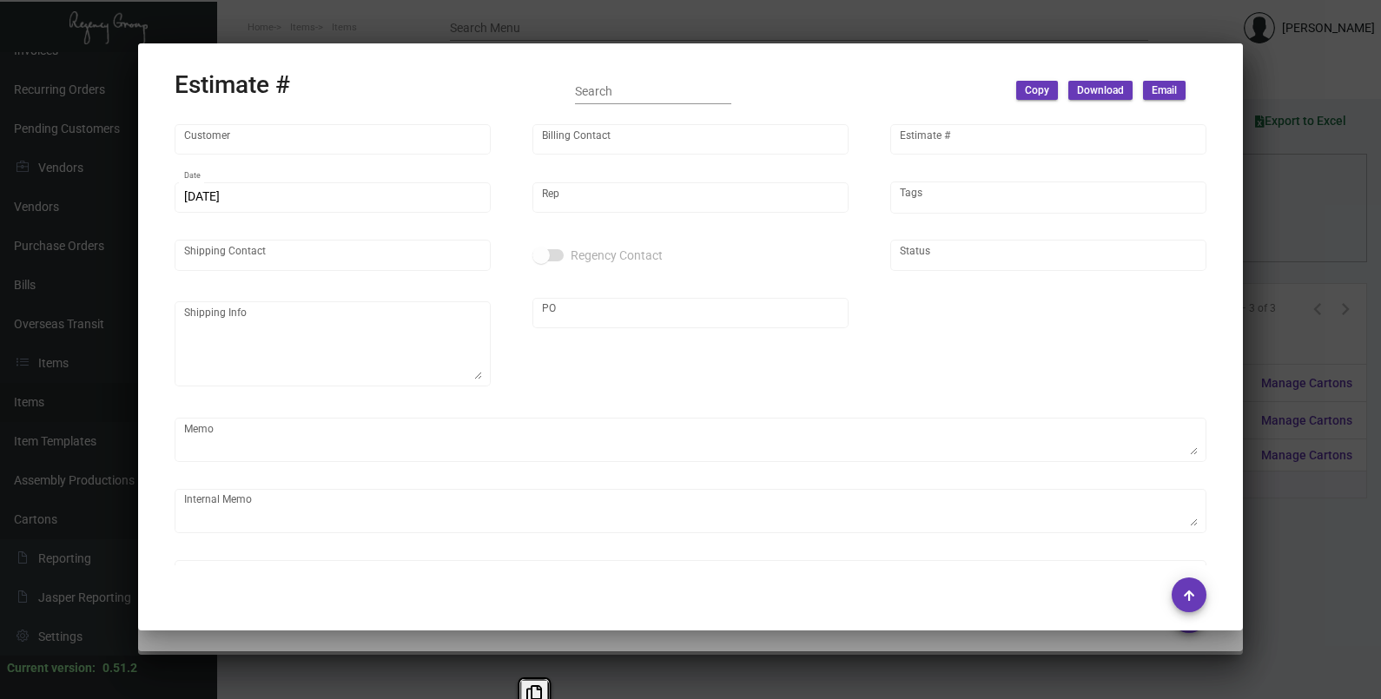
type input "[PERSON_NAME]"
type input "United States Dollar $"
type input "8.00000 %"
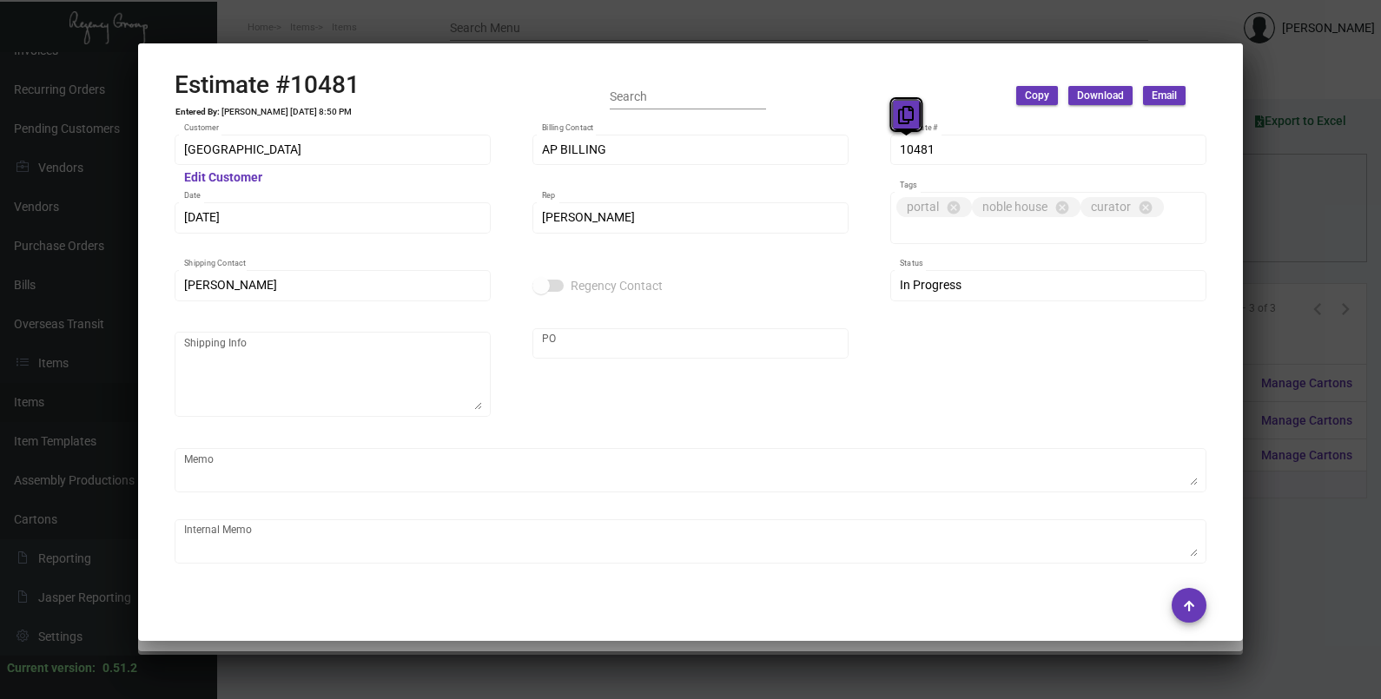
drag, startPoint x: 905, startPoint y: 149, endPoint x: 903, endPoint y: 113, distance: 35.7
click at [903, 113] on icon at bounding box center [906, 115] width 16 height 18
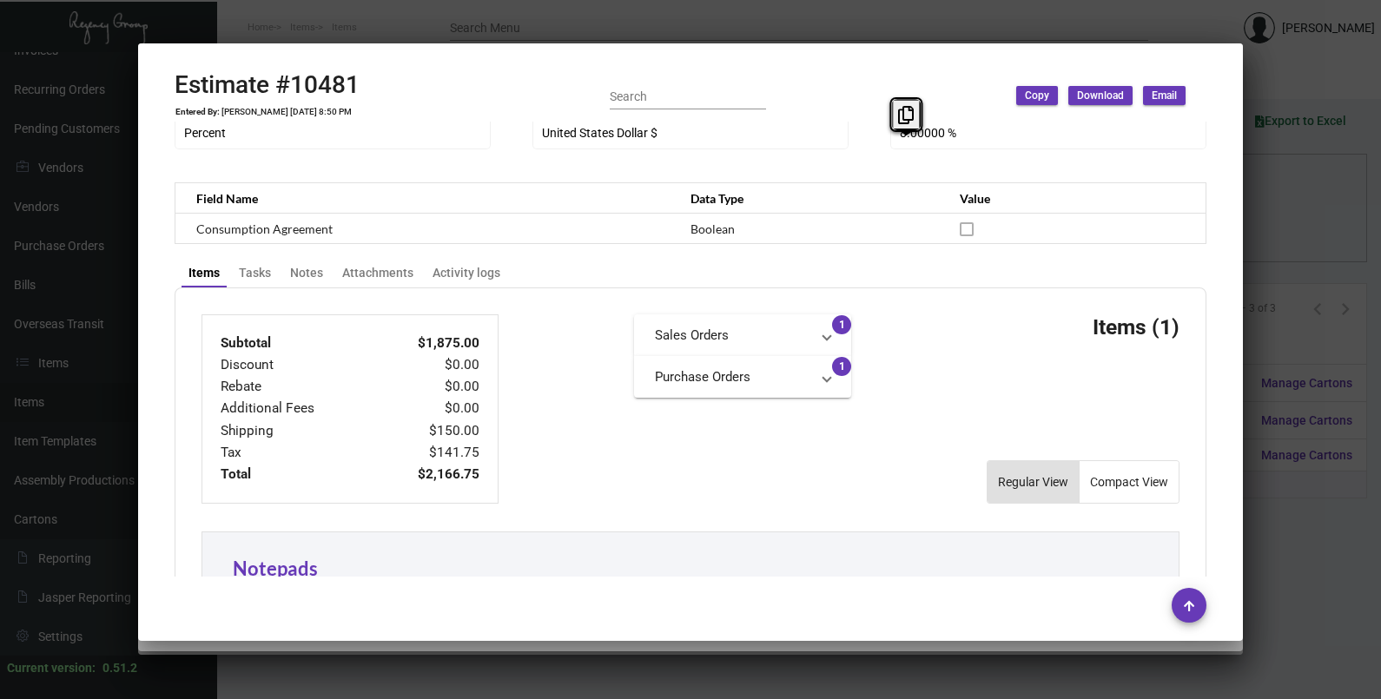
scroll to position [1082, 0]
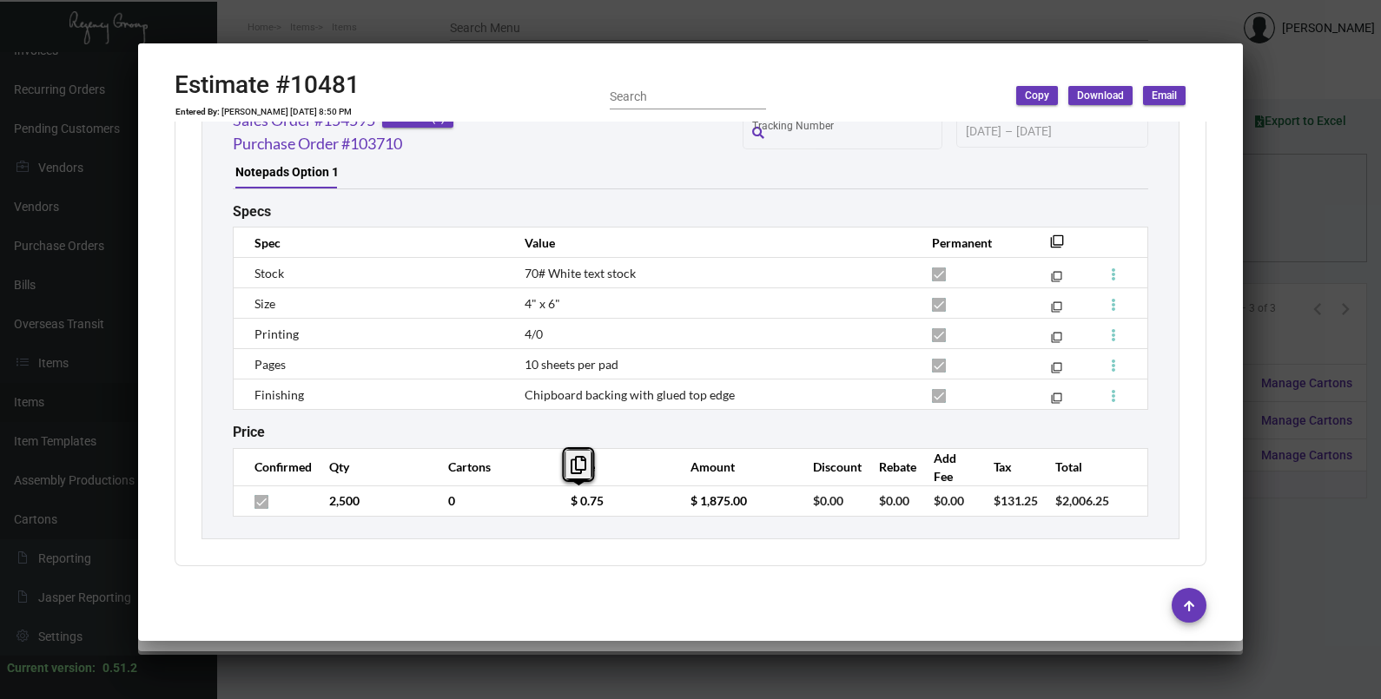
click at [559, 506] on td "$ 0.75" at bounding box center [613, 501] width 120 height 30
click at [1298, 249] on div at bounding box center [690, 349] width 1381 height 699
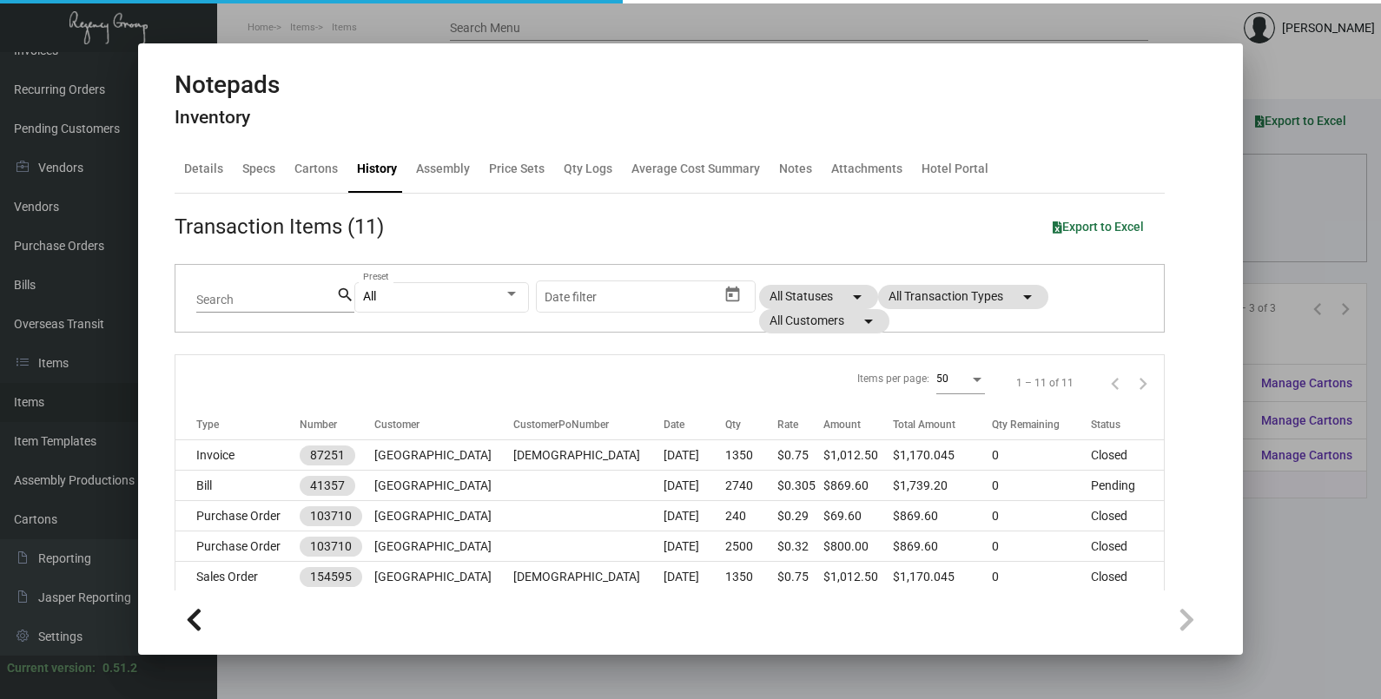
click at [1273, 227] on div at bounding box center [690, 349] width 1381 height 699
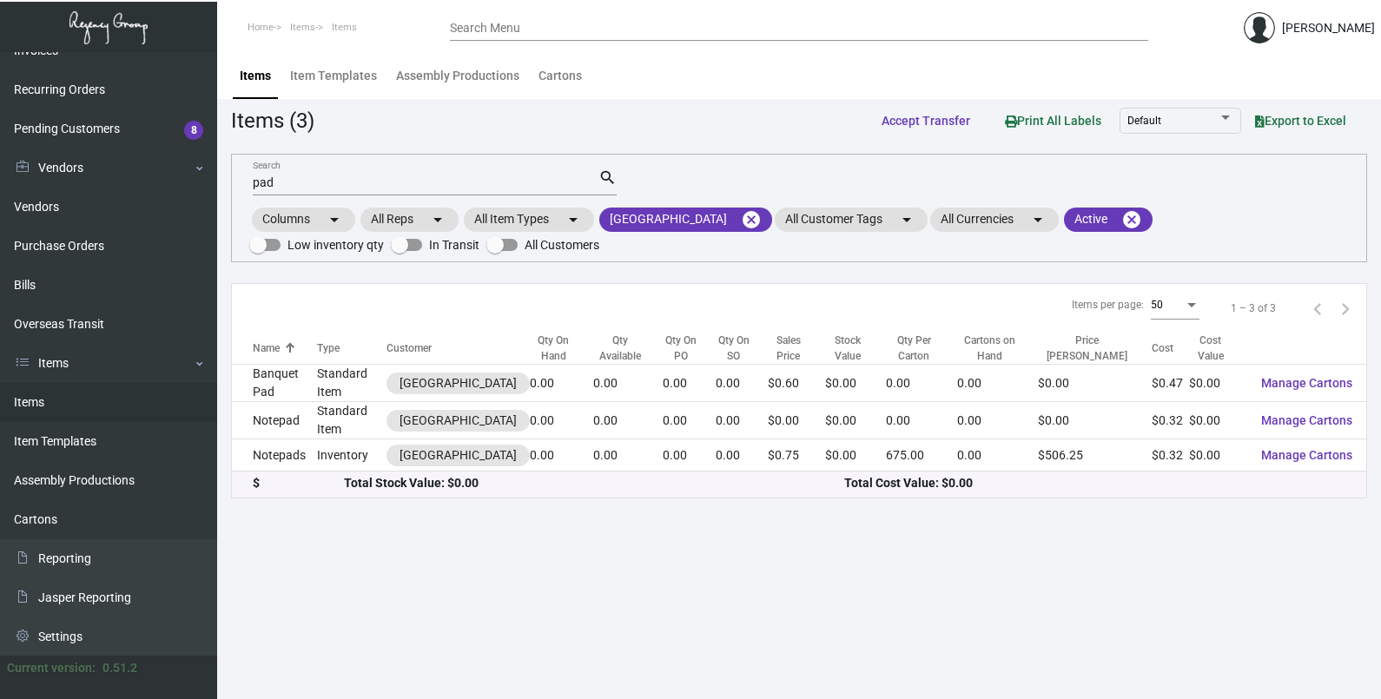
click at [335, 182] on input "pad" at bounding box center [426, 183] width 346 height 14
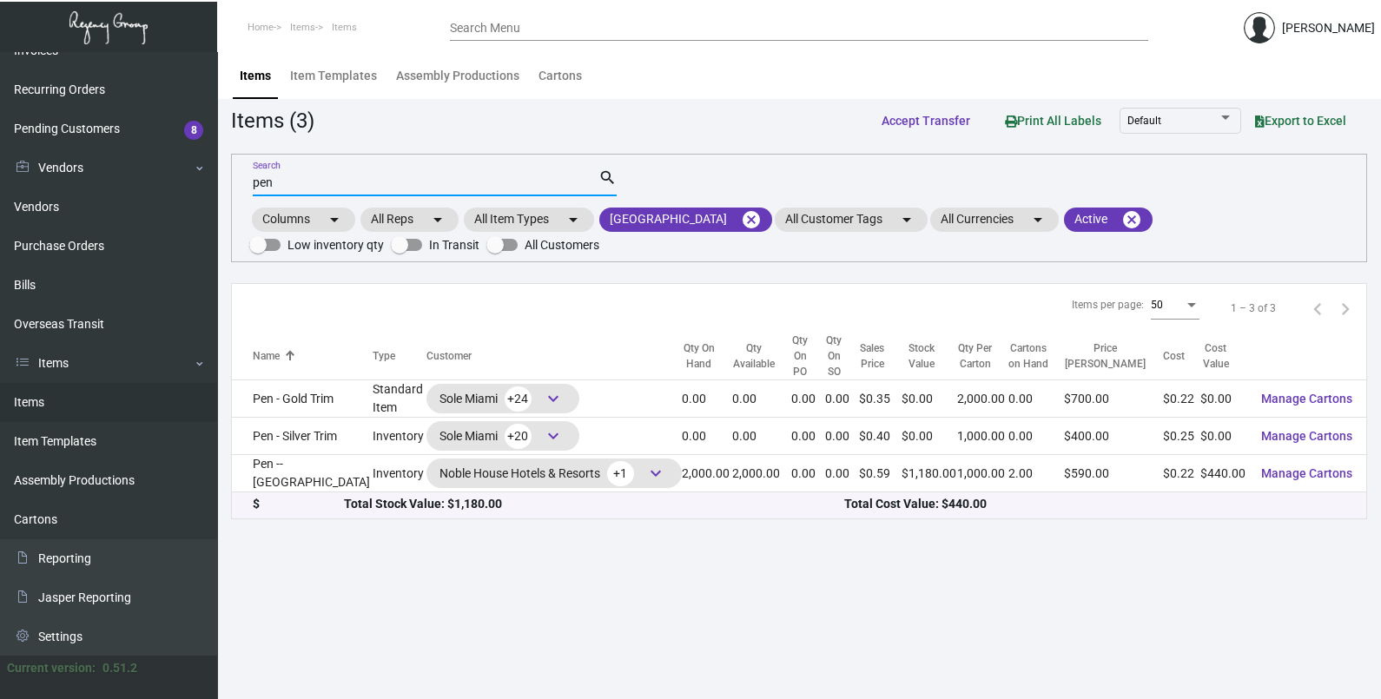
type input "pen"
click at [280, 498] on div "$" at bounding box center [298, 504] width 91 height 18
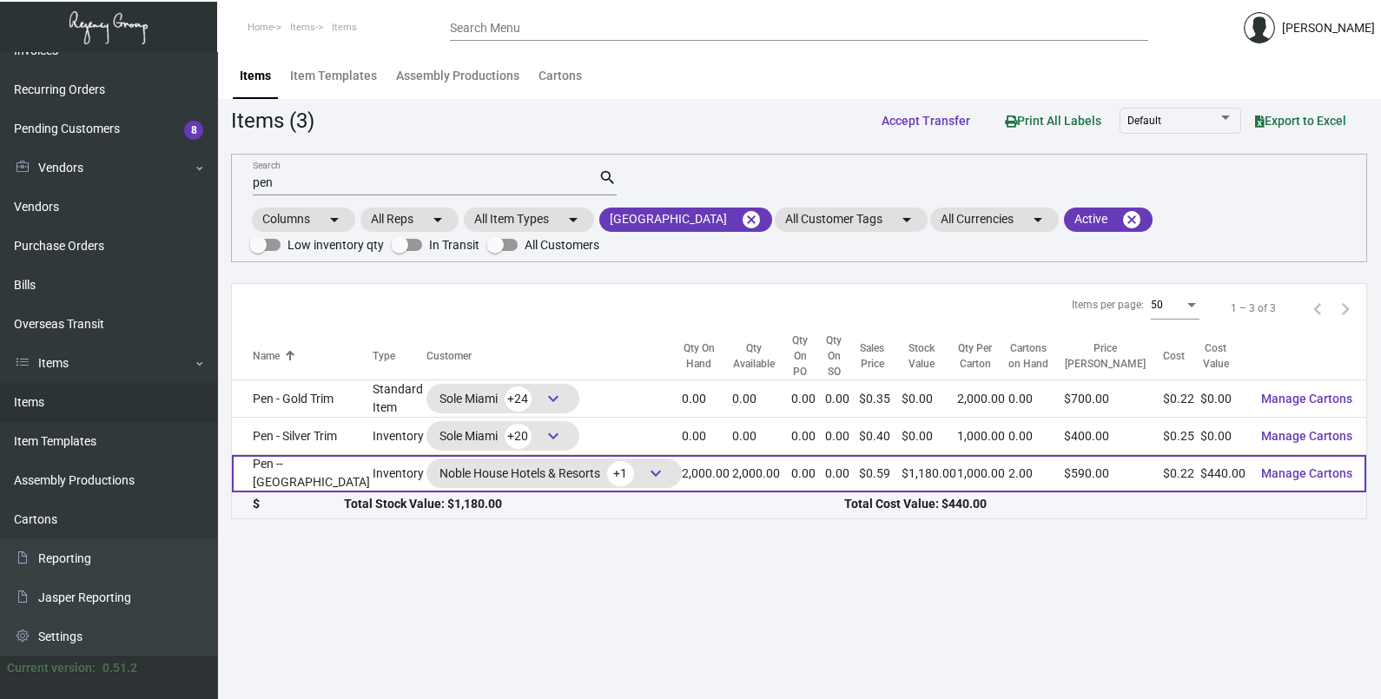
click at [278, 487] on td "Pen -- [GEOGRAPHIC_DATA]" at bounding box center [302, 473] width 141 height 37
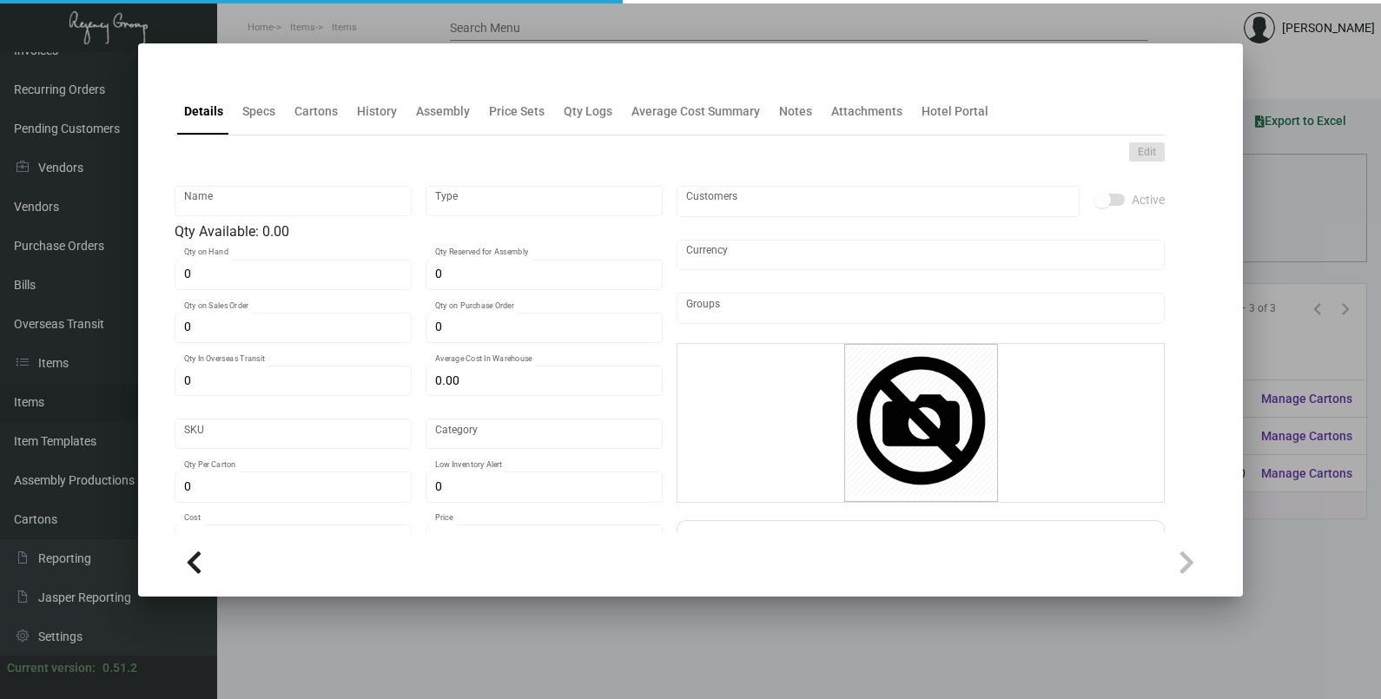
type input "Pen -- [GEOGRAPHIC_DATA]"
type input "Inventory"
type input "2,000"
type input "$ 0.22"
type input "Overseas"
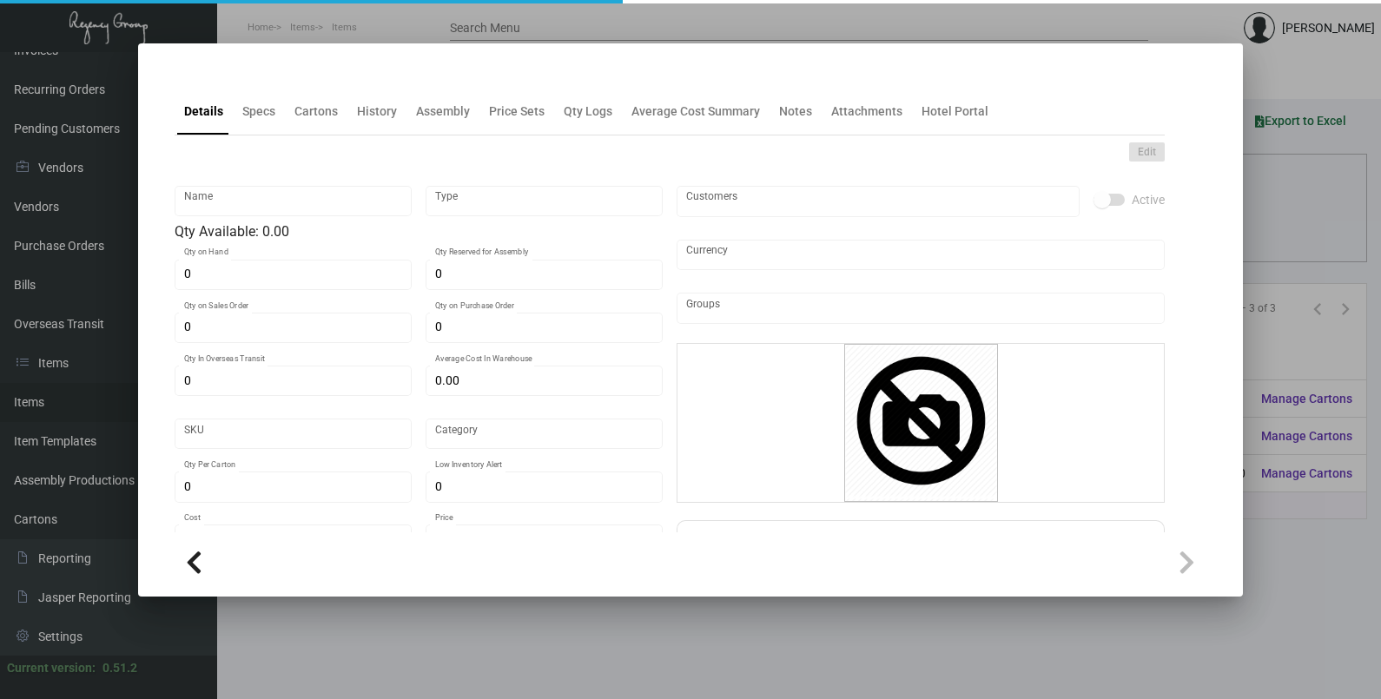
type input "1,000"
type input "$ 0.22"
type input "$ 0.59"
checkbox input "true"
type input "United States Dollar $"
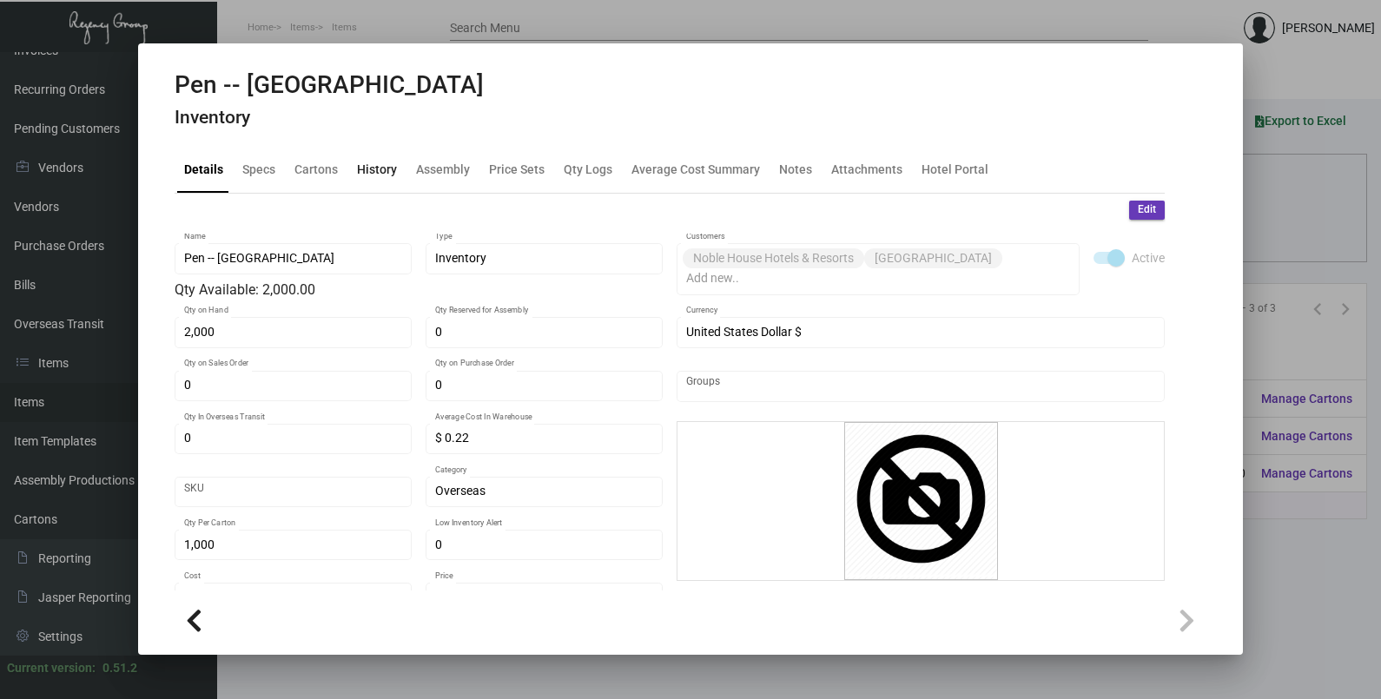
click at [382, 165] on div "History" at bounding box center [377, 169] width 40 height 18
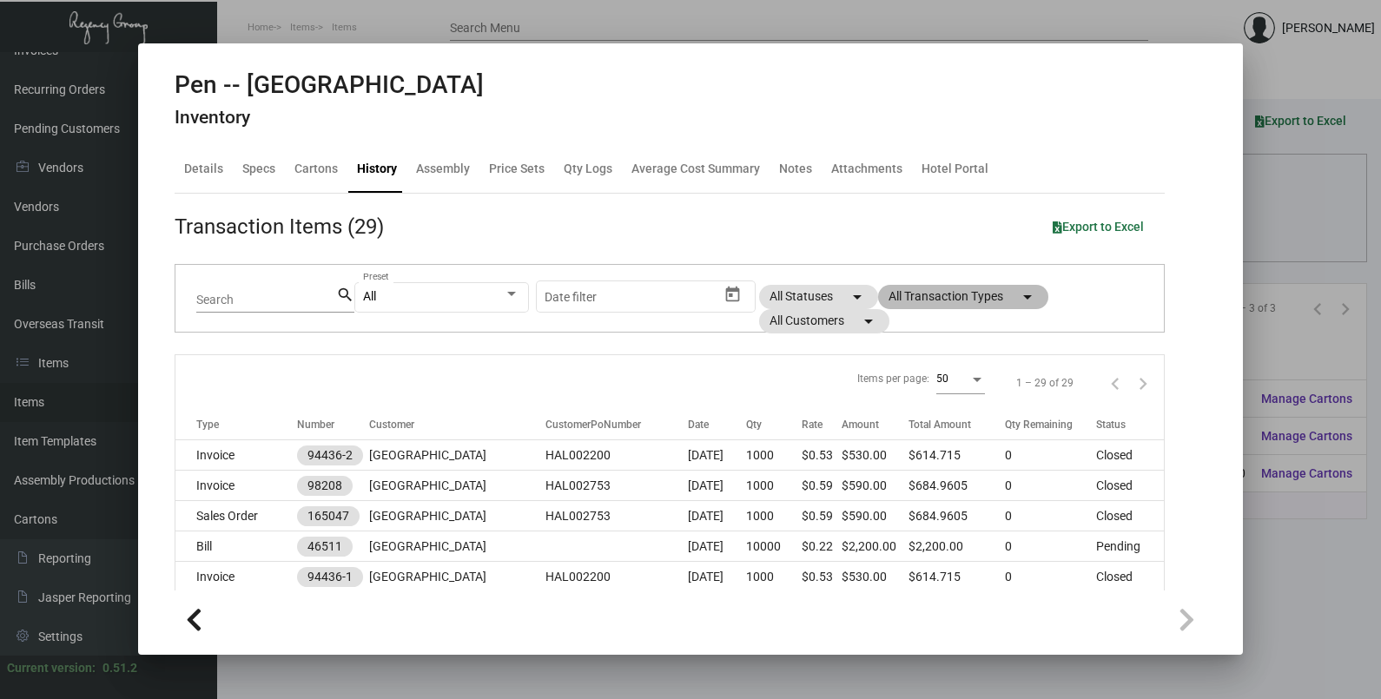
click at [961, 303] on mat-chip "All Transaction Types arrow_drop_down" at bounding box center [963, 297] width 170 height 24
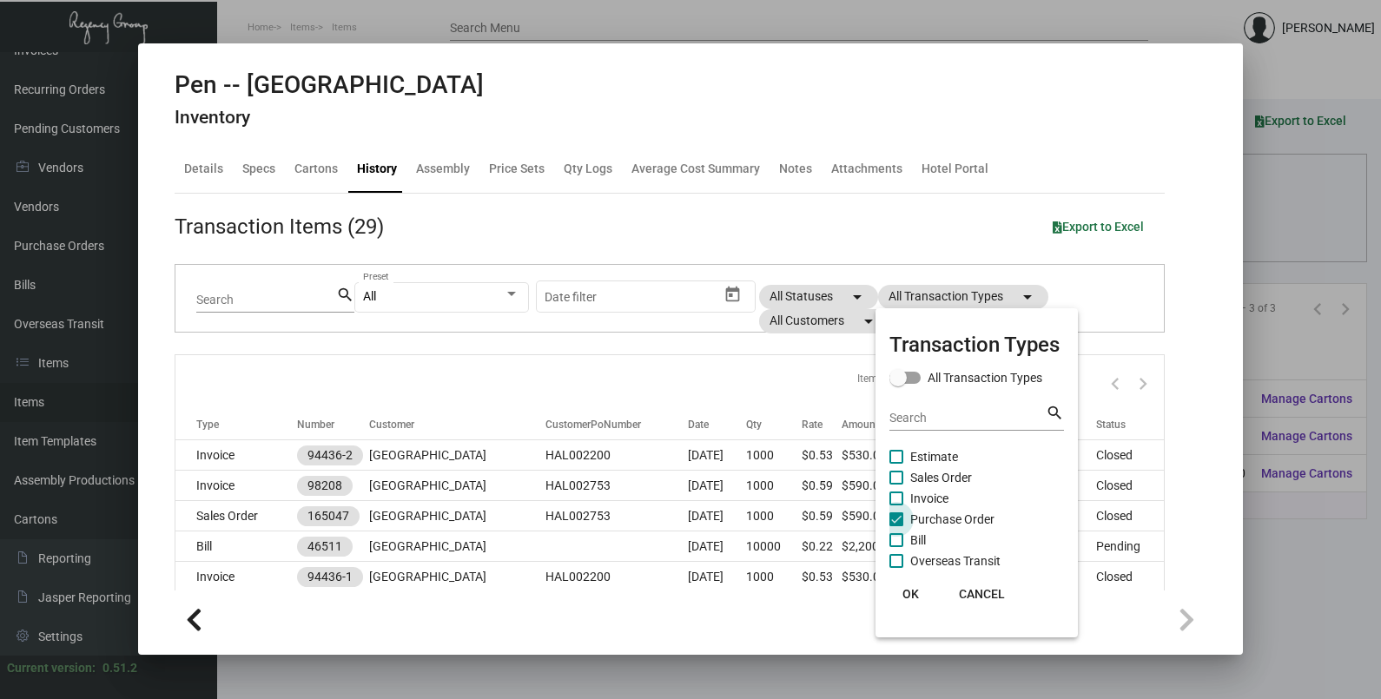
click at [945, 518] on span "Purchase Order" at bounding box center [952, 519] width 84 height 21
click at [897, 526] on input "Purchase Order" at bounding box center [896, 526] width 1 height 1
click at [945, 518] on span "Purchase Order" at bounding box center [952, 519] width 84 height 21
click at [897, 526] on input "Purchase Order" at bounding box center [896, 526] width 1 height 1
checkbox input "true"
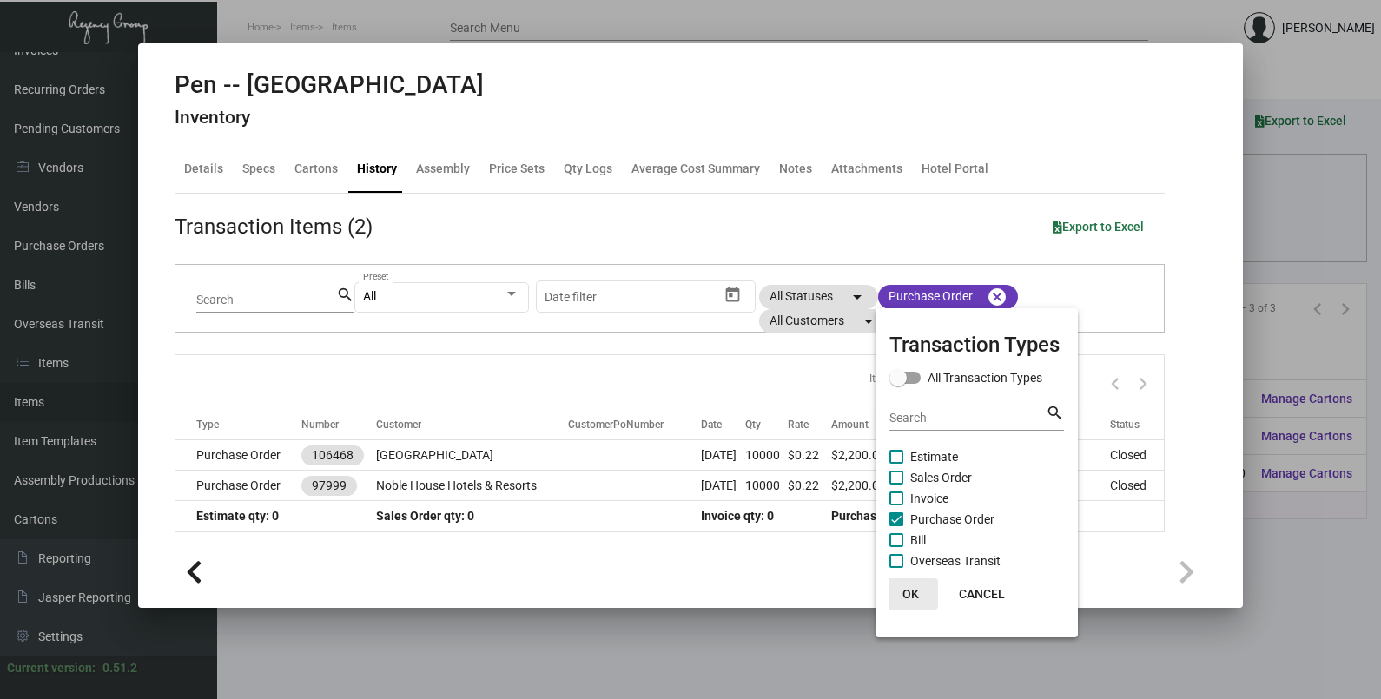
drag, startPoint x: 911, startPoint y: 597, endPoint x: 791, endPoint y: 569, distance: 123.1
click at [910, 597] on span "OK" at bounding box center [911, 594] width 17 height 14
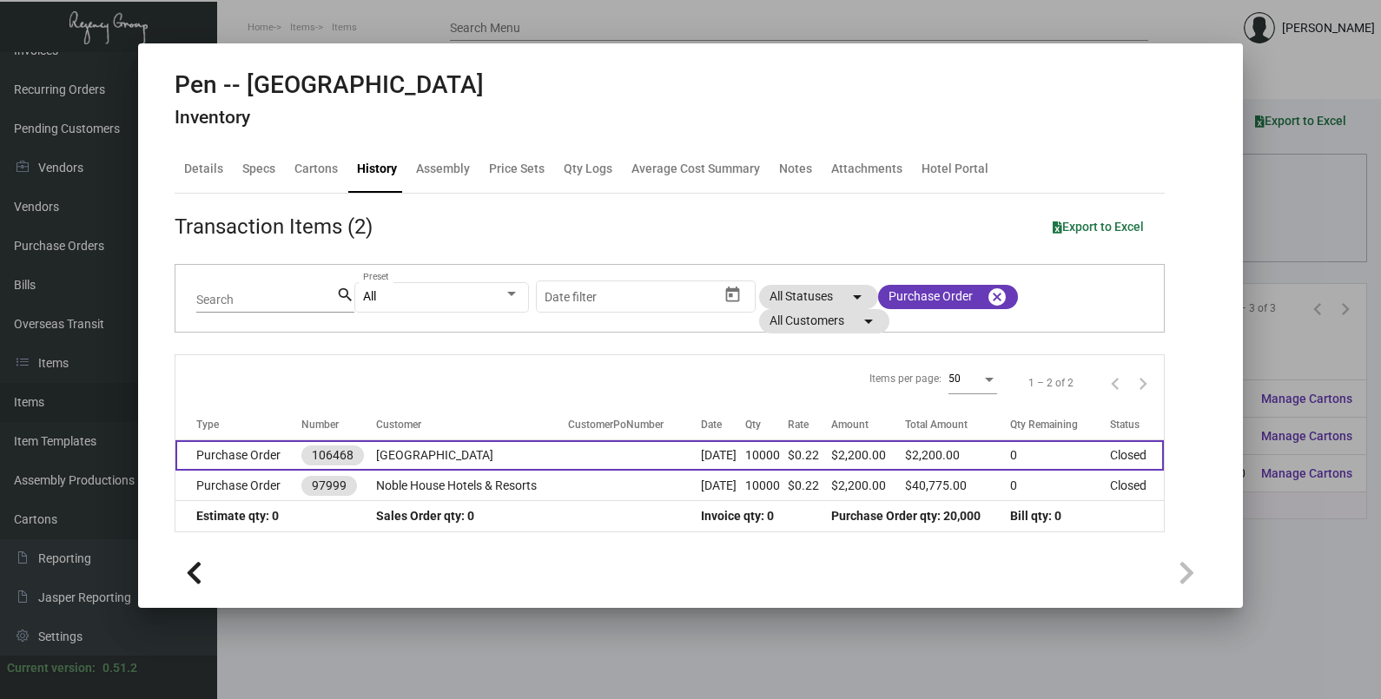
click at [645, 460] on td at bounding box center [634, 455] width 133 height 30
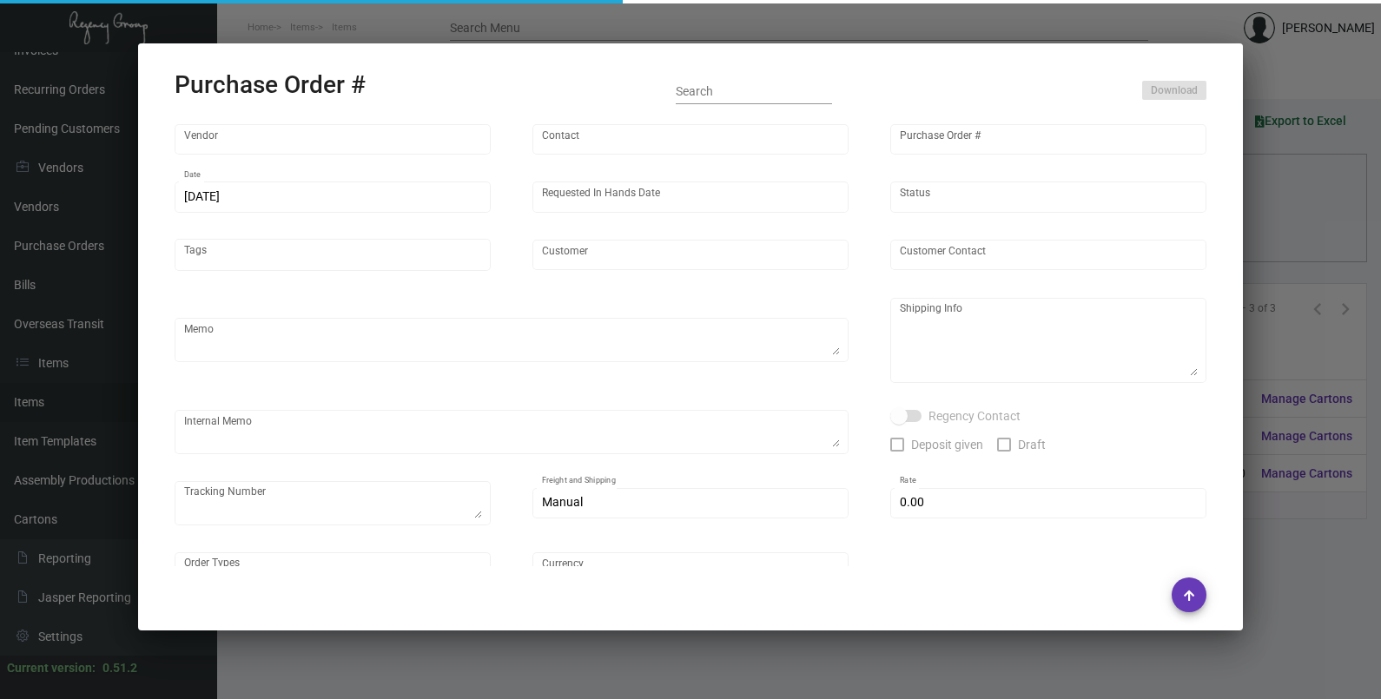
type input "Prostar - Pens"
type input "[PERSON_NAME]"
type input "106468"
type input "[DATE]"
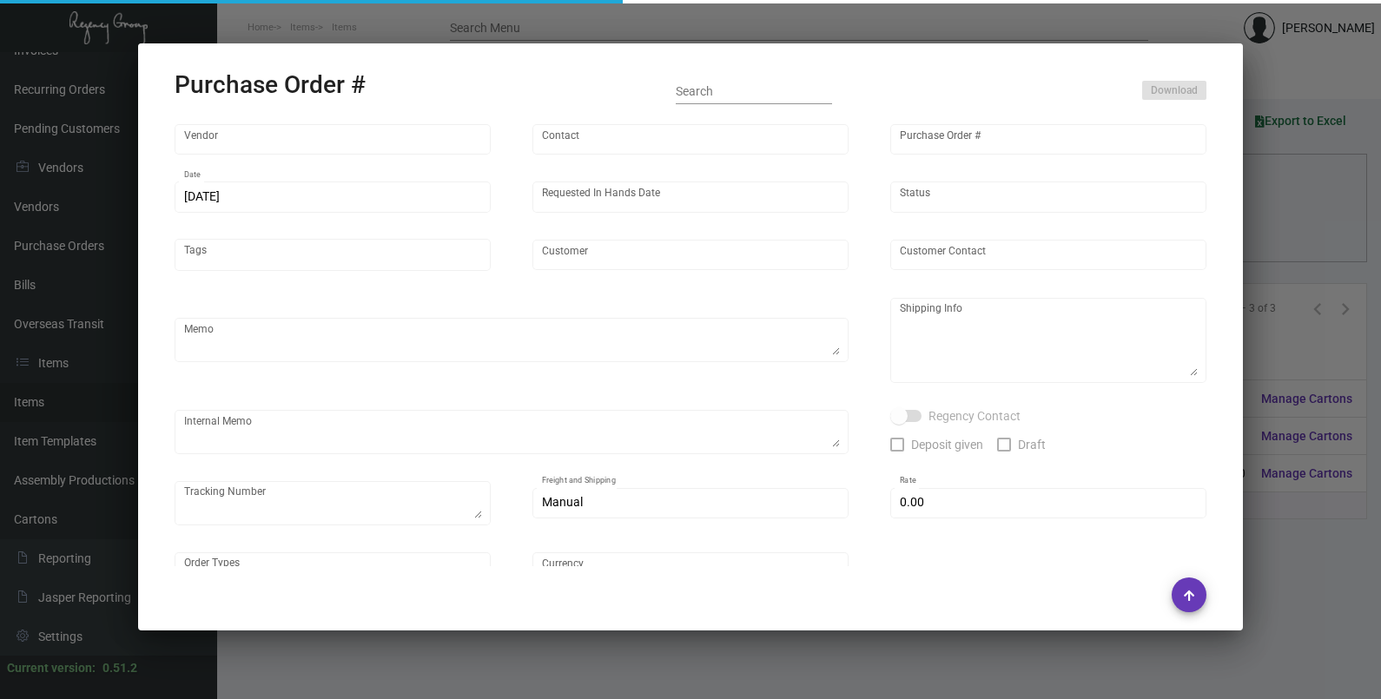
type input "[GEOGRAPHIC_DATA]"
type textarea "Via Boat"
type textarea "Regency Group NJ - [PERSON_NAME] [STREET_ADDRESS]"
checkbox input "true"
type input "$ 0.00"
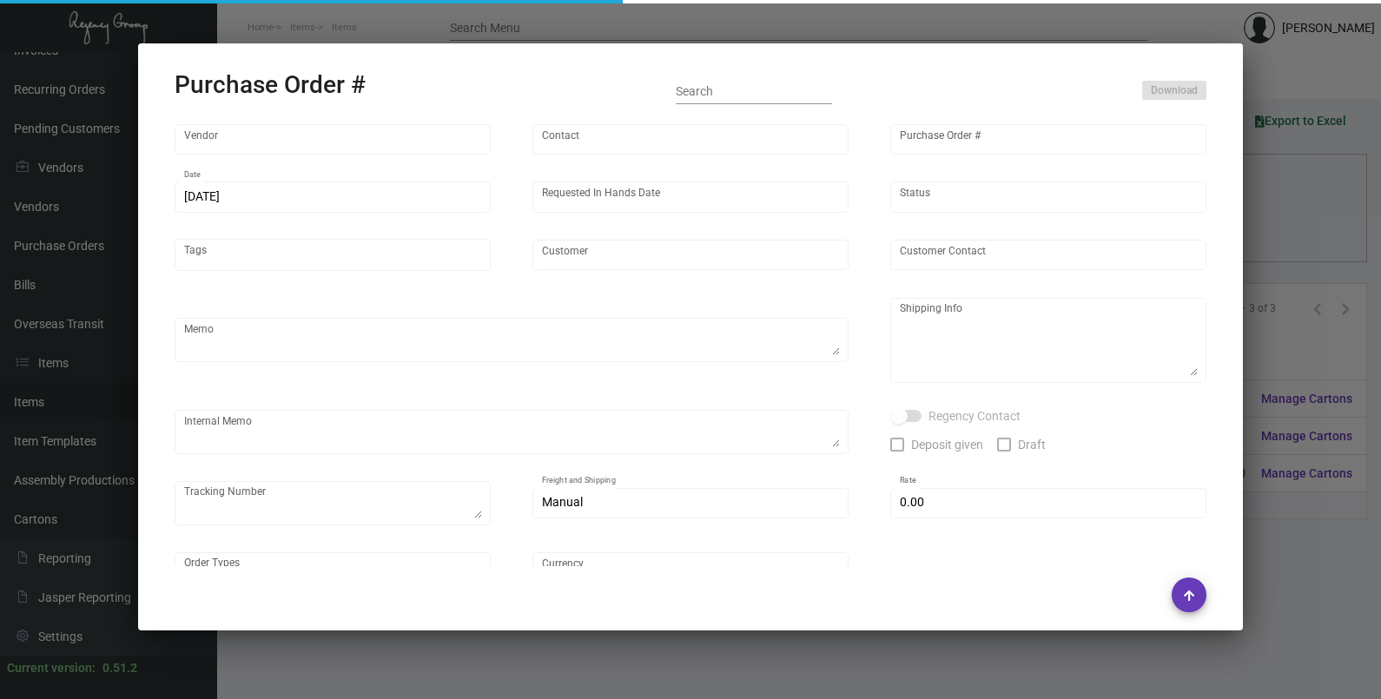
type input "United States Dollar $"
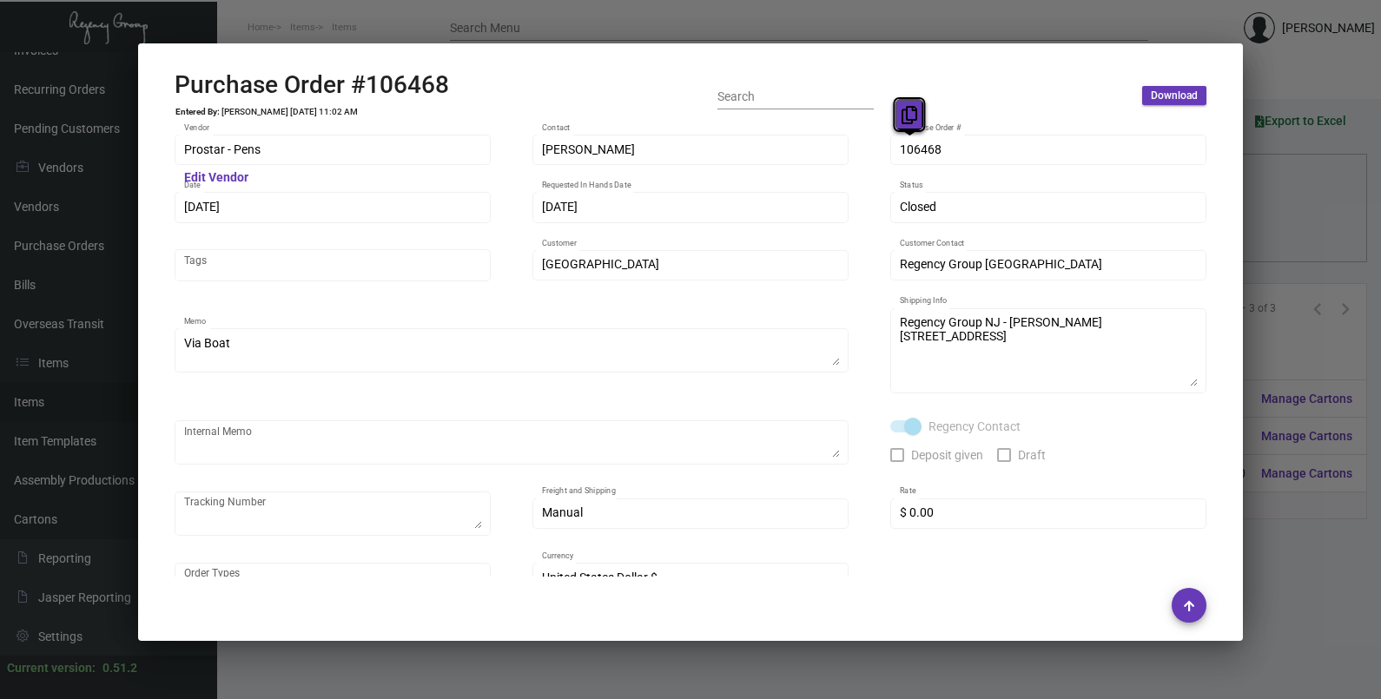
drag, startPoint x: 901, startPoint y: 148, endPoint x: 904, endPoint y: 113, distance: 34.8
click at [904, 113] on icon at bounding box center [910, 115] width 16 height 18
drag, startPoint x: 204, startPoint y: 209, endPoint x: 209, endPoint y: 177, distance: 31.7
click at [209, 177] on icon at bounding box center [214, 172] width 16 height 18
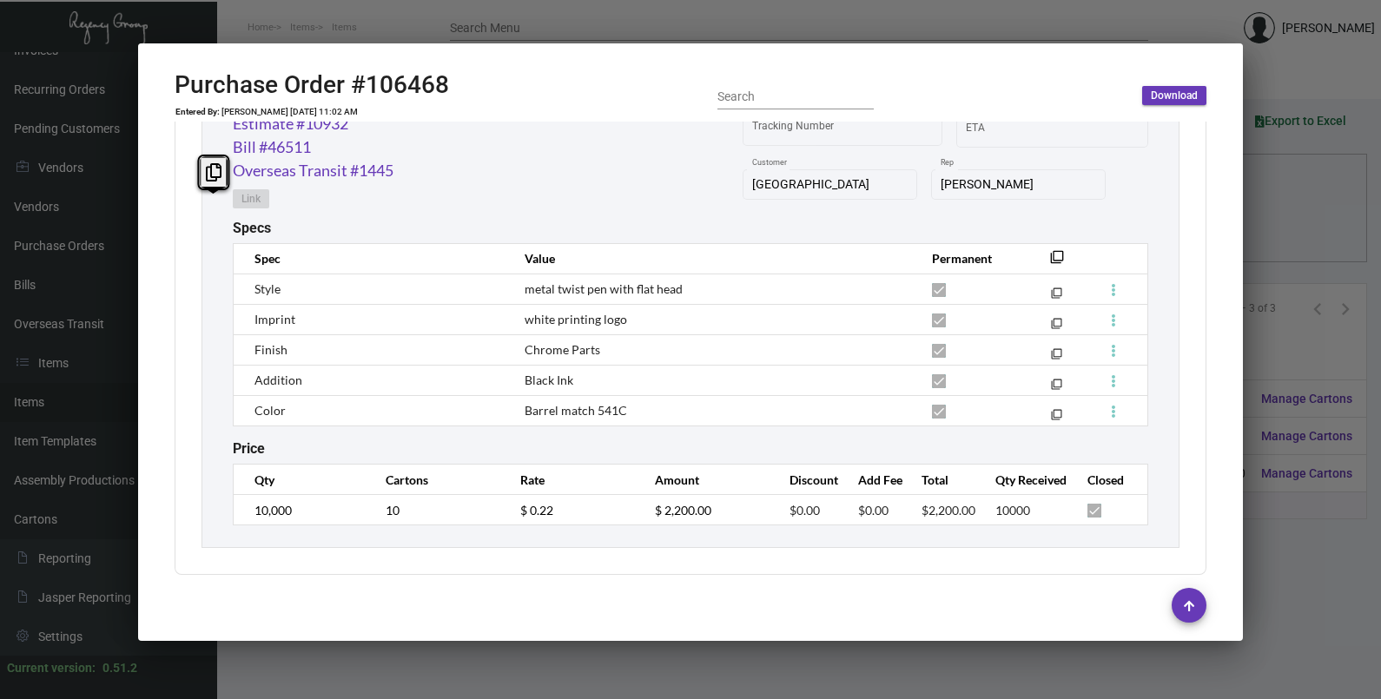
scroll to position [946, 0]
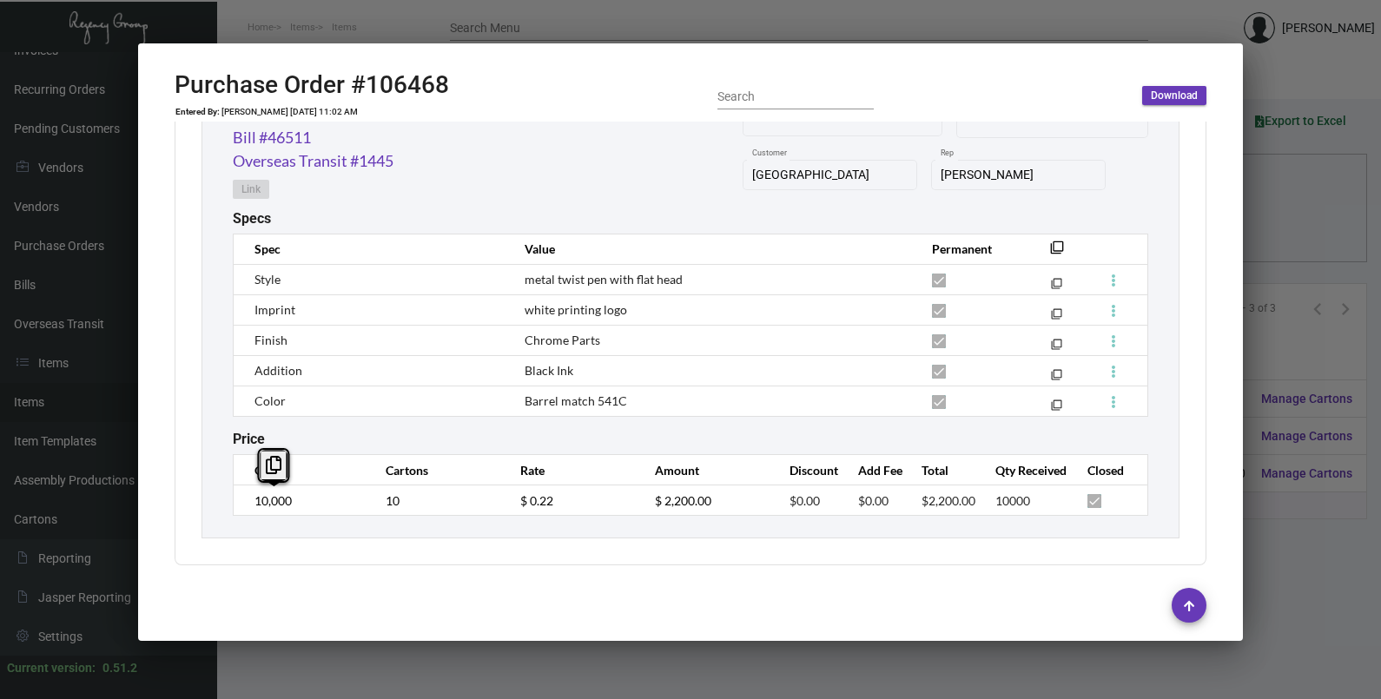
click at [246, 502] on td "10,000" at bounding box center [301, 501] width 135 height 30
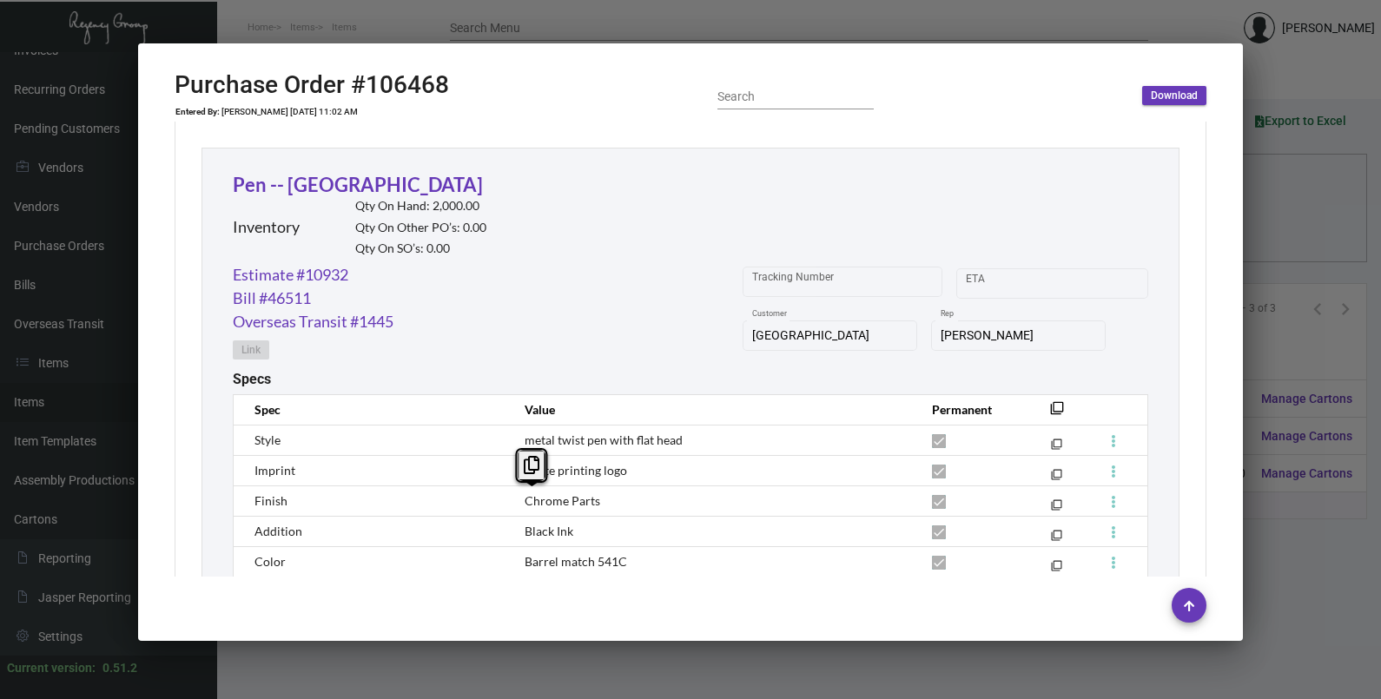
scroll to position [729, 0]
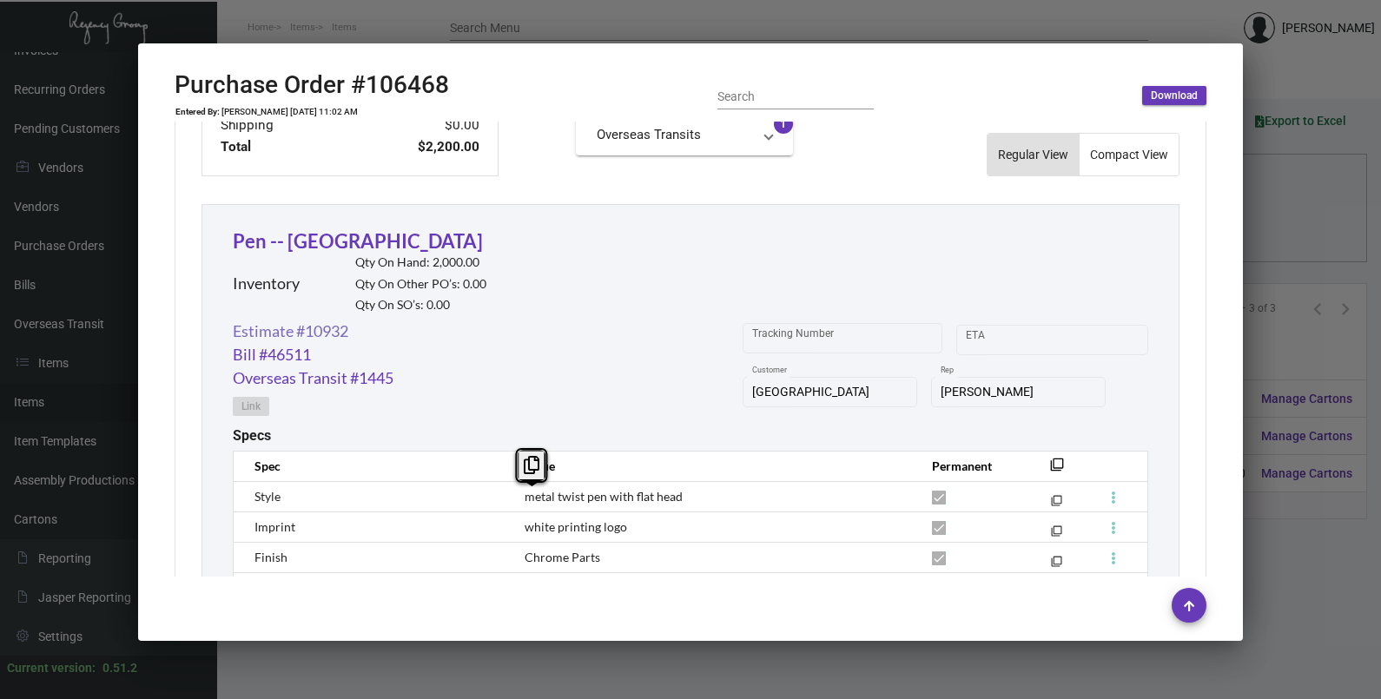
click at [308, 331] on link "Estimate #10932" at bounding box center [291, 331] width 116 height 23
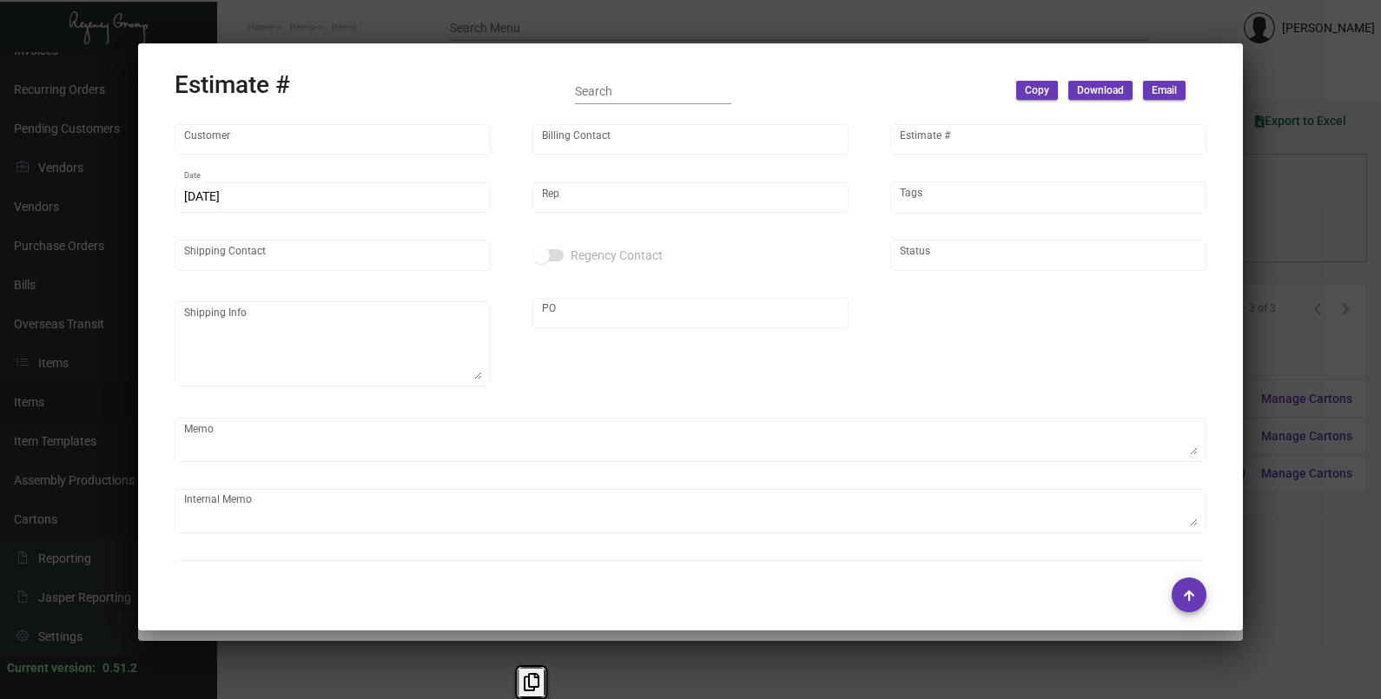
type input "[GEOGRAPHIC_DATA]"
type input "AP BILLING"
type input "10932"
type input "[DATE]"
type input "[PERSON_NAME]"
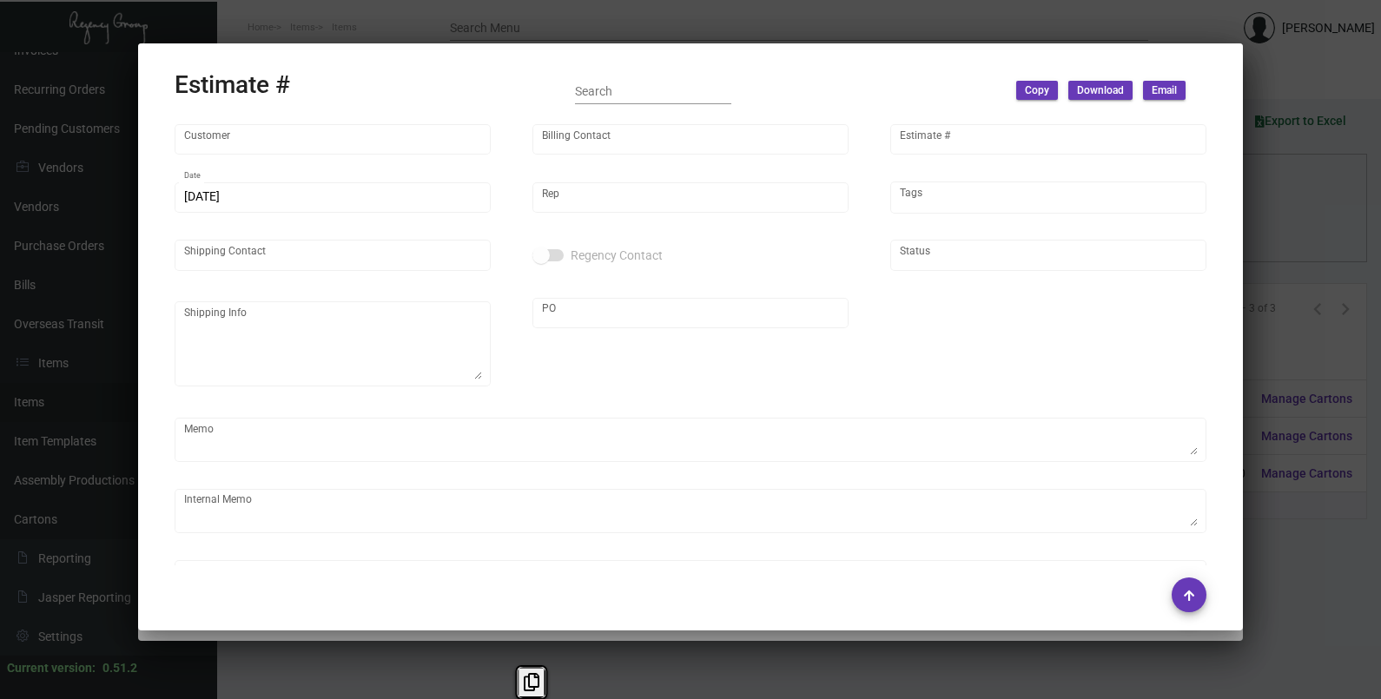
type input "United States Dollar $"
type input "8.00000 %"
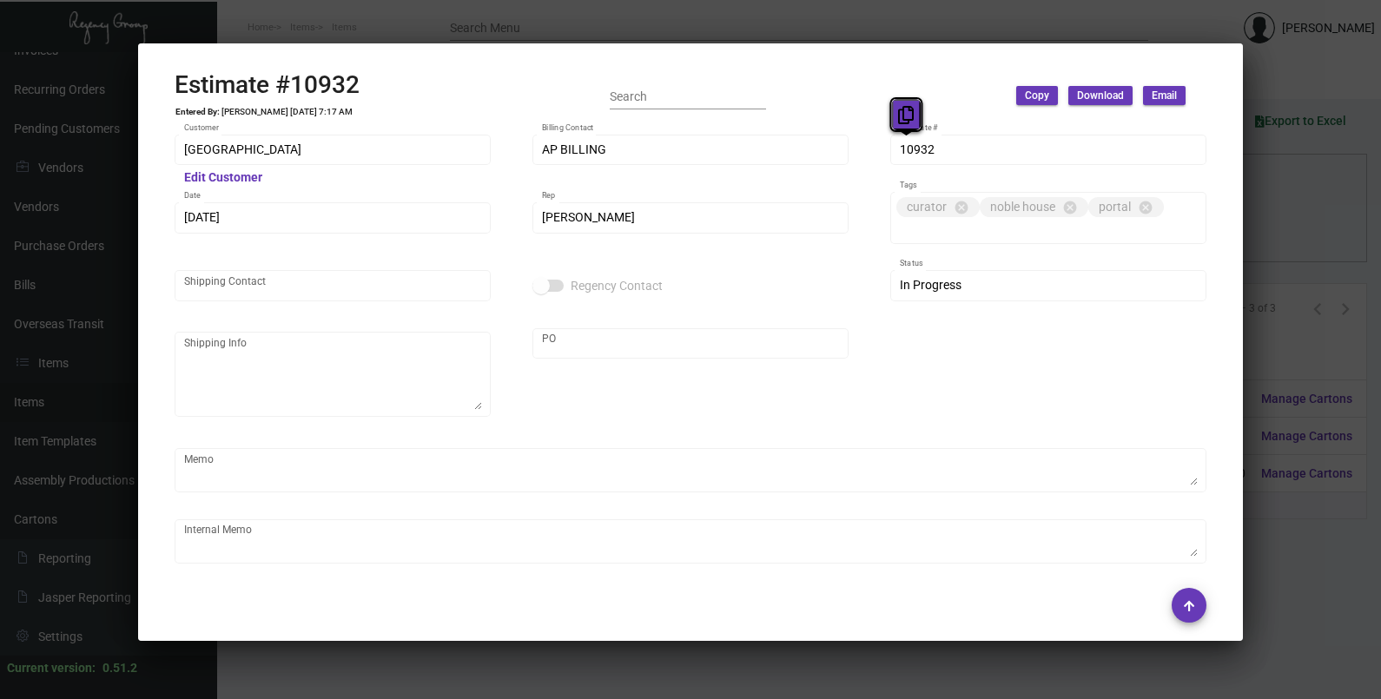
drag, startPoint x: 917, startPoint y: 149, endPoint x: 904, endPoint y: 126, distance: 26.1
click at [904, 126] on button at bounding box center [906, 114] width 29 height 31
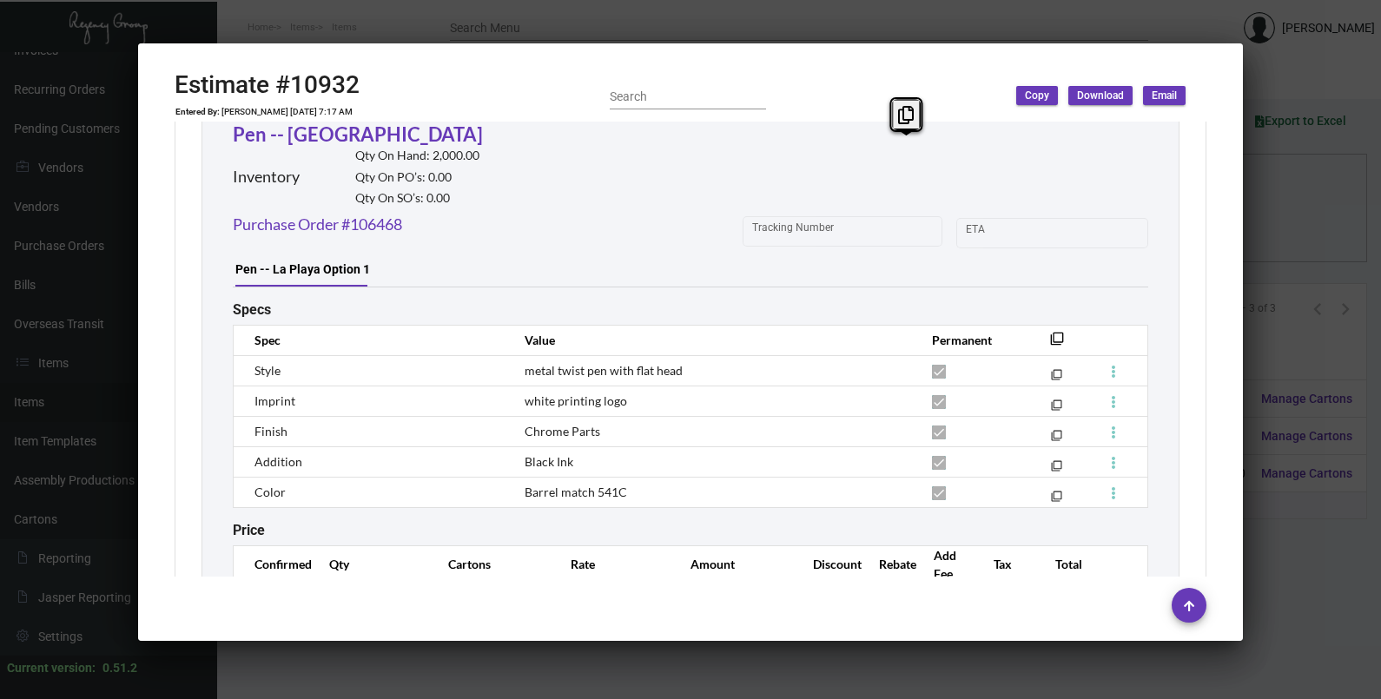
scroll to position [1076, 0]
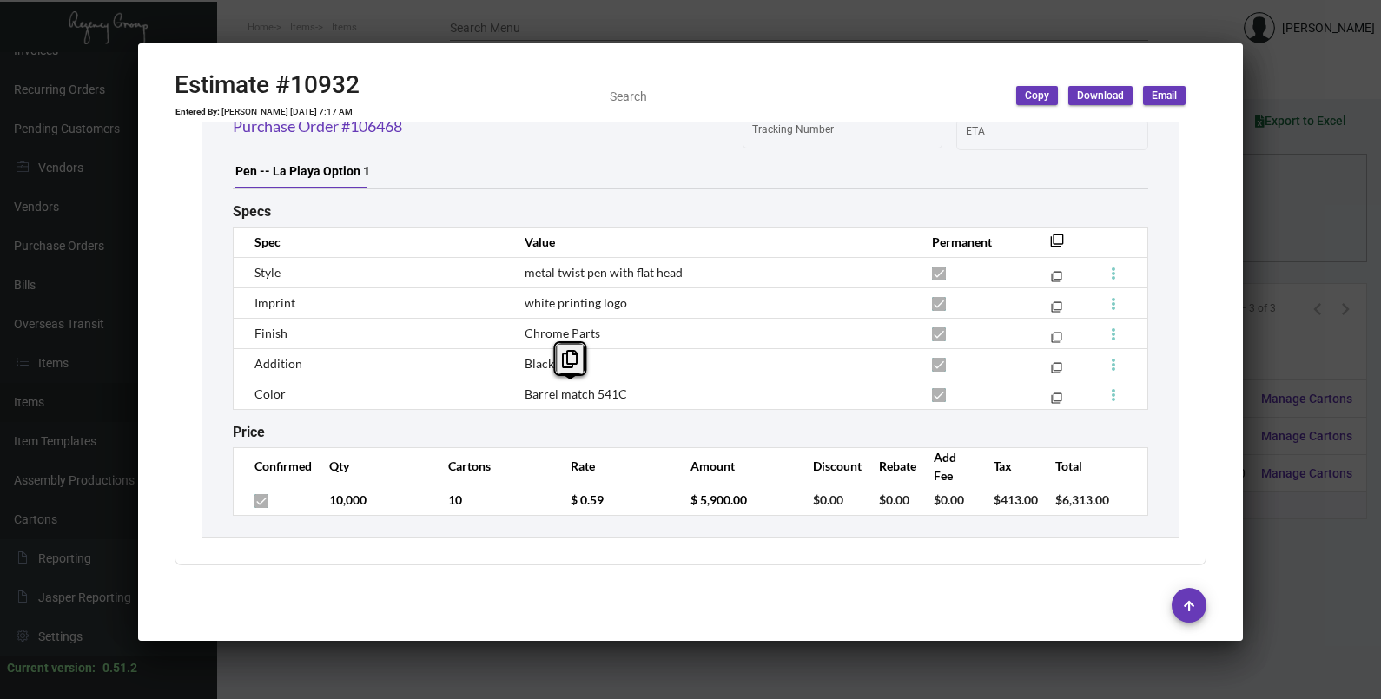
copy span "Barrel match 541C"
drag, startPoint x: 630, startPoint y: 396, endPoint x: 523, endPoint y: 404, distance: 107.1
click at [523, 404] on td "Barrel match 541C" at bounding box center [710, 394] width 407 height 30
